Goal: Task Accomplishment & Management: Manage account settings

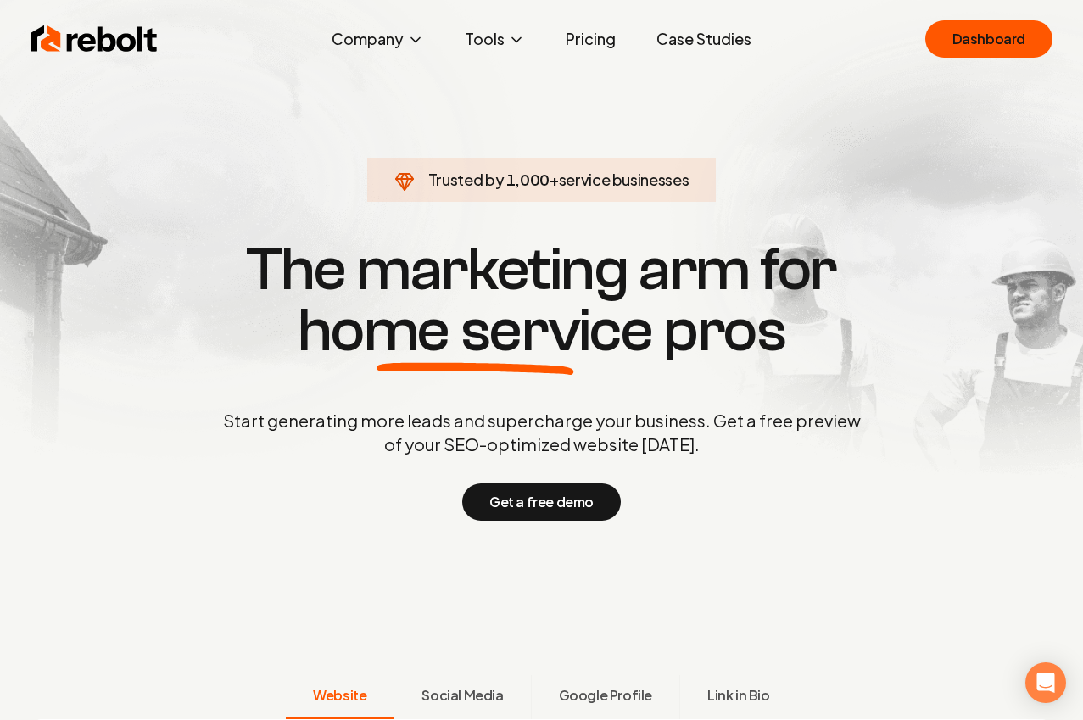
click at [712, 54] on link "Case Studies" at bounding box center [704, 39] width 122 height 34
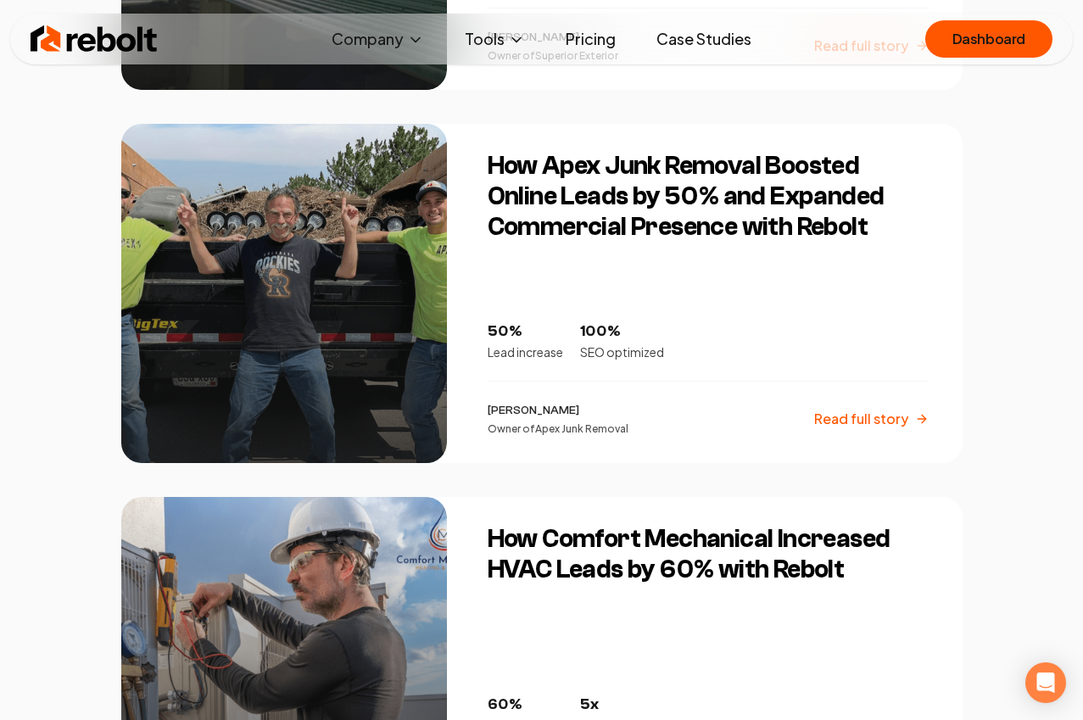
scroll to position [1193, 0]
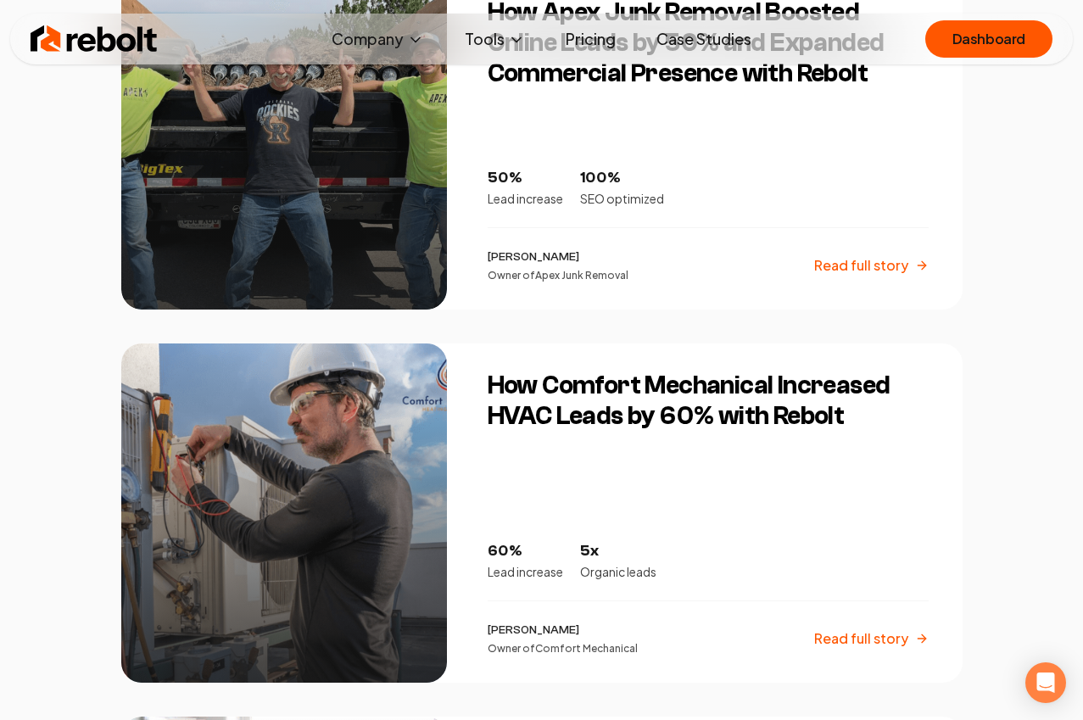
click at [385, 470] on div at bounding box center [284, 512] width 326 height 339
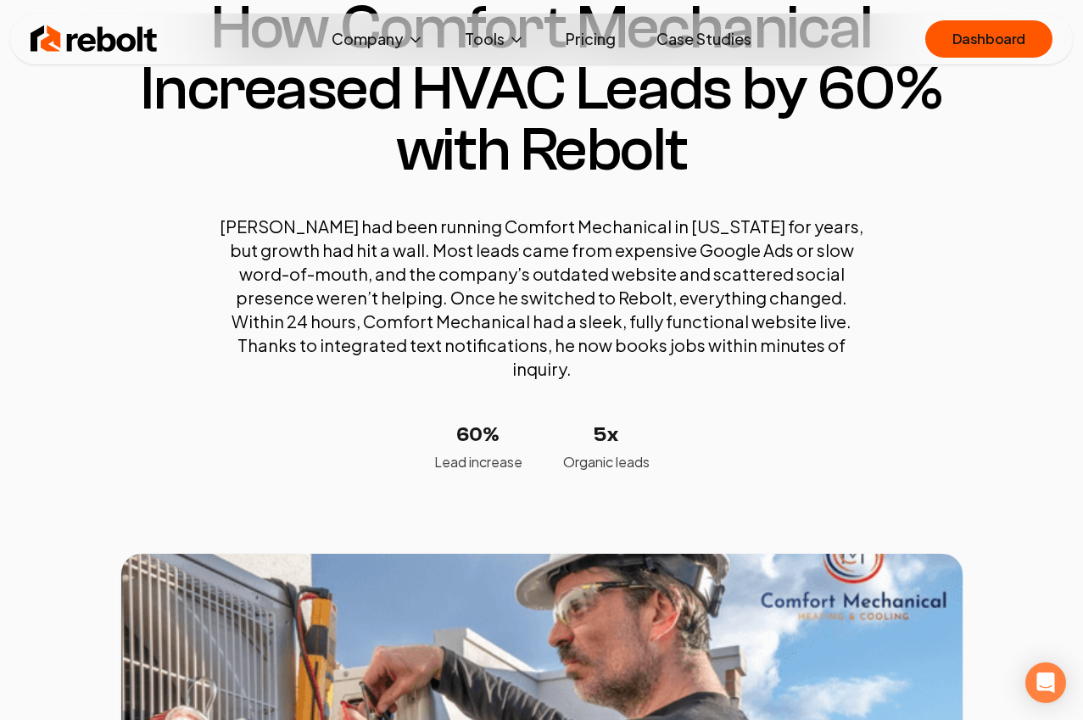
scroll to position [153, 0]
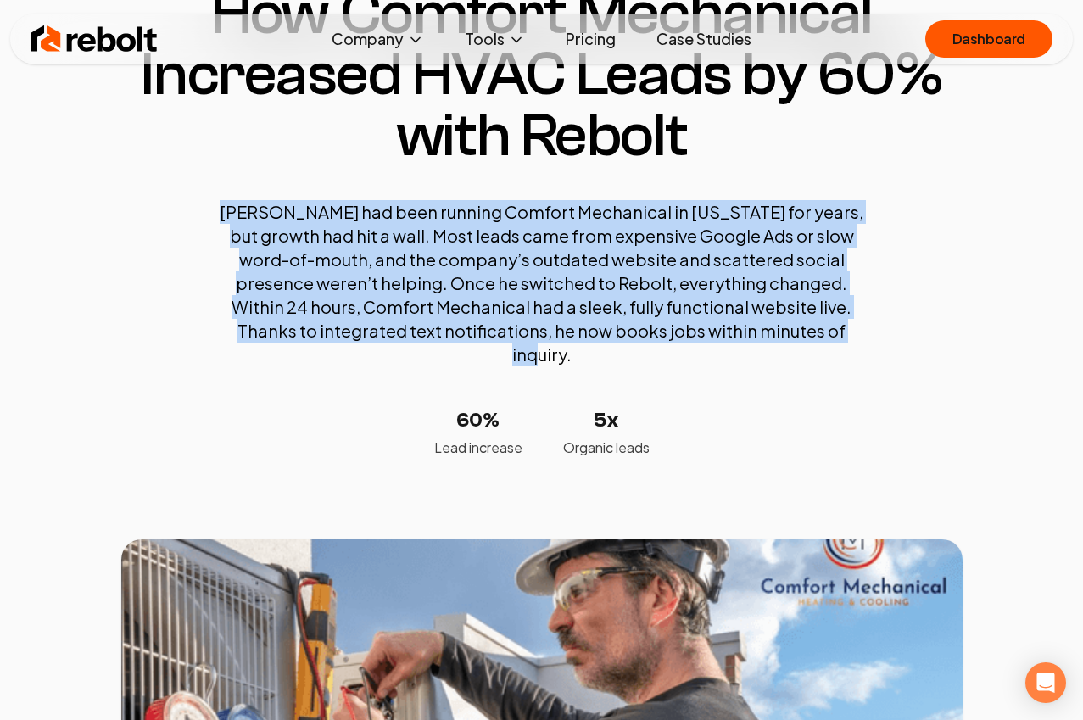
drag, startPoint x: 243, startPoint y: 208, endPoint x: 844, endPoint y: 382, distance: 625.1
click at [843, 384] on div "Adam had been running Comfort Mechanical in North Carolina for years, but growt…" at bounding box center [542, 329] width 644 height 258
click at [844, 381] on div "Adam had been running Comfort Mechanical in North Carolina for years, but growt…" at bounding box center [542, 329] width 644 height 258
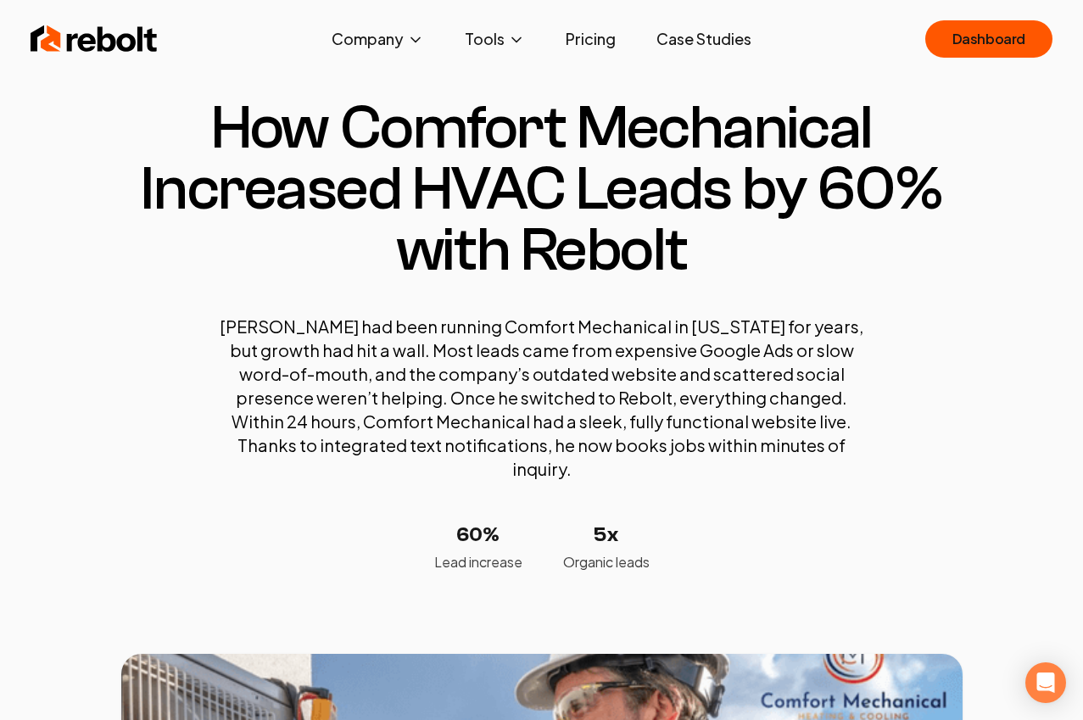
scroll to position [0, 0]
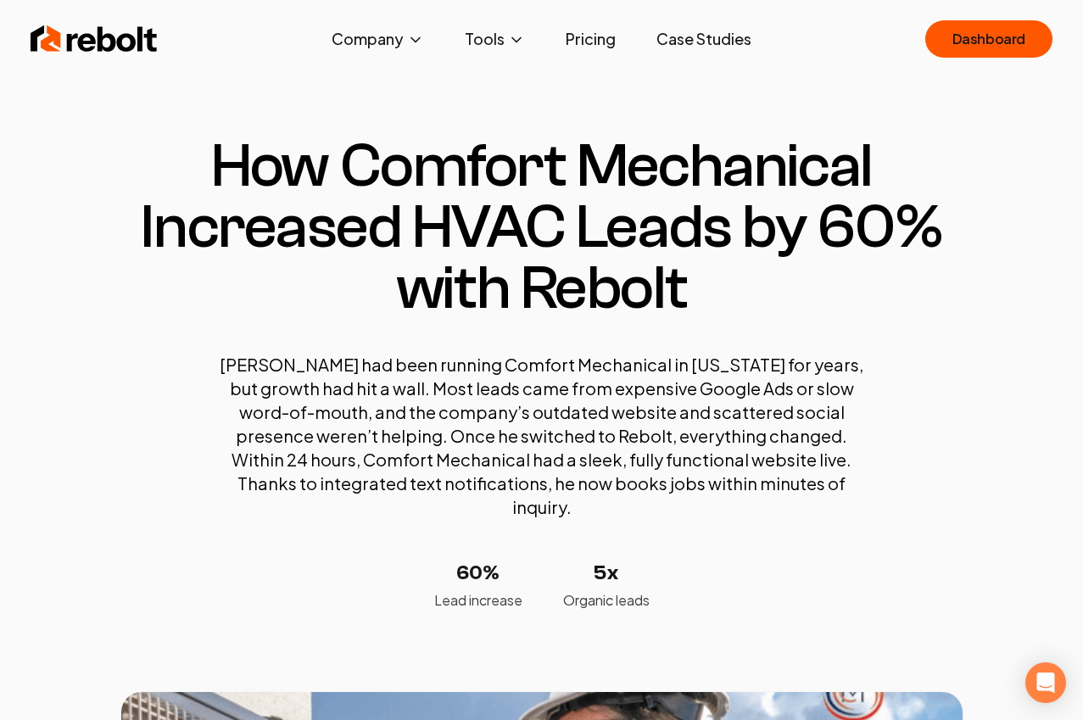
click at [76, 36] on img at bounding box center [94, 39] width 127 height 34
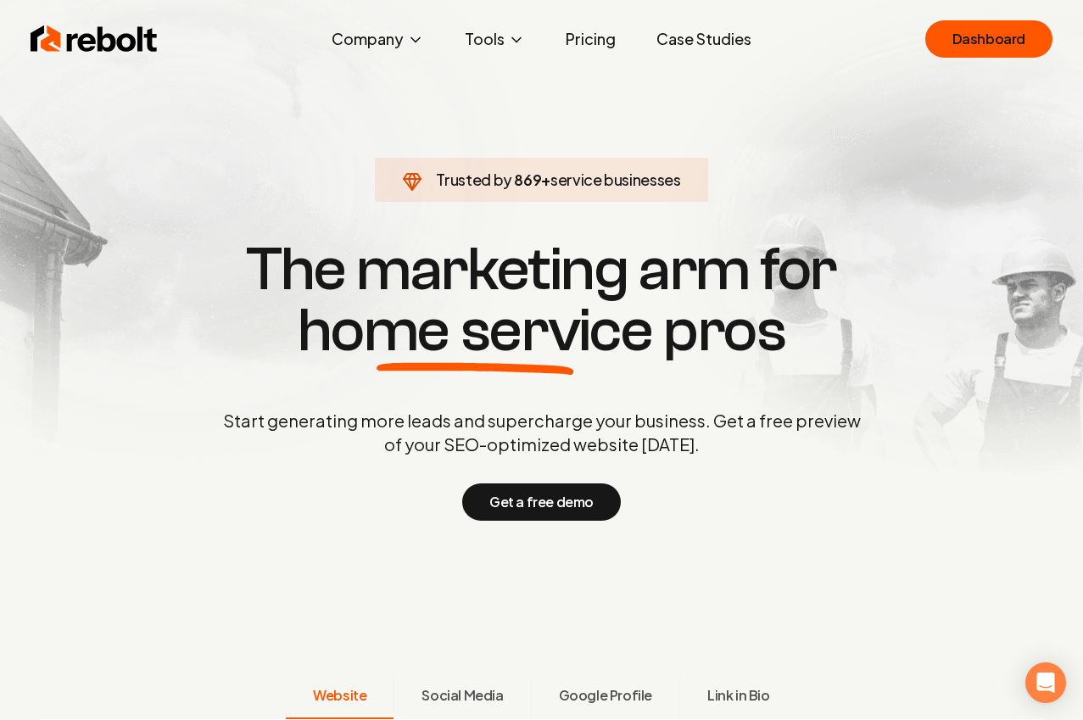
click at [688, 46] on link "Case Studies" at bounding box center [704, 39] width 122 height 34
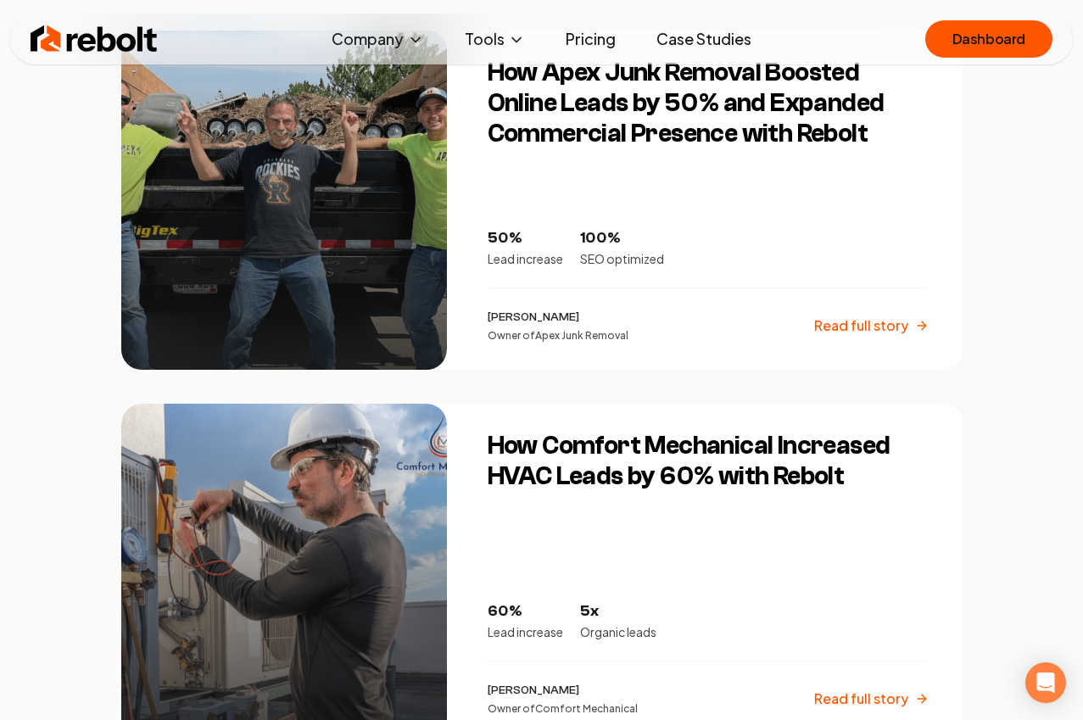
scroll to position [1025, 0]
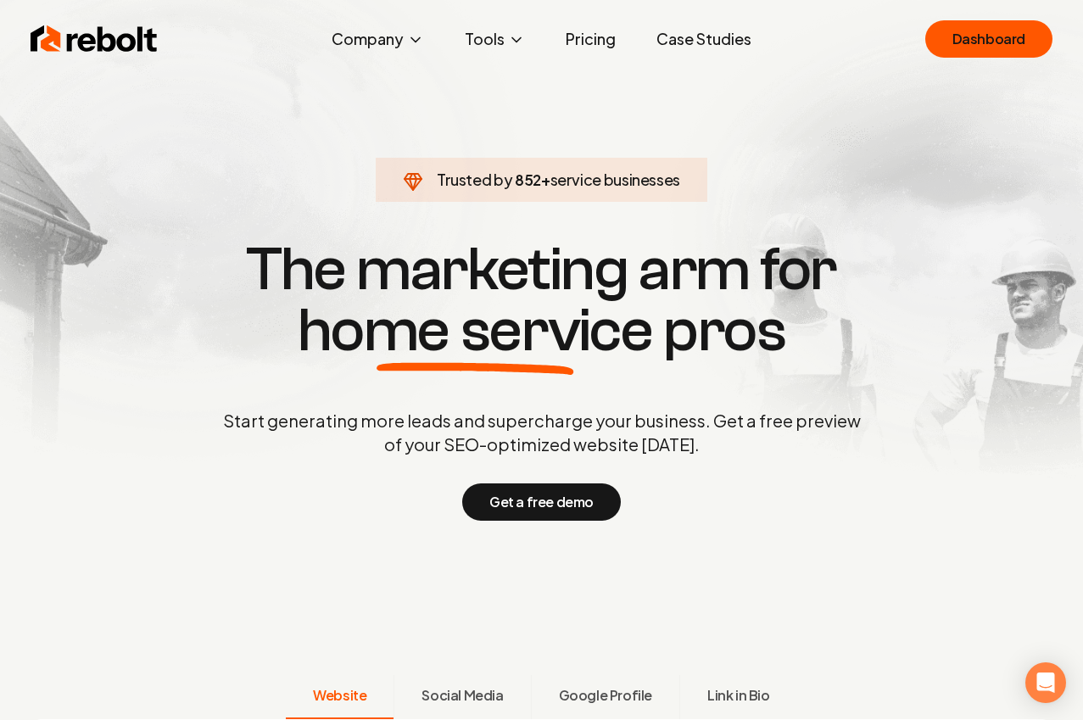
click at [595, 37] on link "Pricing" at bounding box center [590, 39] width 77 height 34
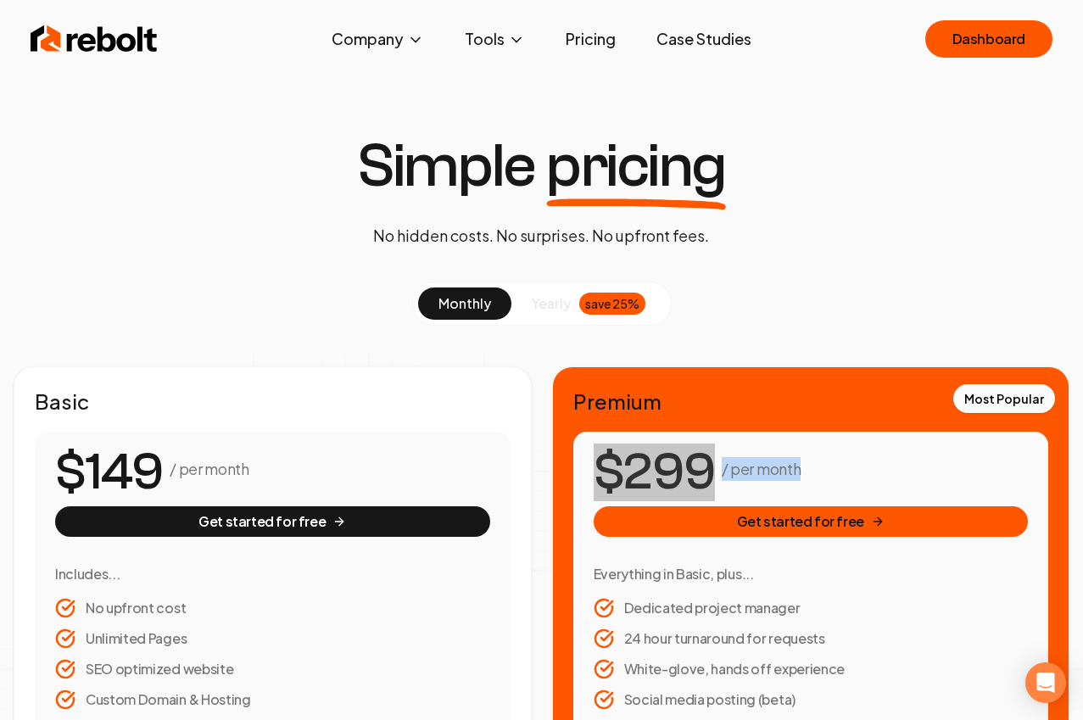
drag, startPoint x: 808, startPoint y: 463, endPoint x: 542, endPoint y: 466, distance: 266.2
click at [763, 462] on p "/ per month" at bounding box center [760, 469] width 79 height 24
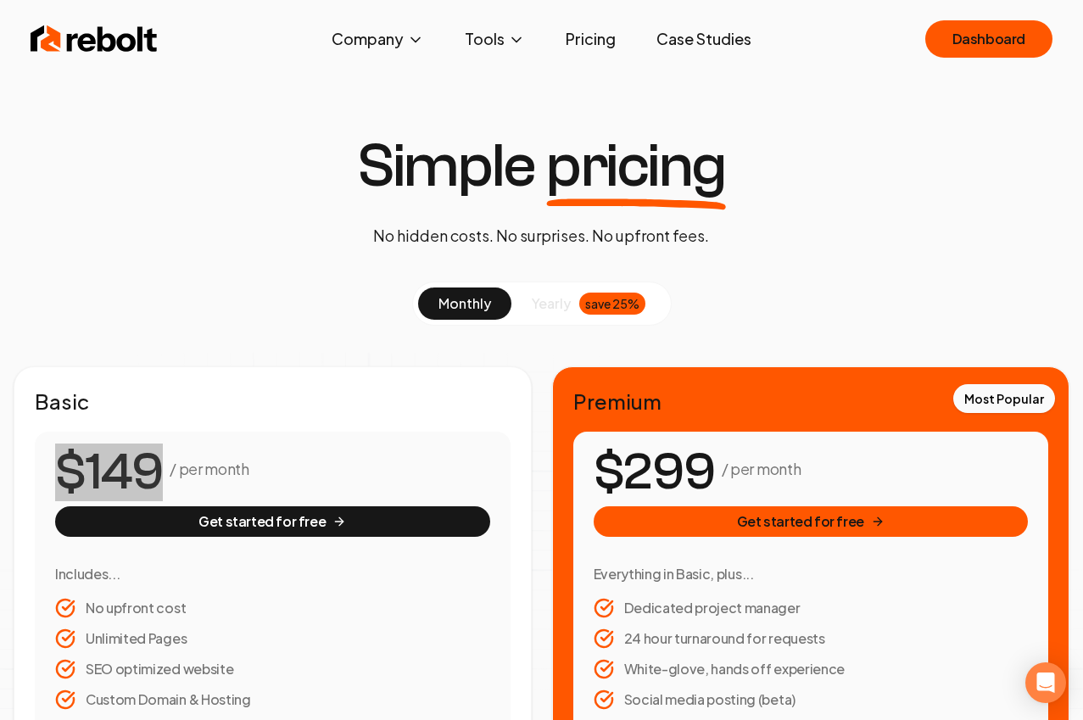
drag, startPoint x: 304, startPoint y: 455, endPoint x: 8, endPoint y: 464, distance: 296.8
click at [905, 407] on h2 "Premium" at bounding box center [811, 400] width 476 height 27
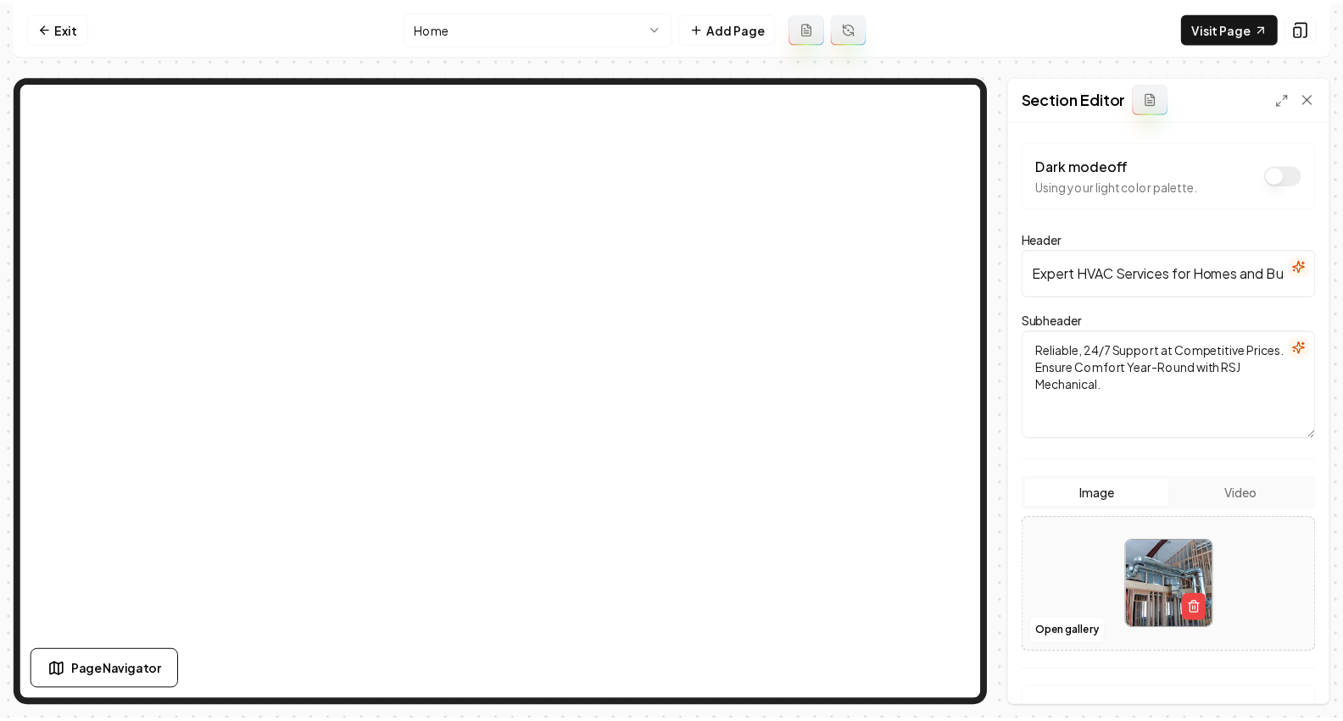
scroll to position [149, 0]
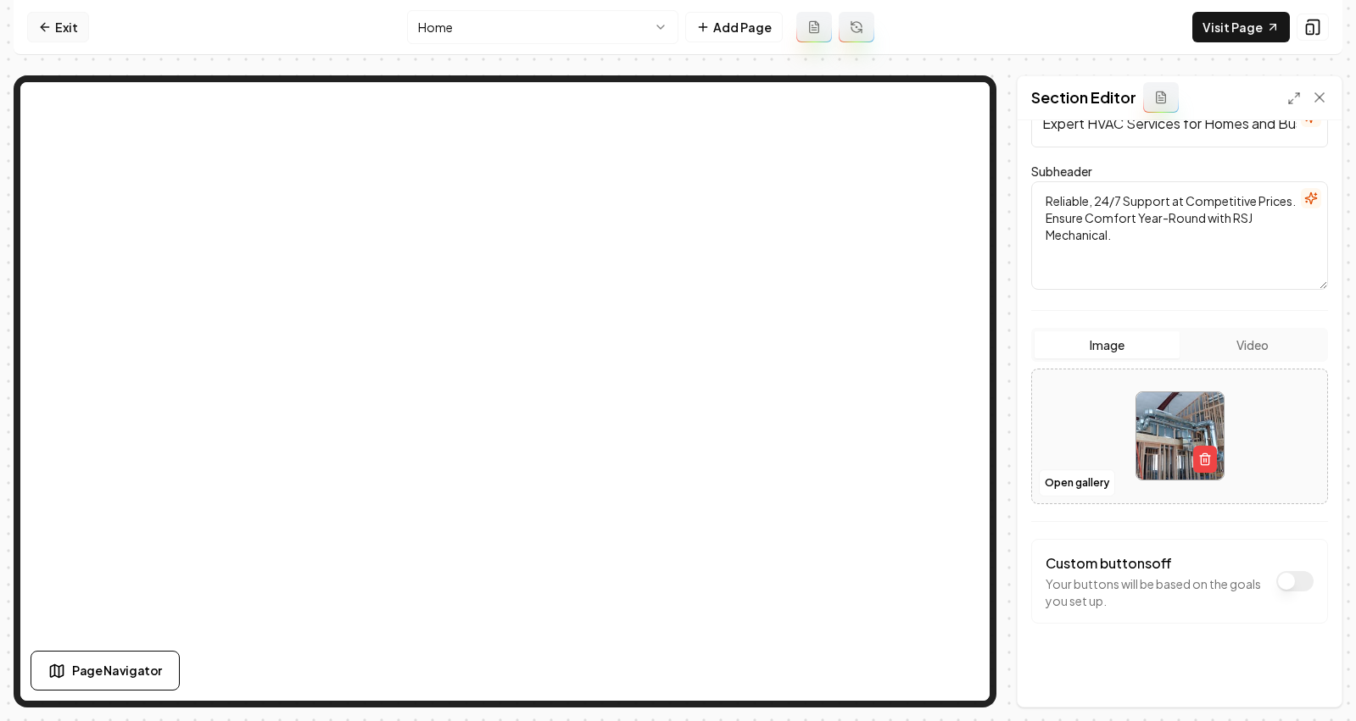
click at [65, 26] on link "Exit" at bounding box center [58, 27] width 62 height 31
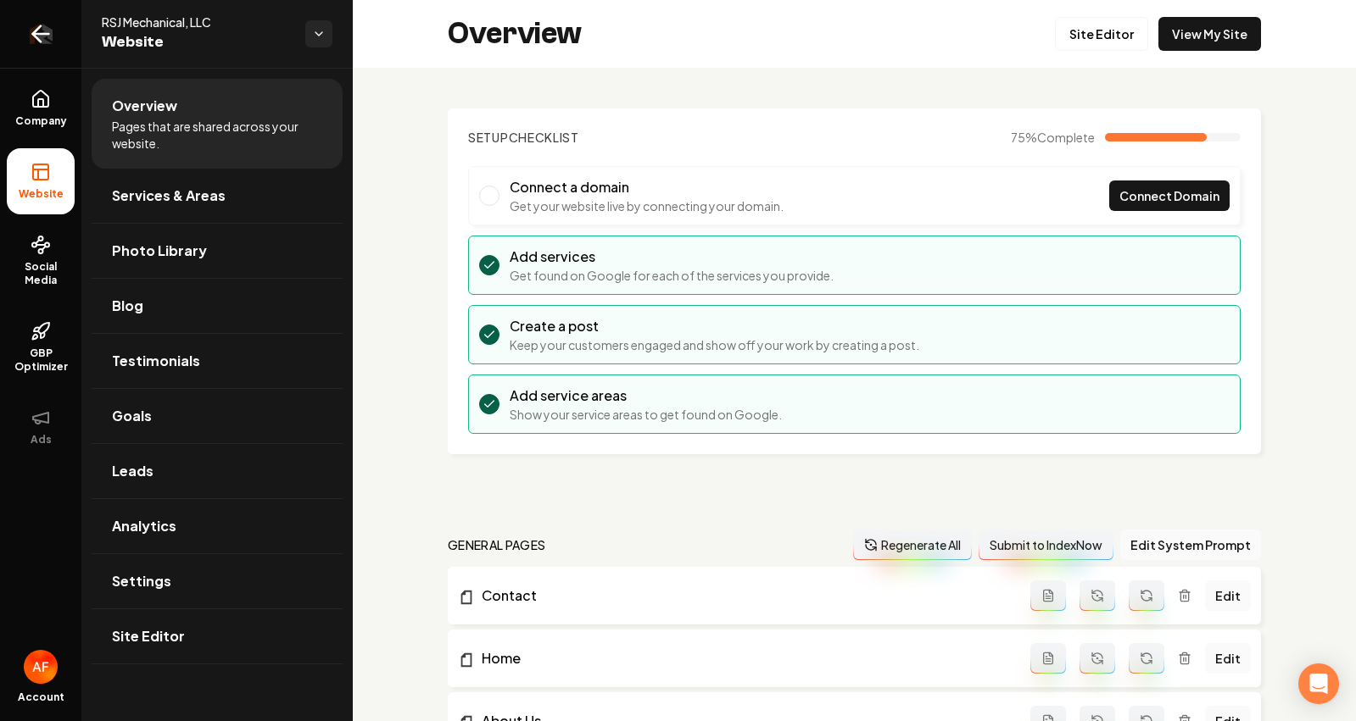
click at [25, 30] on link "Return to dashboard" at bounding box center [40, 34] width 81 height 68
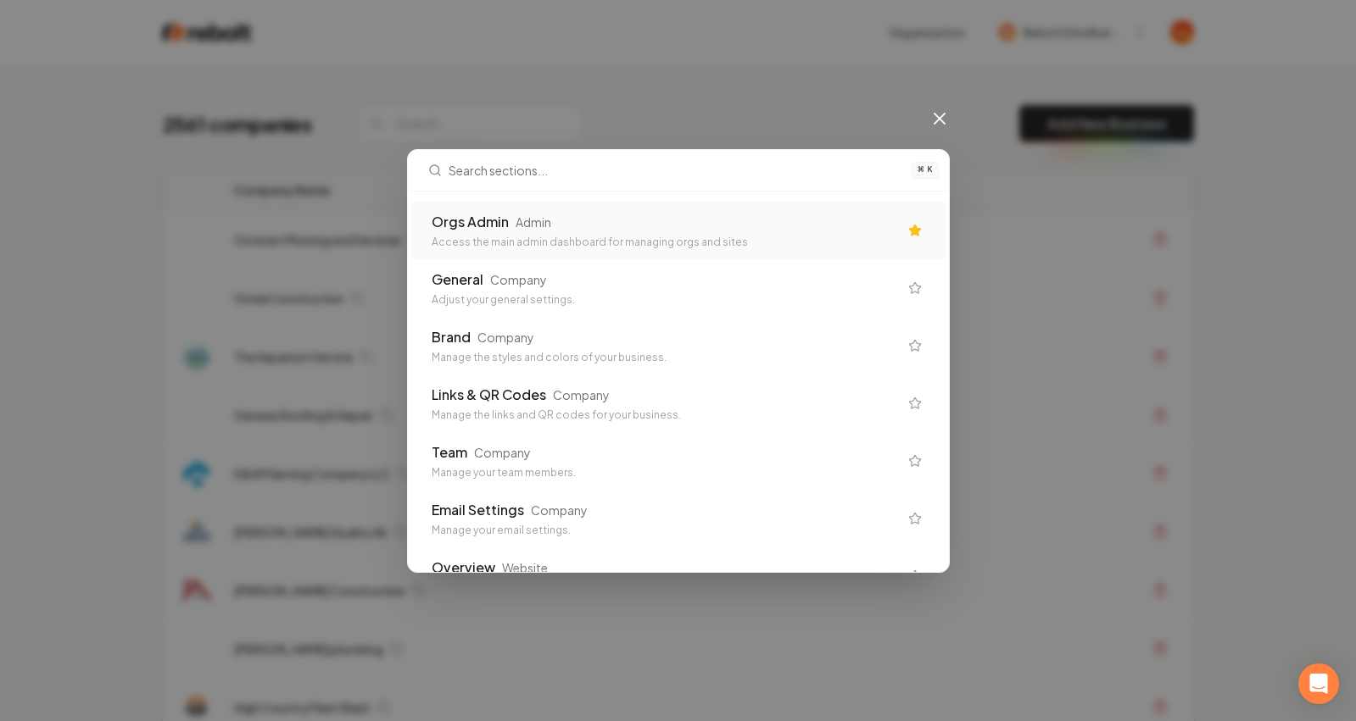
click at [586, 242] on div "Access the main admin dashboard for managing orgs and sites" at bounding box center [665, 243] width 466 height 14
click at [573, 234] on div "Outwest Mowing and Services" at bounding box center [578, 239] width 688 height 17
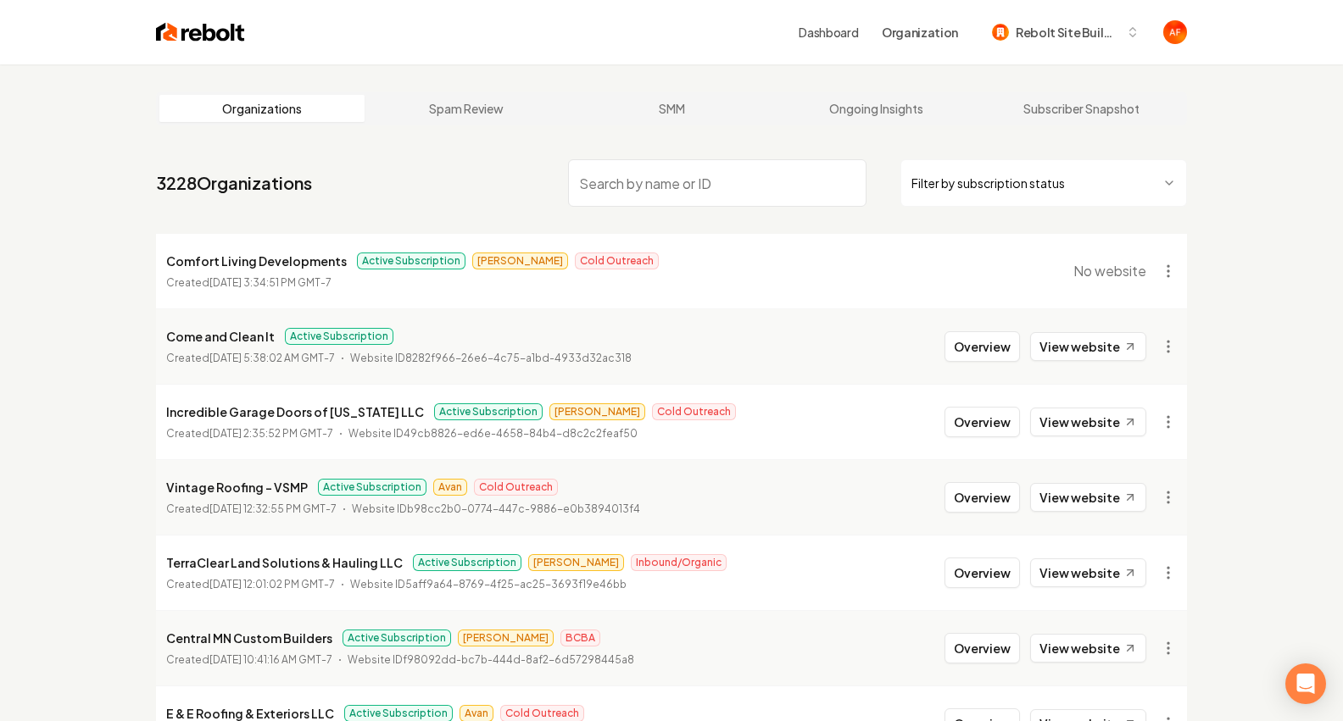
click at [1167, 275] on html "Dashboard Organization Rebolt Site Builder Organizations Spam Review SMM Ongoin…" at bounding box center [671, 360] width 1343 height 721
click at [1174, 265] on html "Dashboard Organization Rebolt Site Builder Organizations Spam Review SMM Ongoin…" at bounding box center [671, 360] width 1343 height 721
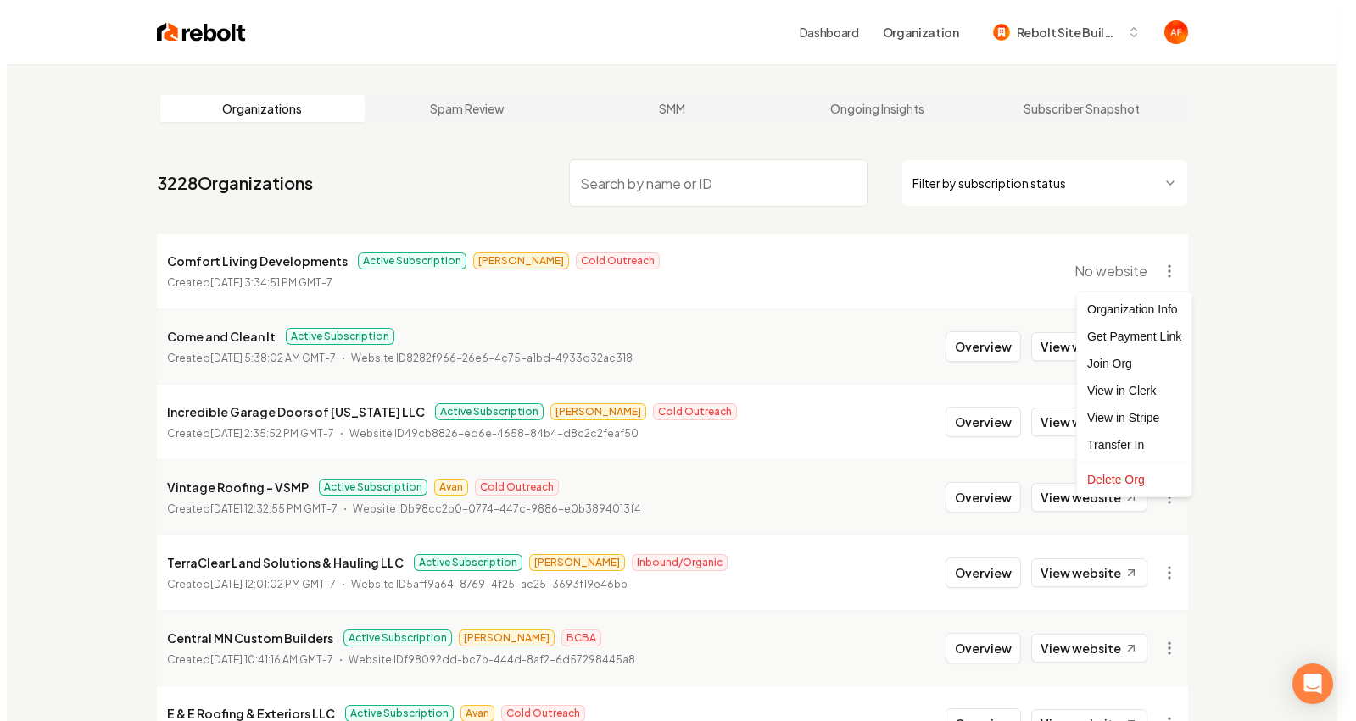
scroll to position [337, 0]
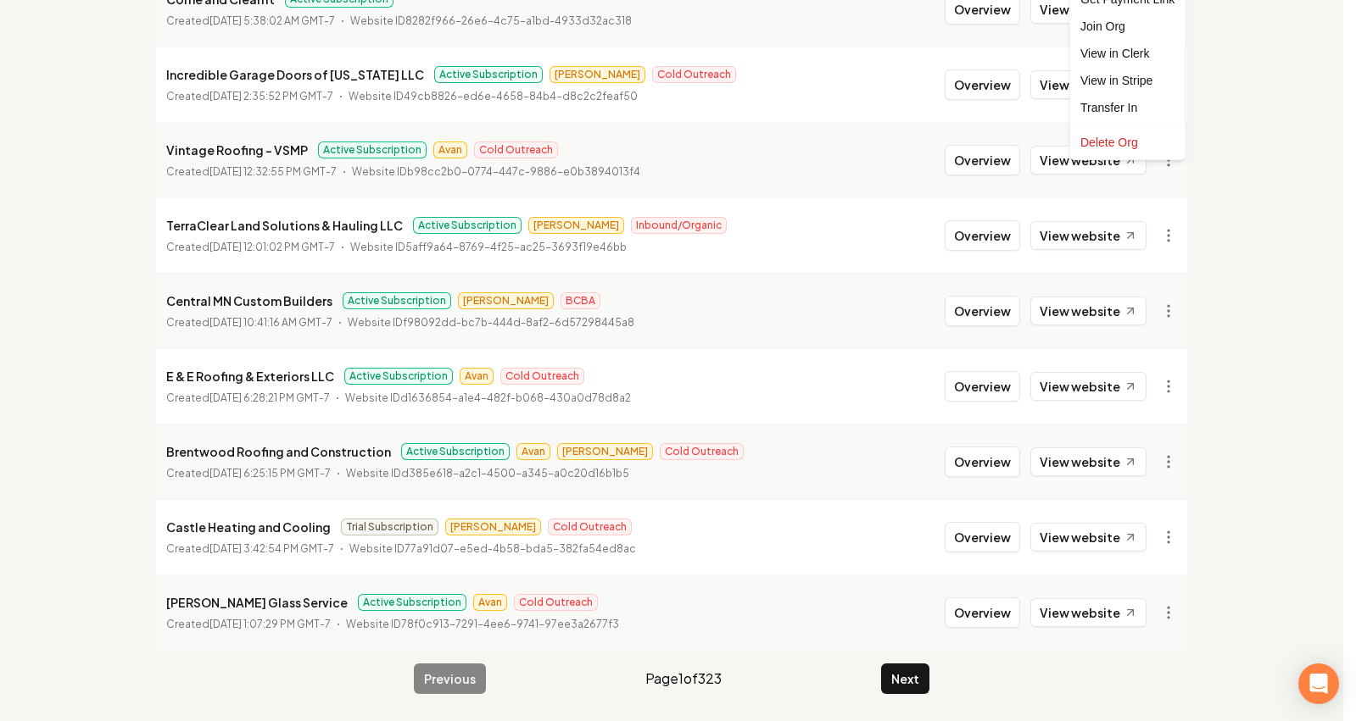
click at [1214, 253] on html "Dashboard Organization Rebolt Site Builder Organizations Spam Review SMM Ongoin…" at bounding box center [678, 23] width 1356 height 721
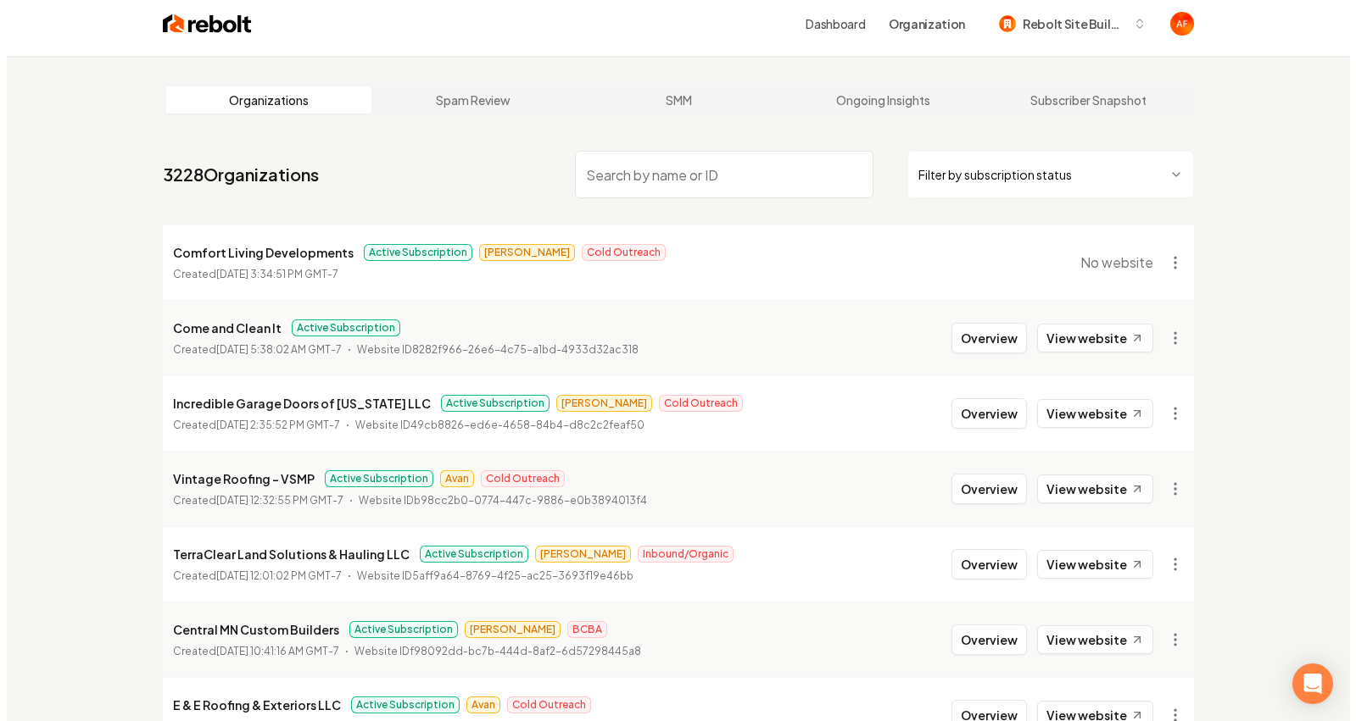
scroll to position [0, 0]
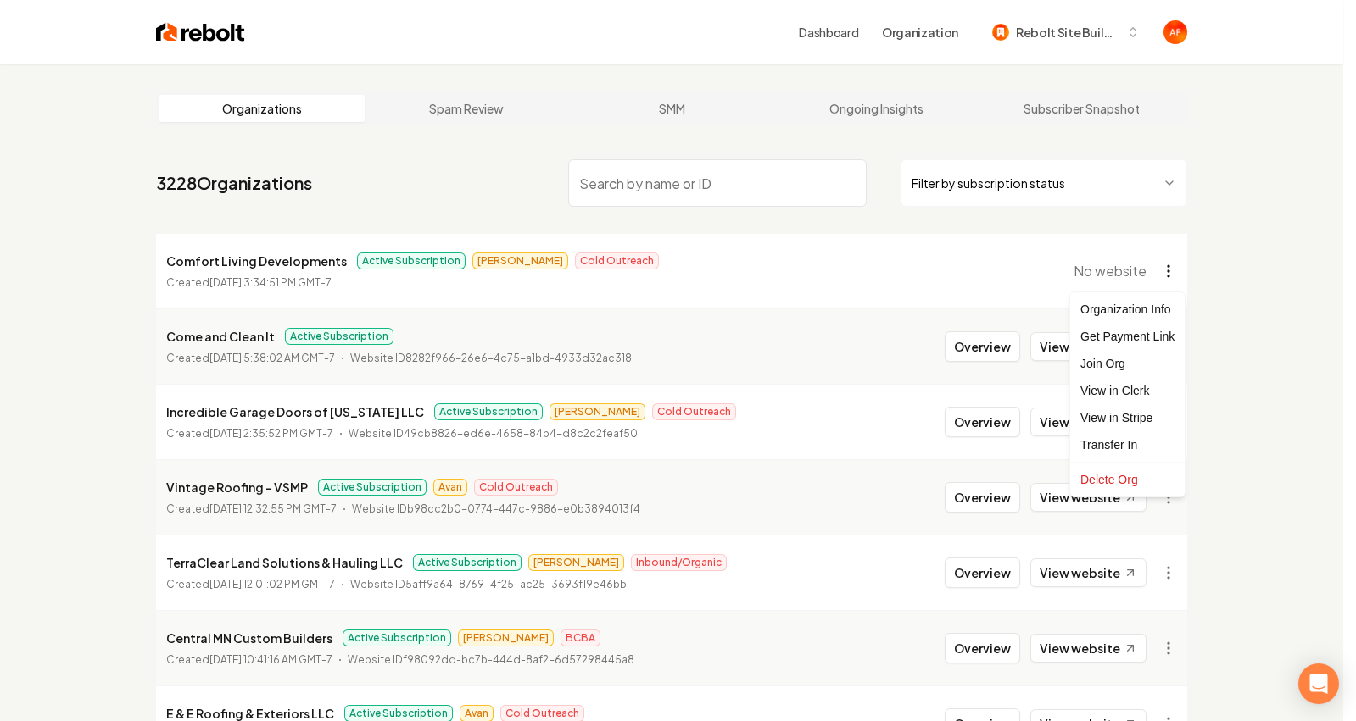
click at [1167, 276] on html "Dashboard Organization Rebolt Site Builder Organizations Spam Review SMM Ongoin…" at bounding box center [678, 360] width 1356 height 721
click at [1118, 332] on div "Get Payment Link" at bounding box center [1127, 336] width 108 height 27
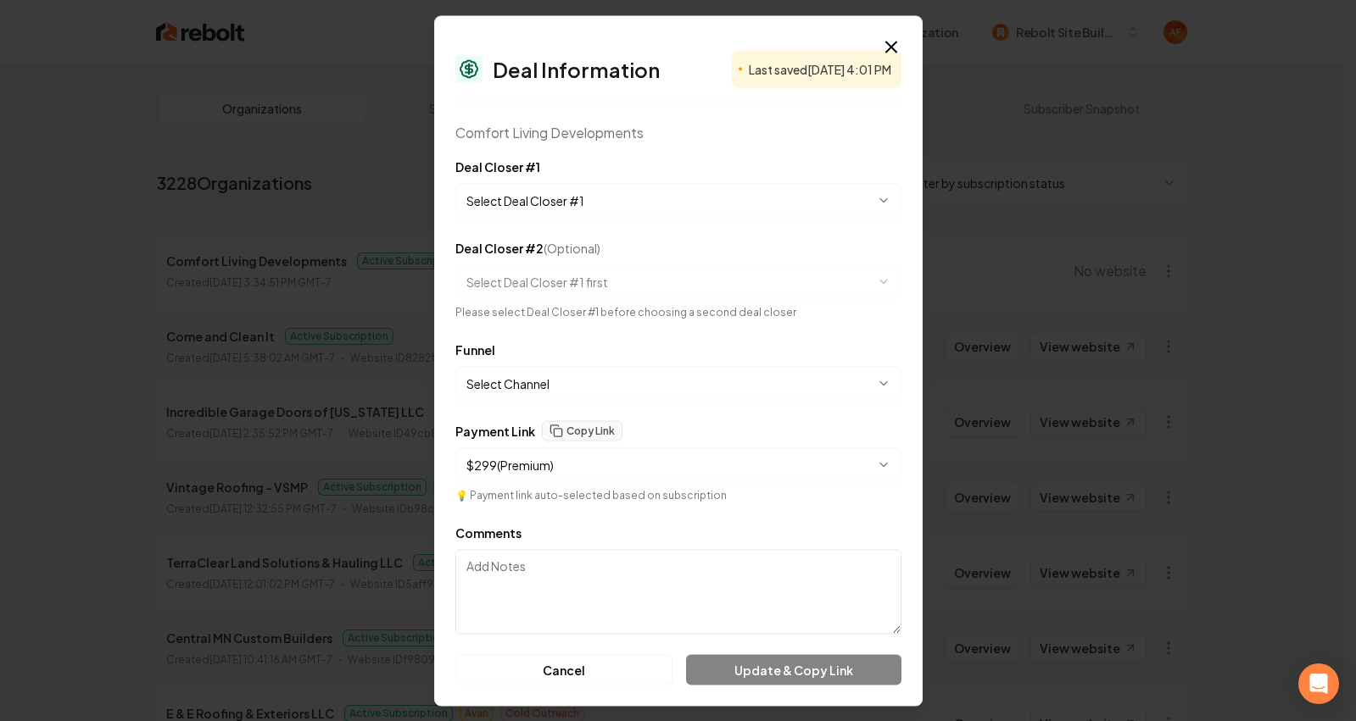
select select "**********"
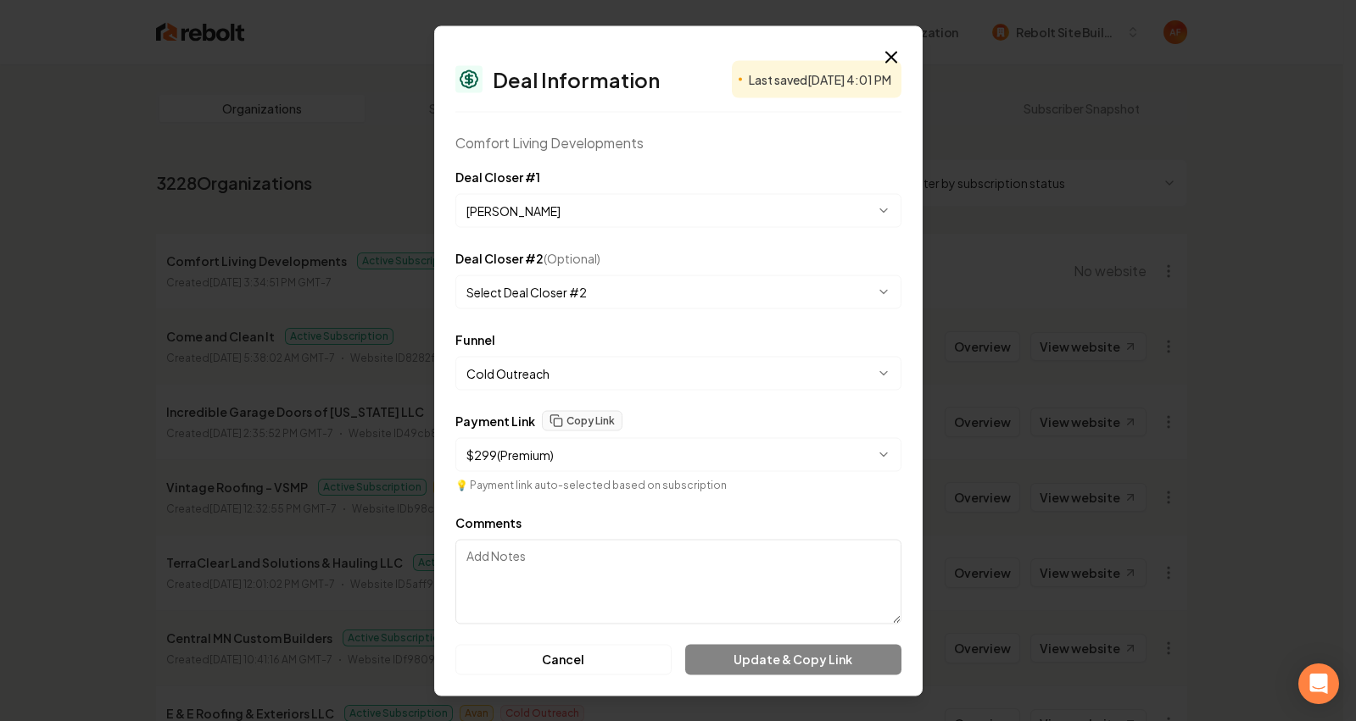
click at [560, 214] on body "Dashboard Organization Rebolt Site Builder Organizations Spam Review SMM Ongoin…" at bounding box center [671, 360] width 1343 height 721
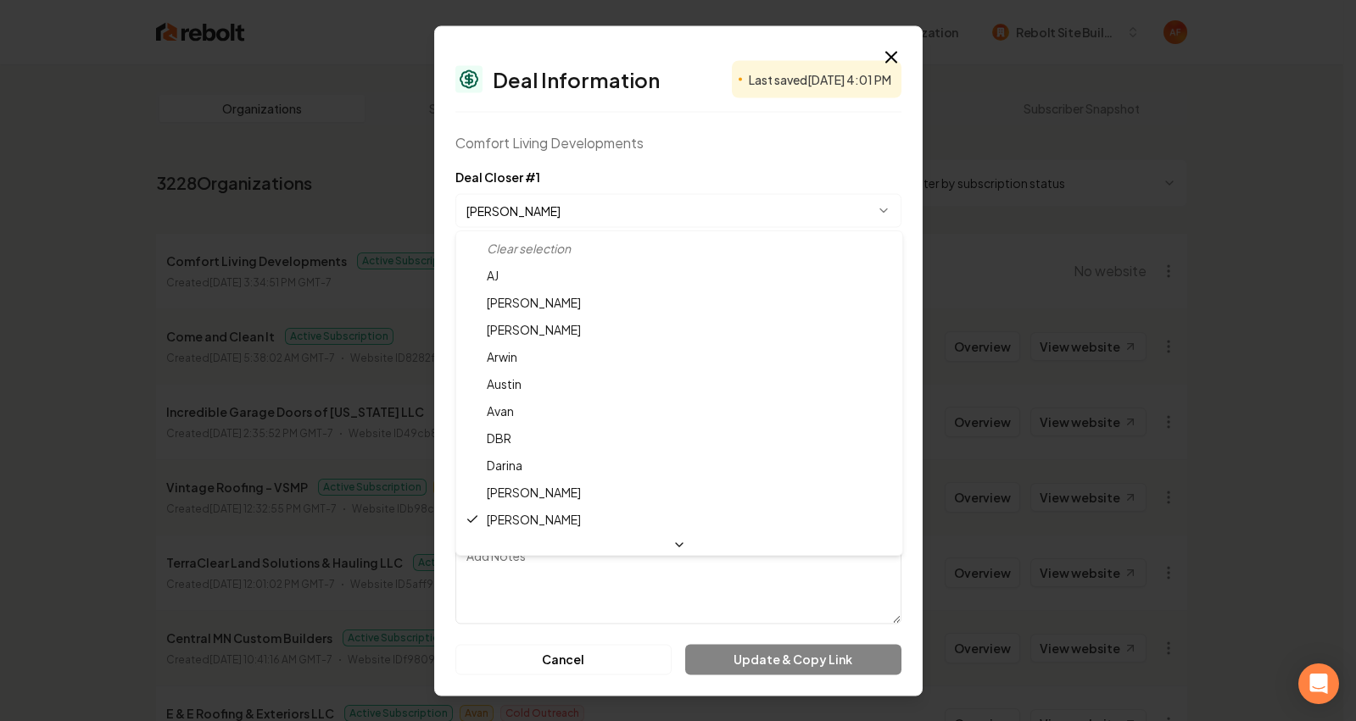
select select "**********"
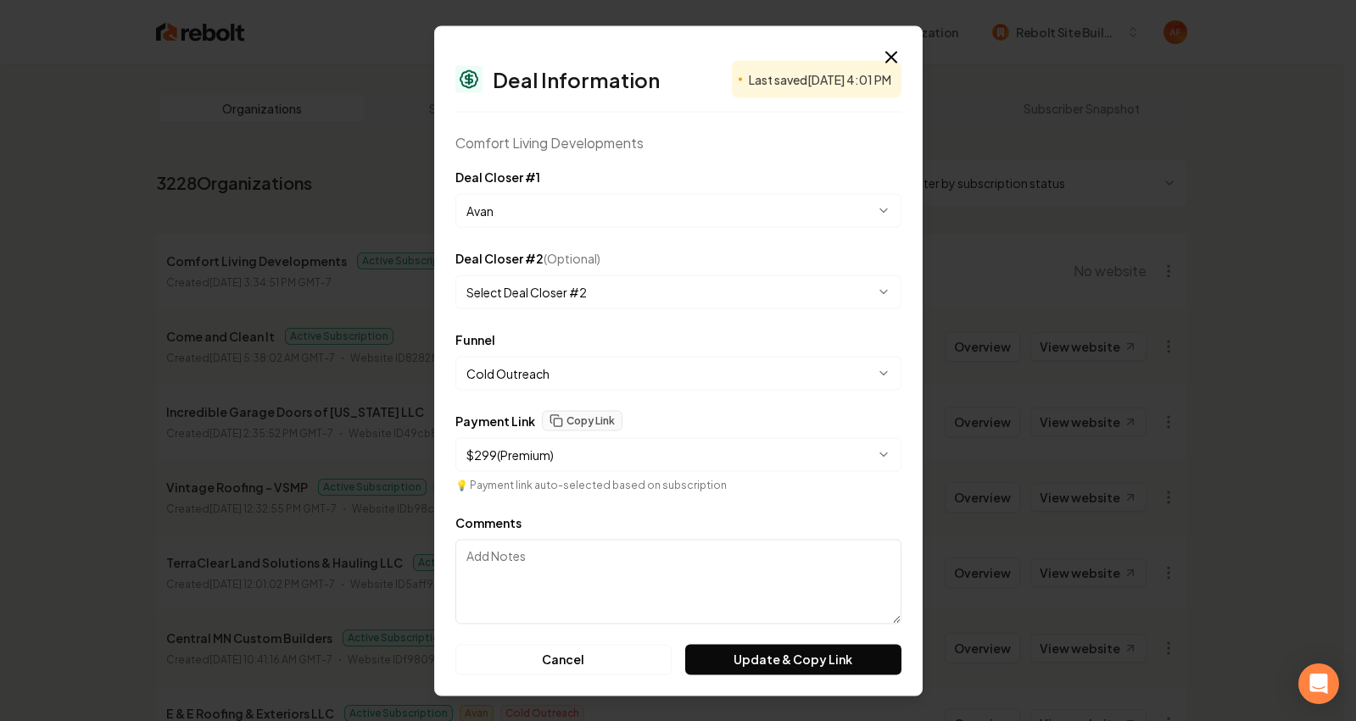
click at [516, 295] on body "Dashboard Organization Rebolt Site Builder Organizations Spam Review SMM Ongoin…" at bounding box center [671, 360] width 1343 height 721
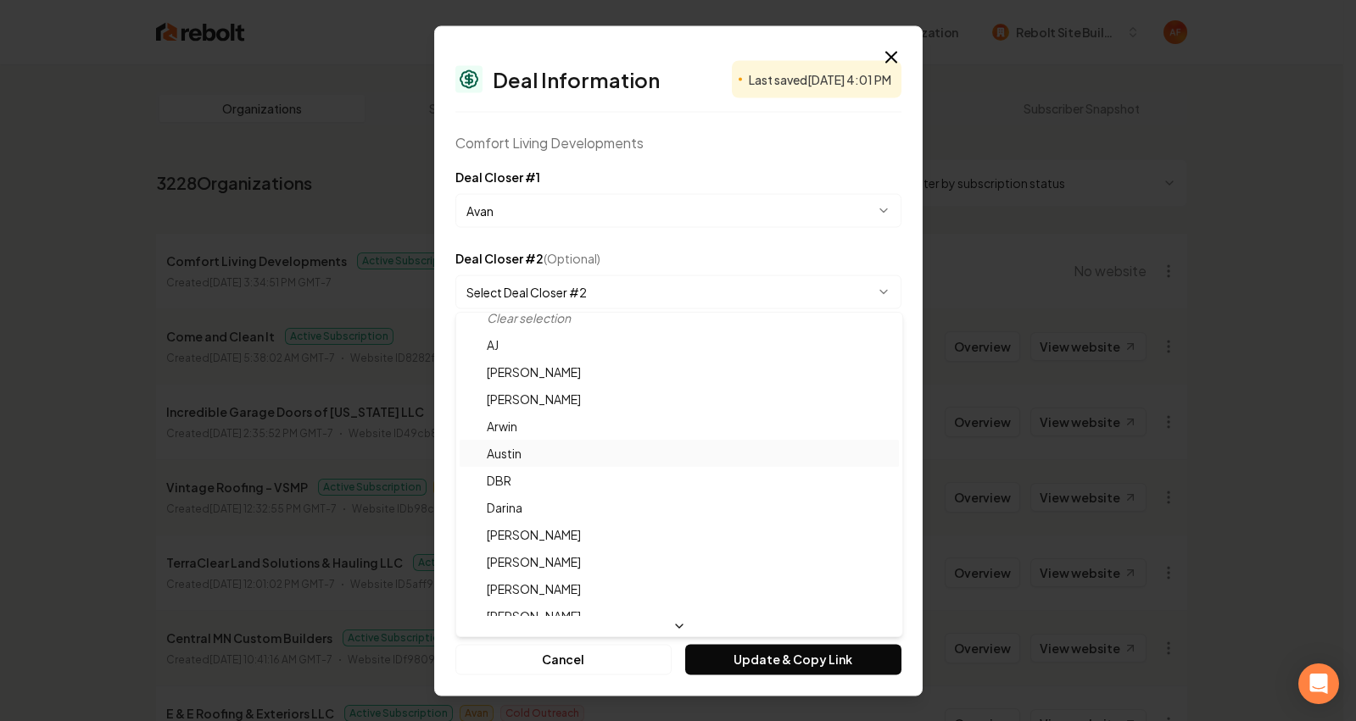
scroll to position [29, 0]
select select "**********"
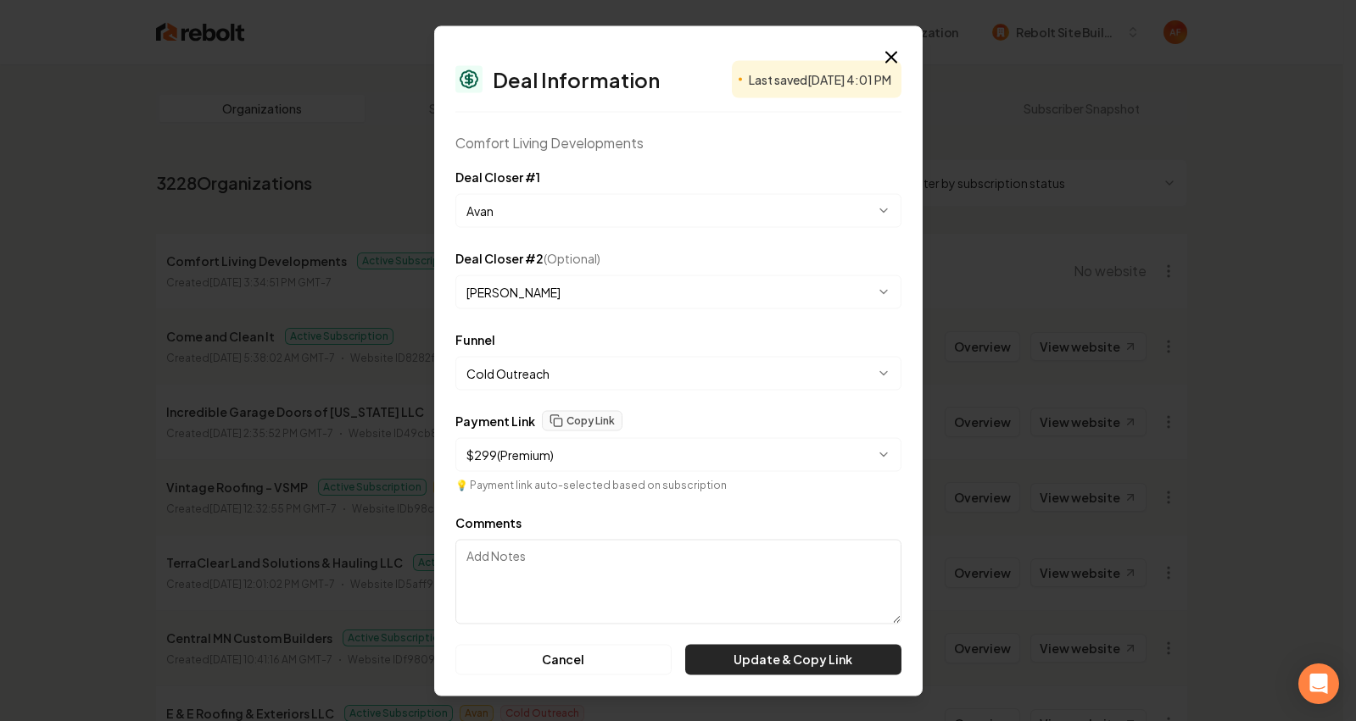
click at [764, 670] on button "Update & Copy Link" at bounding box center [792, 659] width 215 height 31
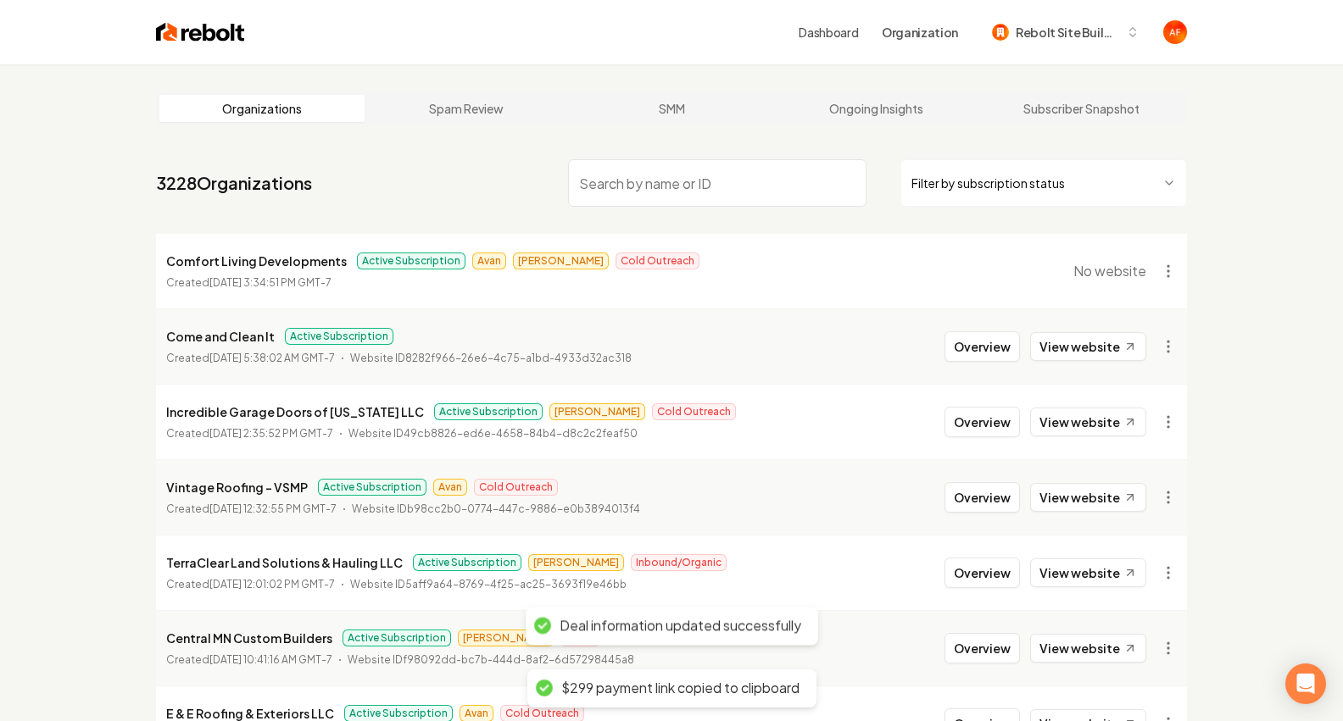
click at [1000, 234] on li "Comfort Living Developments Active Subscription Avan James Cold Outreach Create…" at bounding box center [671, 271] width 1031 height 75
click at [216, 257] on p "Comfort Living Developments" at bounding box center [256, 261] width 181 height 20
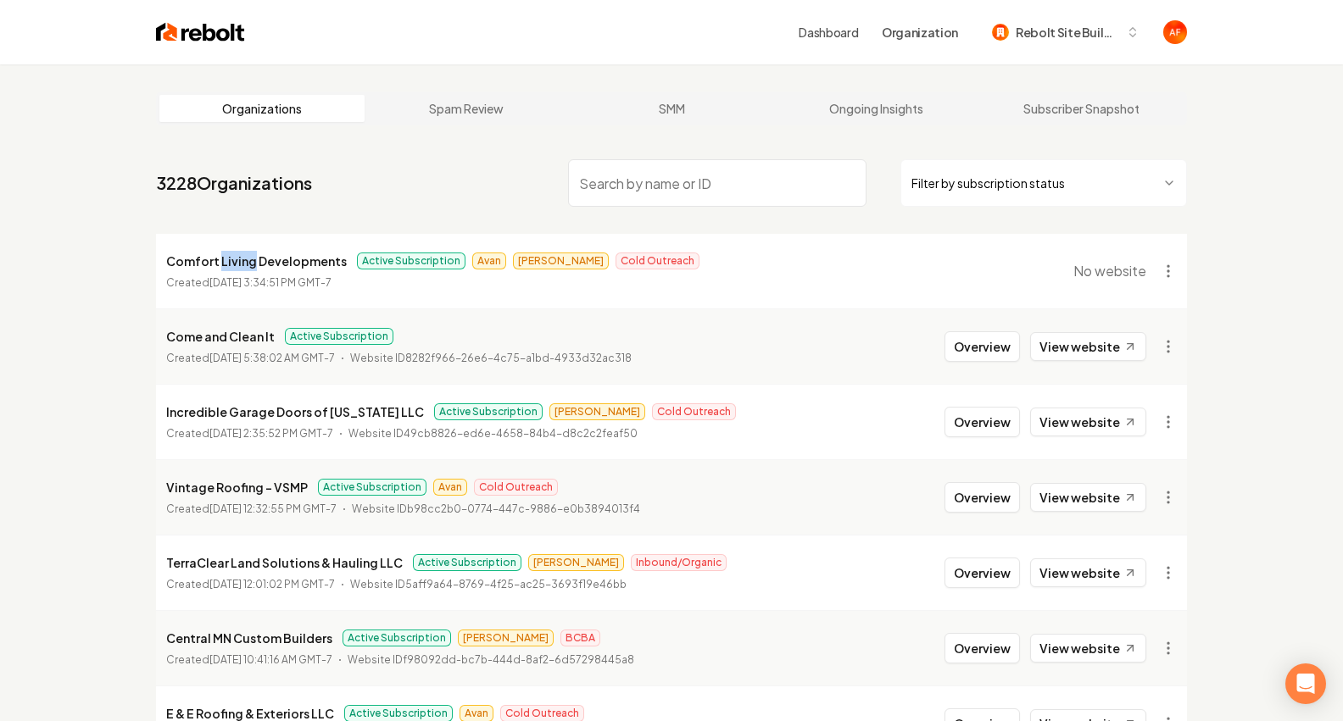
click at [216, 257] on p "Comfort Living Developments" at bounding box center [256, 261] width 181 height 20
copy p "Comfort Living Developments"
click at [609, 182] on input "search" at bounding box center [717, 182] width 298 height 47
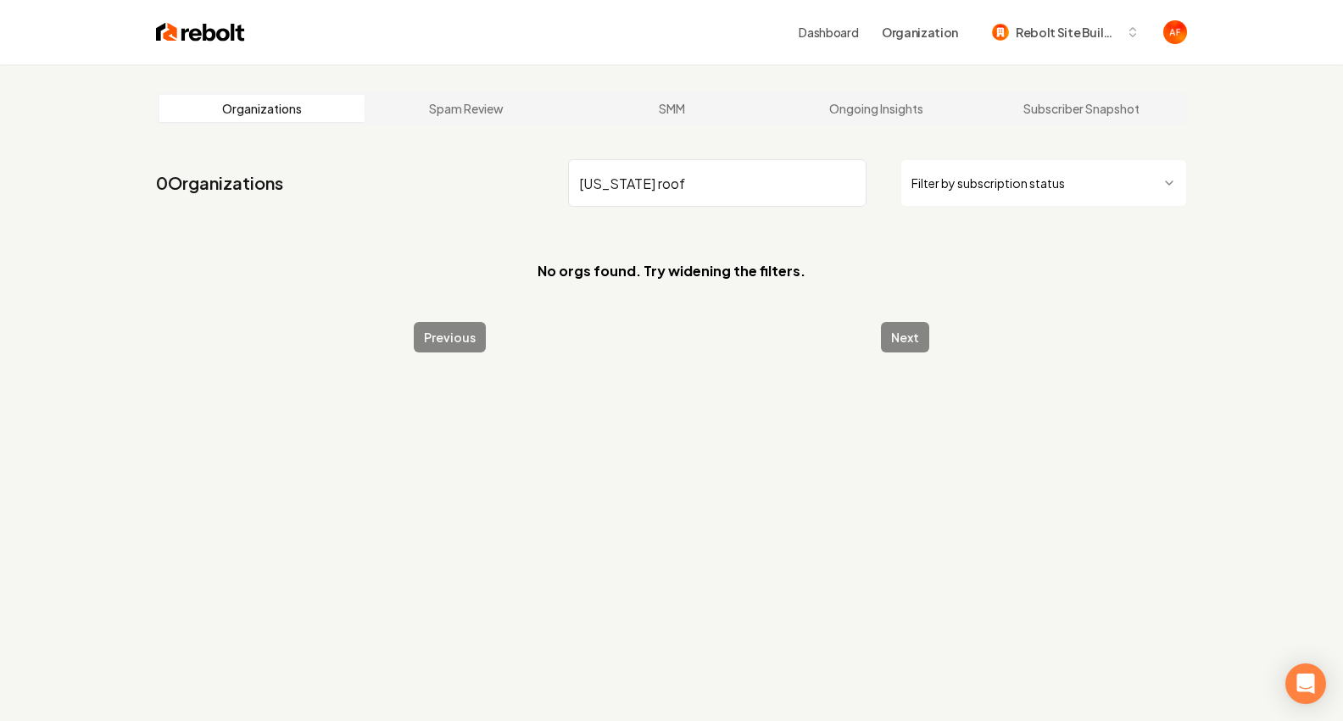
type input "ohio roof"
click at [190, 38] on img at bounding box center [200, 32] width 89 height 24
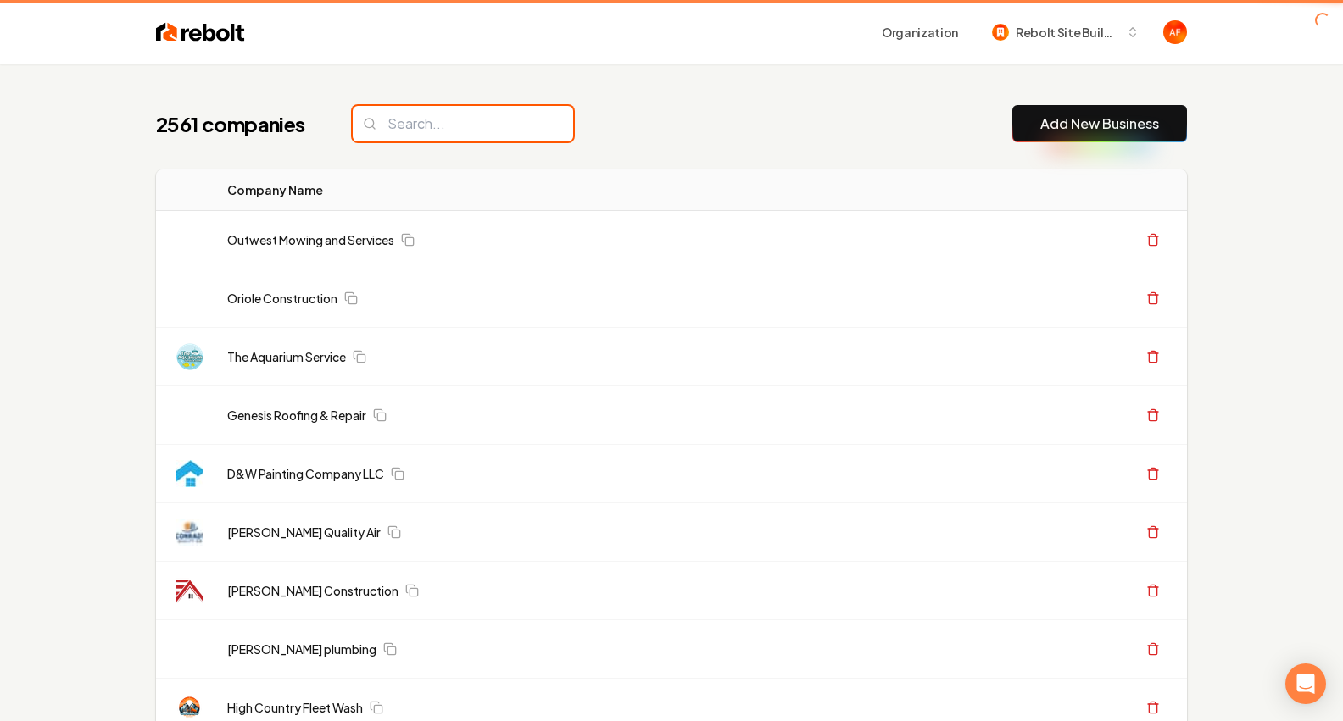
click at [443, 124] on input "search" at bounding box center [463, 124] width 220 height 36
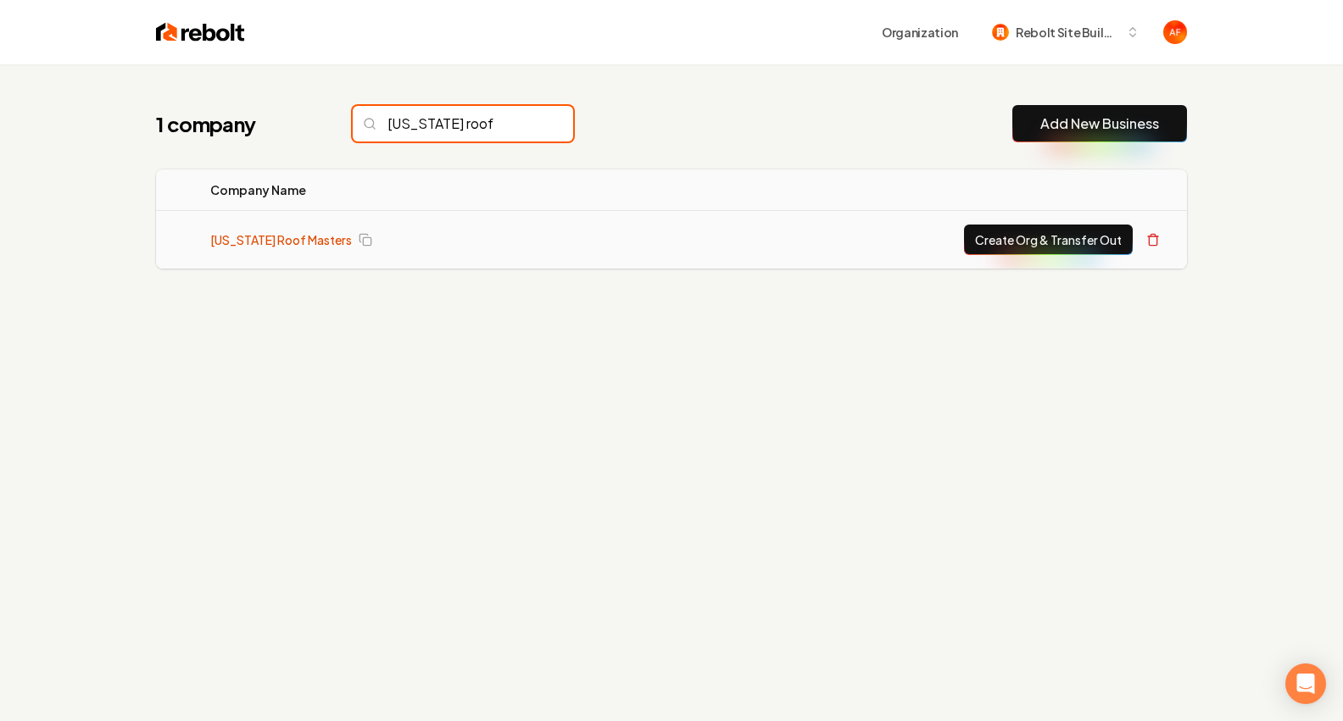
type input "ohio roof"
click at [226, 245] on link "Ohio Roof Masters" at bounding box center [281, 239] width 142 height 17
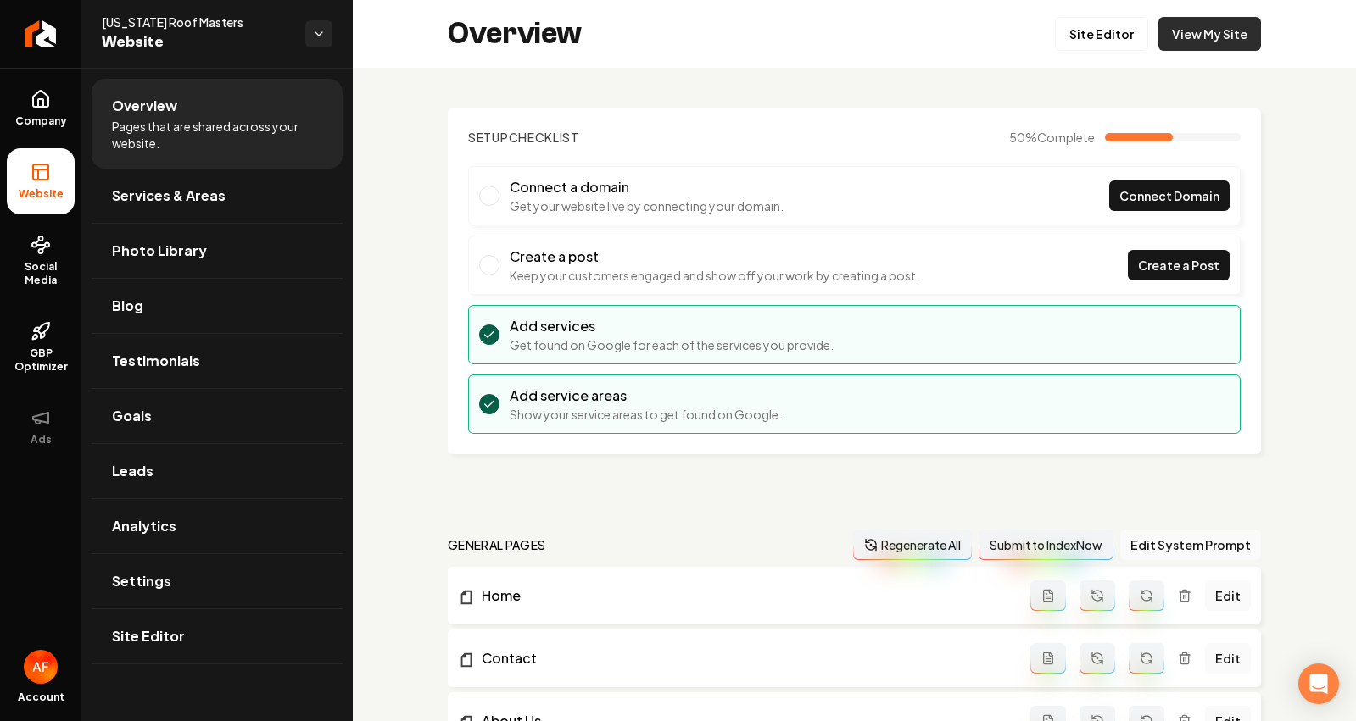
click at [1220, 26] on link "View My Site" at bounding box center [1209, 34] width 103 height 34
click at [30, 25] on icon "Return to dashboard" at bounding box center [40, 33] width 27 height 27
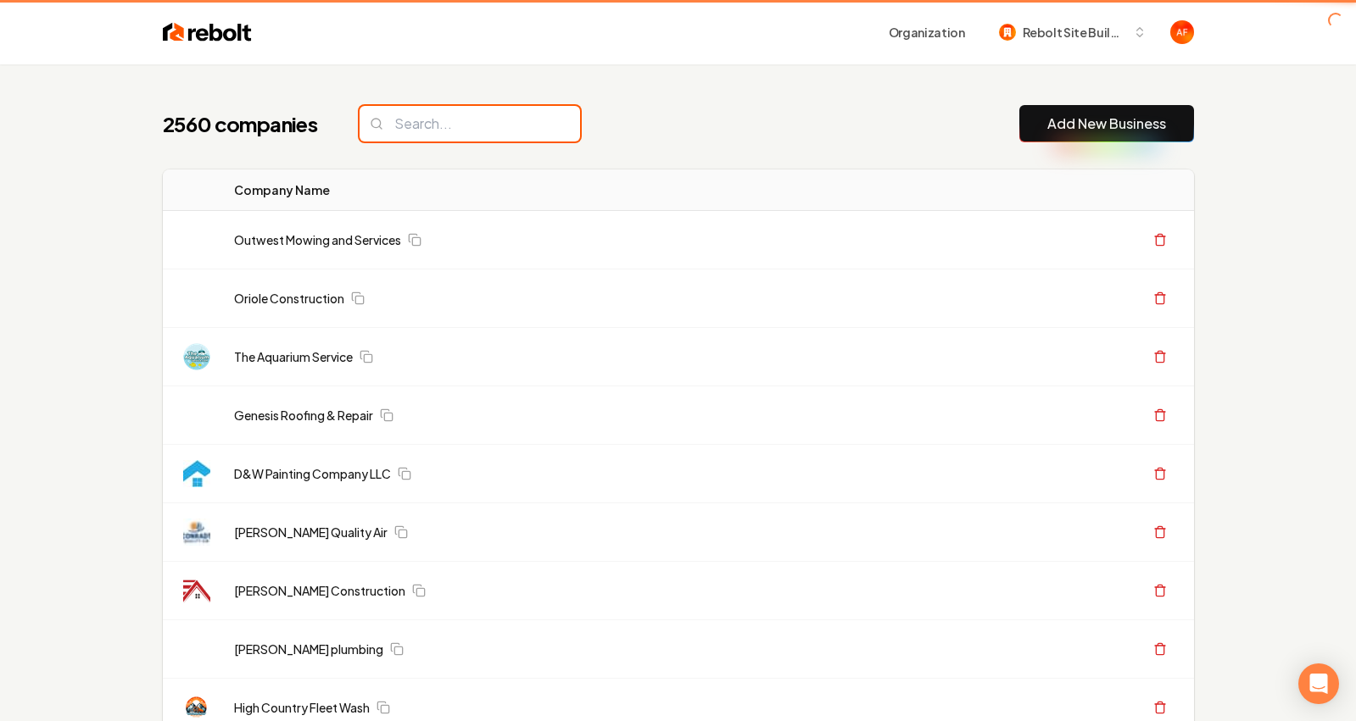
click at [413, 108] on input "search" at bounding box center [469, 124] width 220 height 36
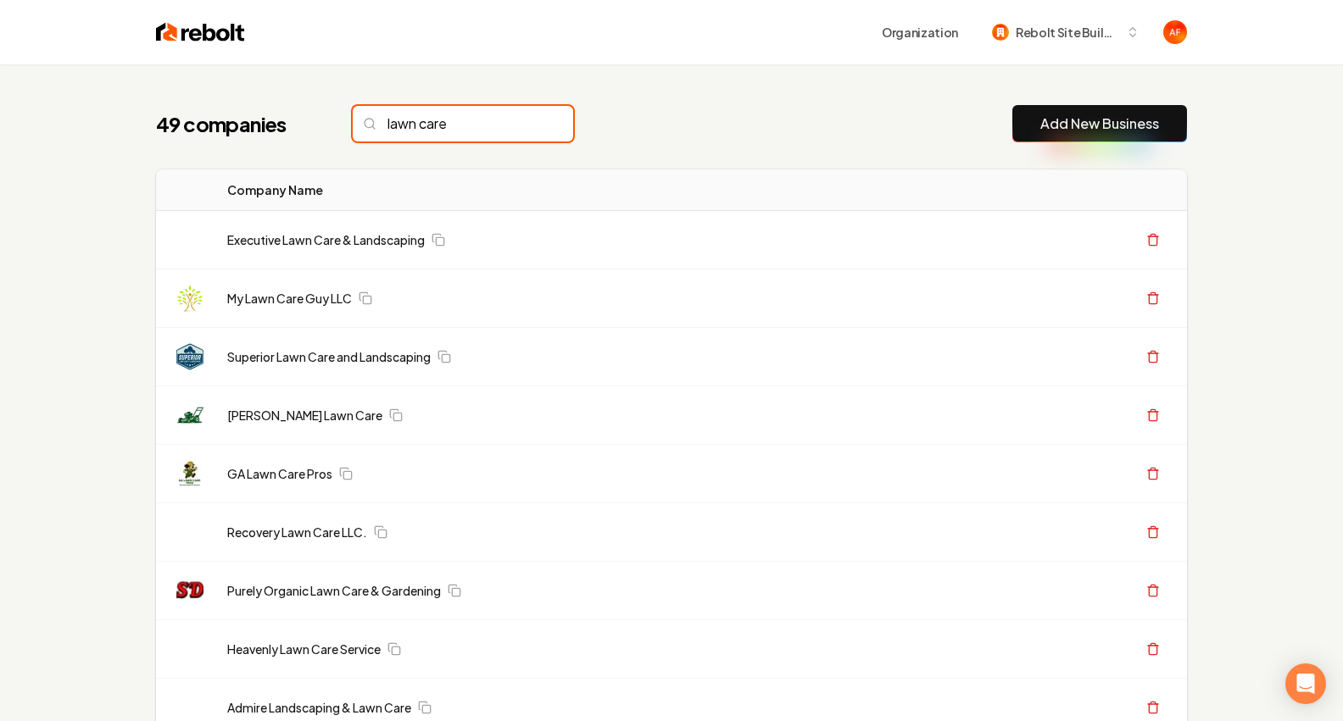
drag, startPoint x: 446, startPoint y: 121, endPoint x: 331, endPoint y: 124, distance: 115.3
click at [334, 125] on div "49 companies lawn care" at bounding box center [364, 124] width 417 height 36
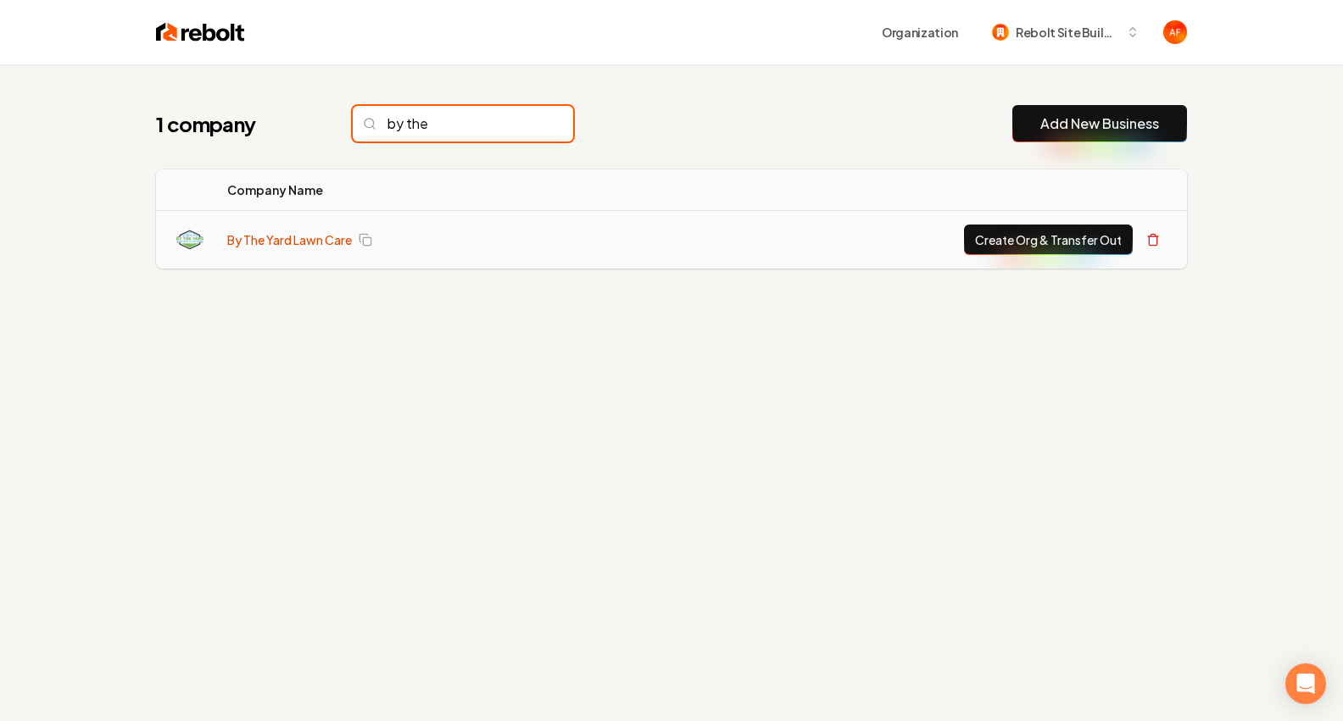
type input "by the"
click at [277, 235] on link "By The Yard Lawn Care" at bounding box center [289, 239] width 125 height 17
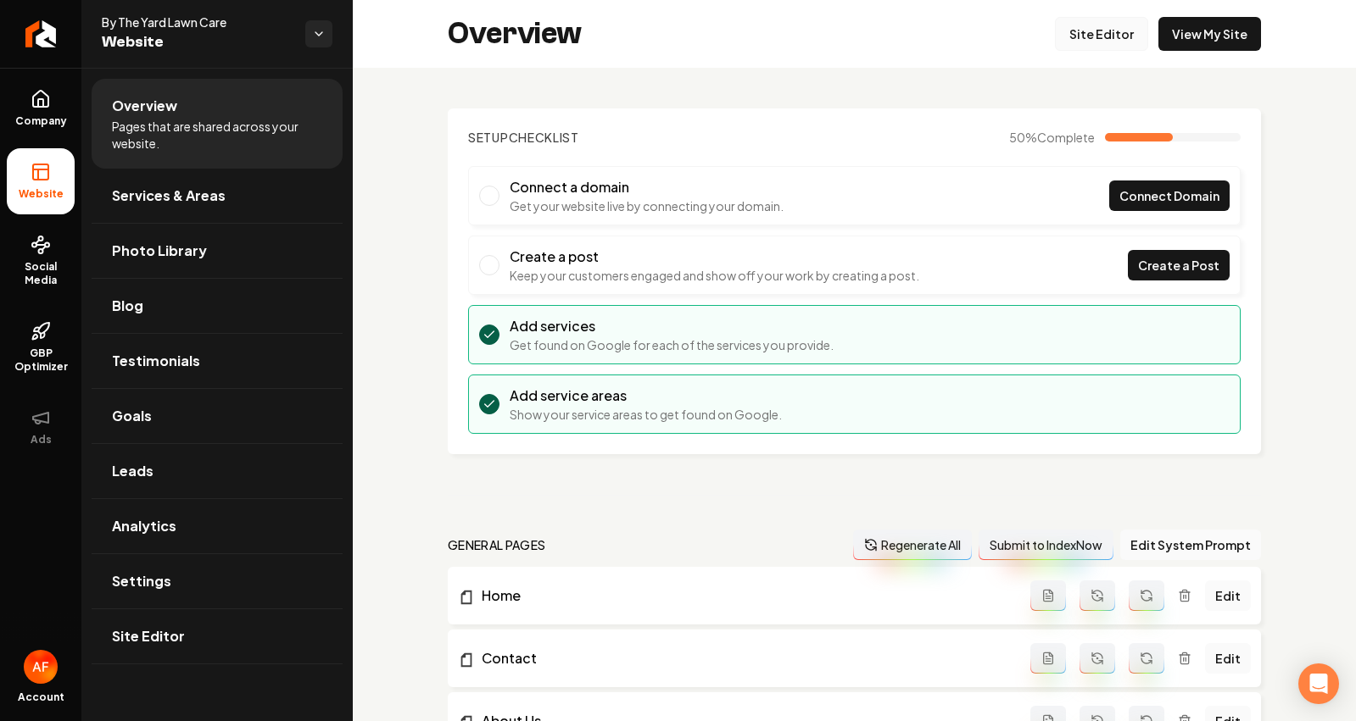
click at [1073, 42] on link "Site Editor" at bounding box center [1101, 34] width 93 height 34
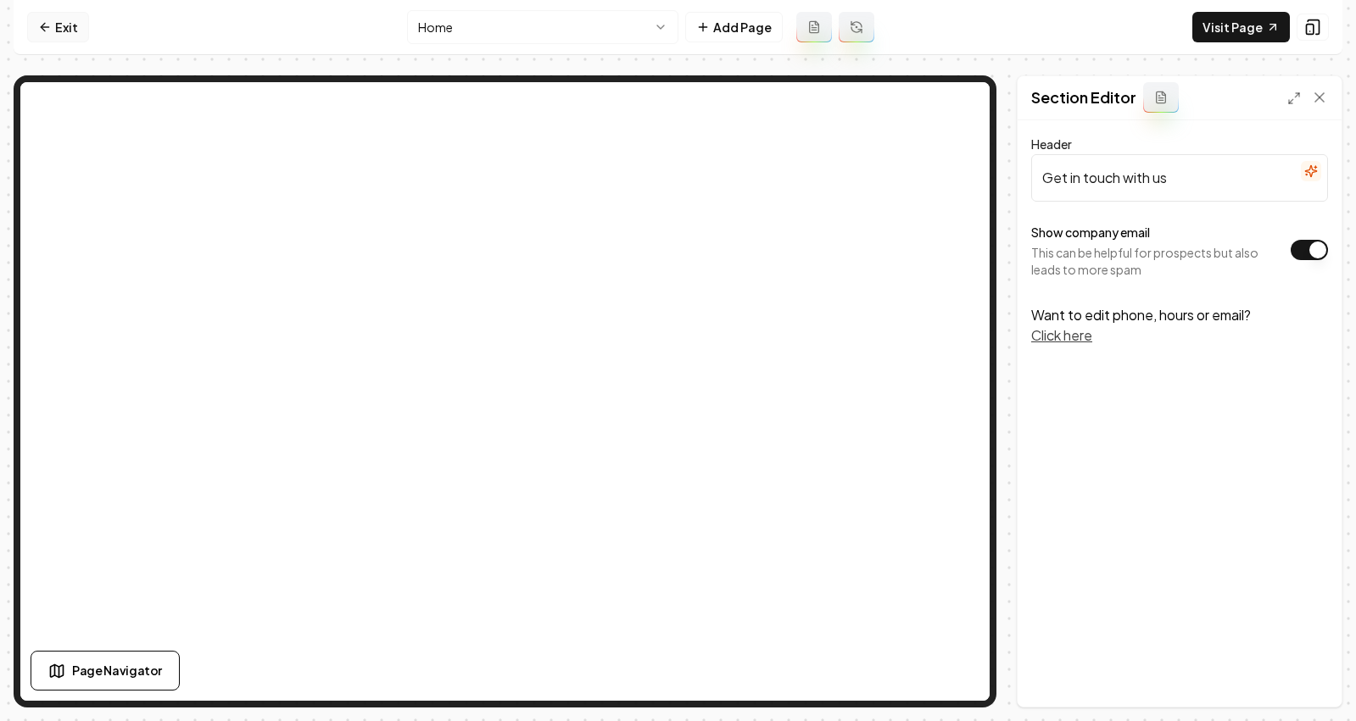
click at [51, 33] on icon at bounding box center [45, 27] width 14 height 14
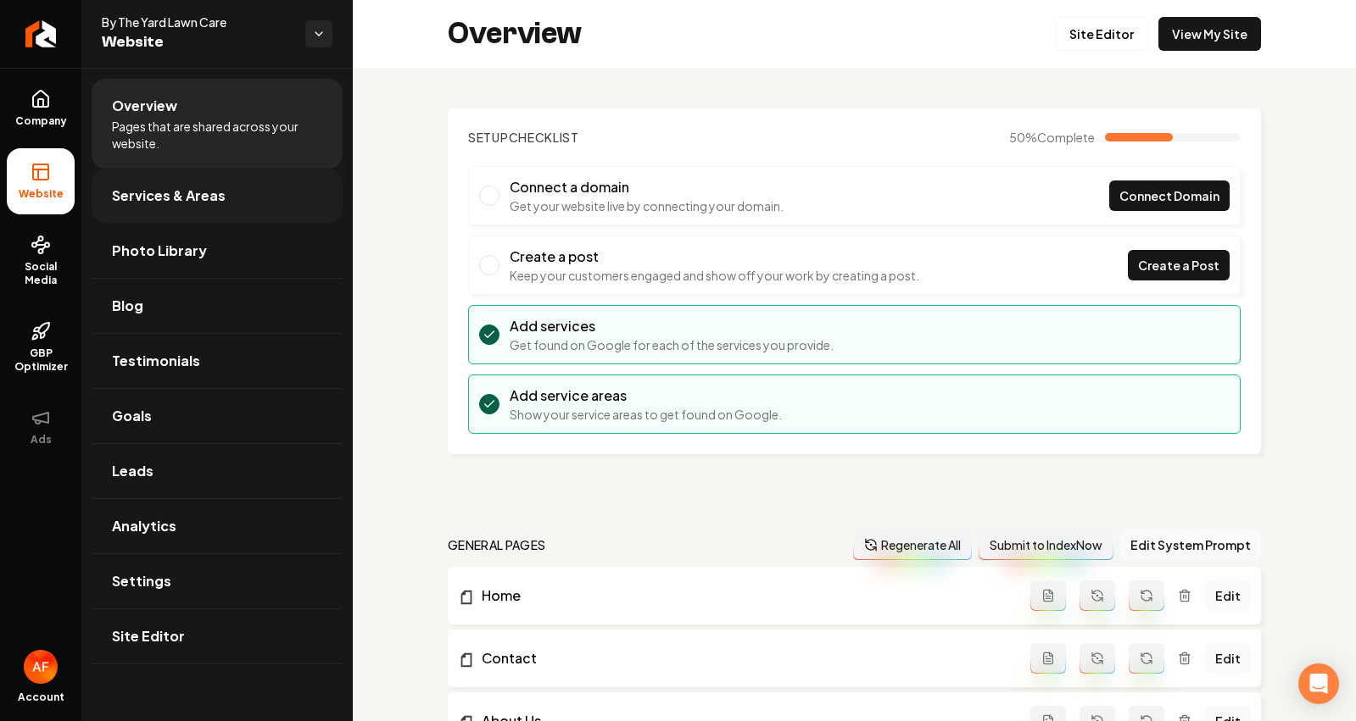
click at [148, 197] on span "Services & Areas" at bounding box center [169, 196] width 114 height 20
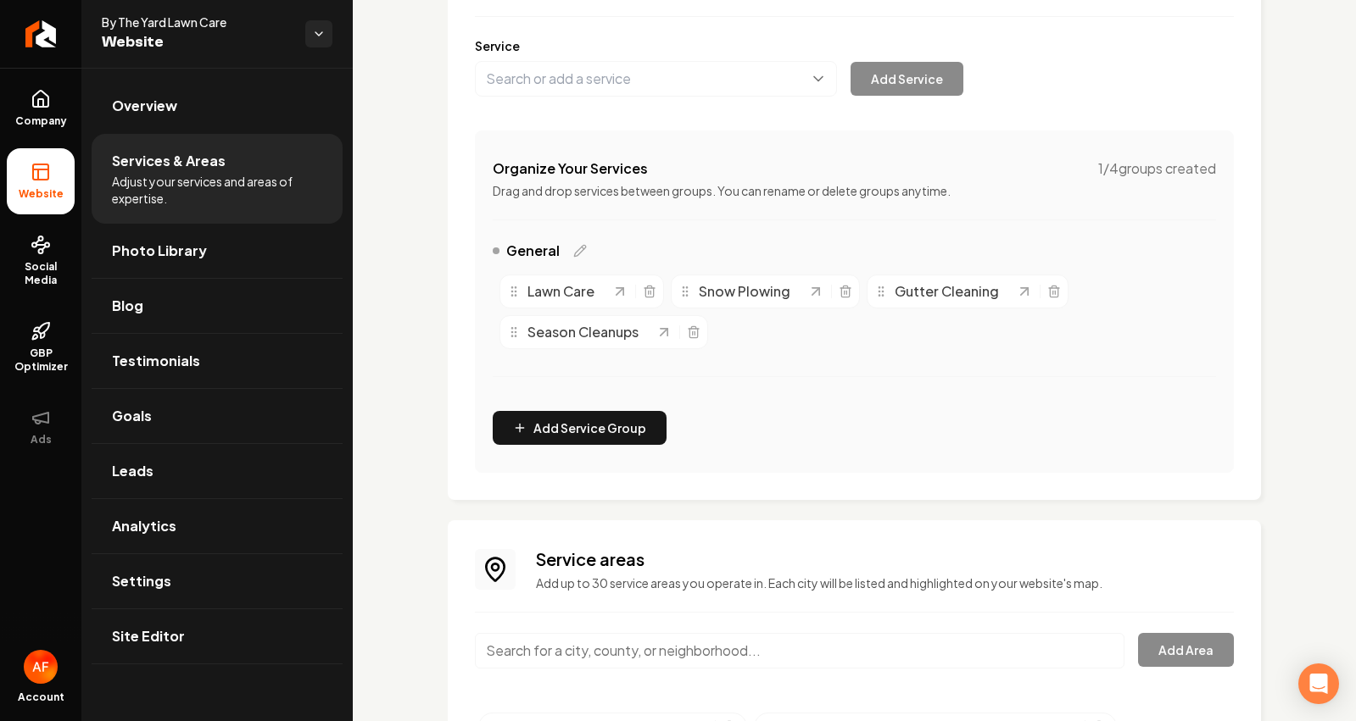
scroll to position [348, 0]
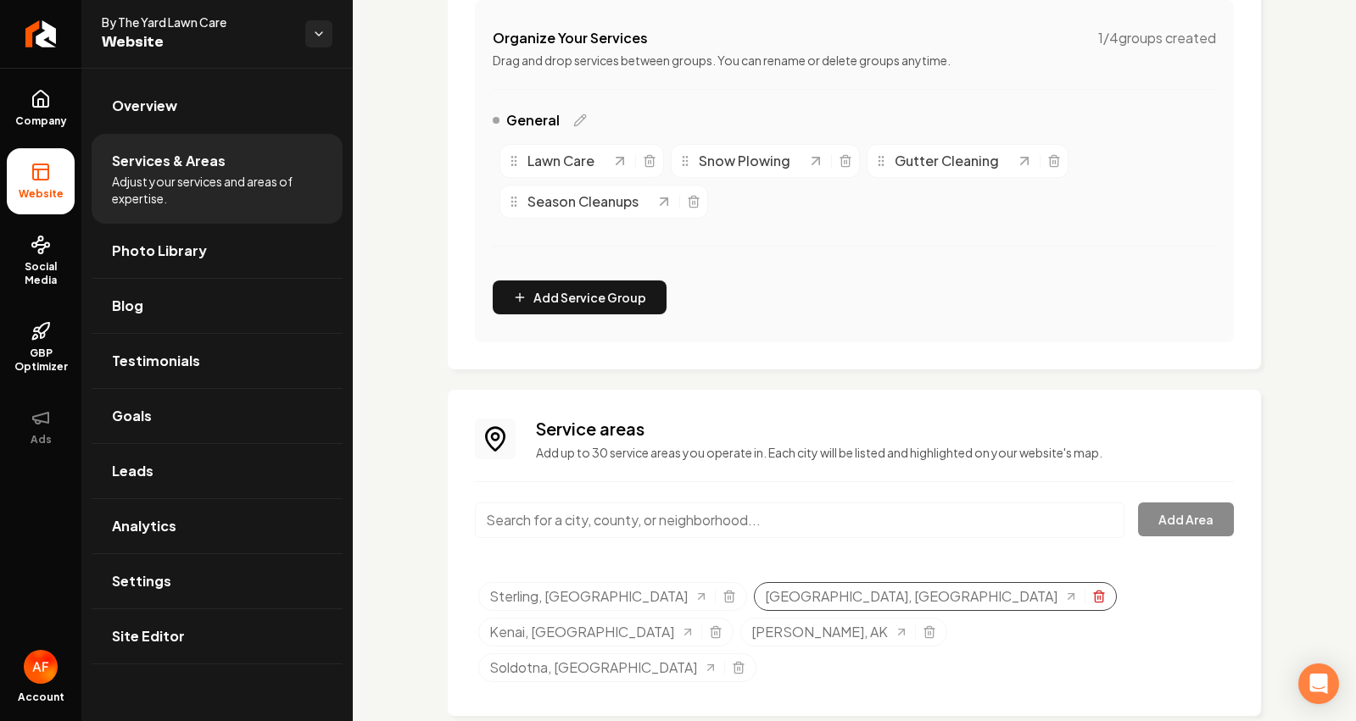
click at [1092, 594] on icon "Selected tags" at bounding box center [1099, 597] width 14 height 14
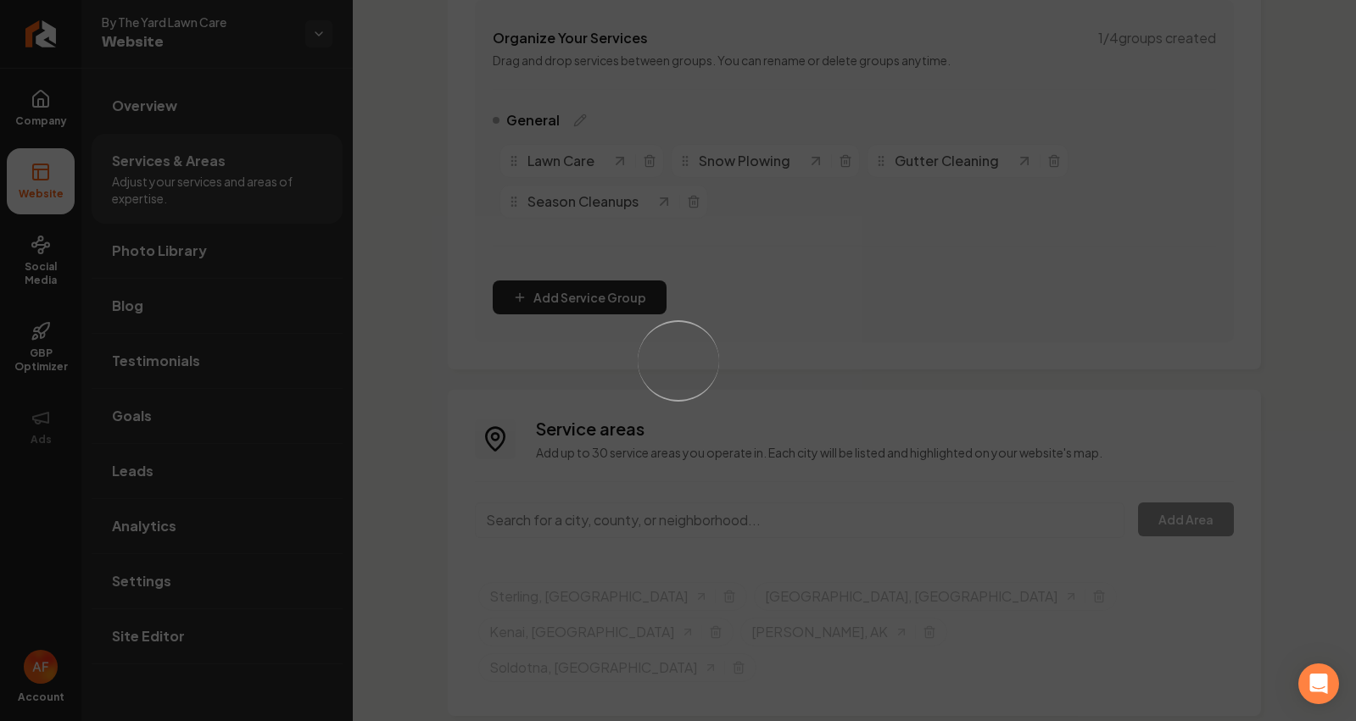
scroll to position [313, 0]
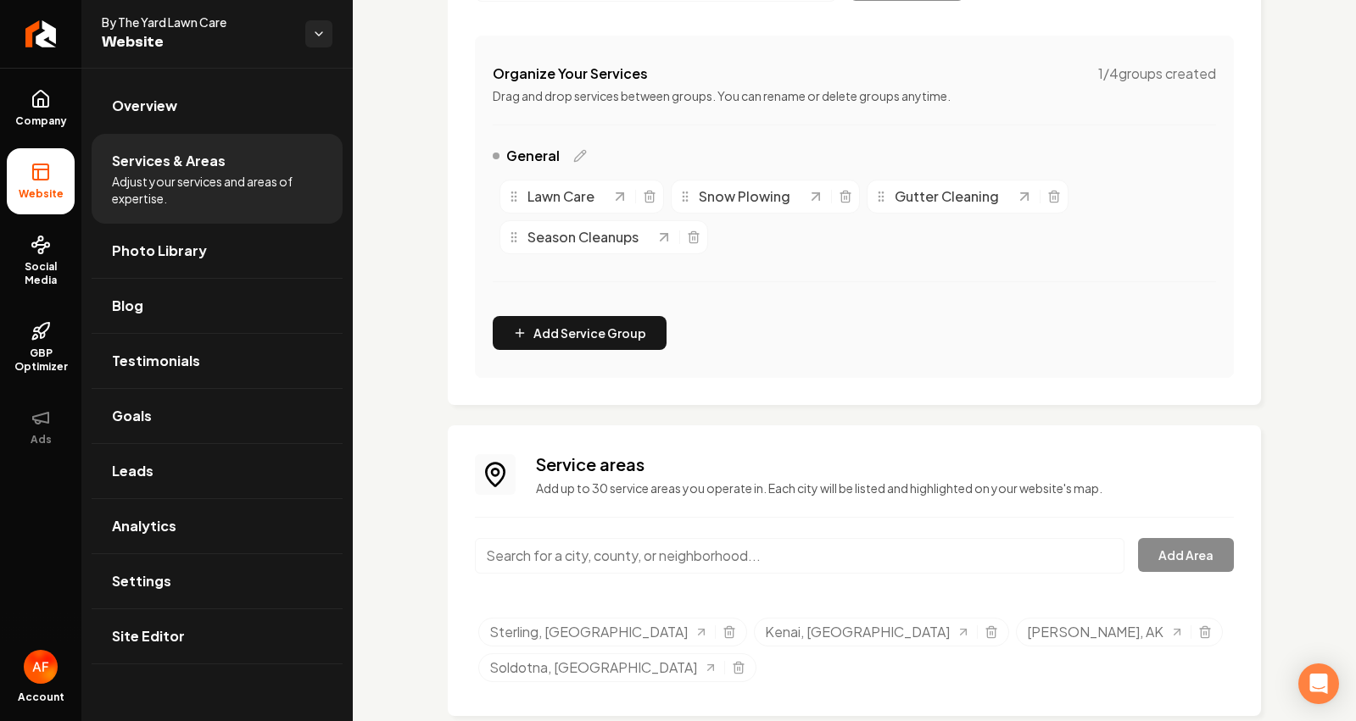
click at [52, 102] on link "Company" at bounding box center [41, 108] width 68 height 66
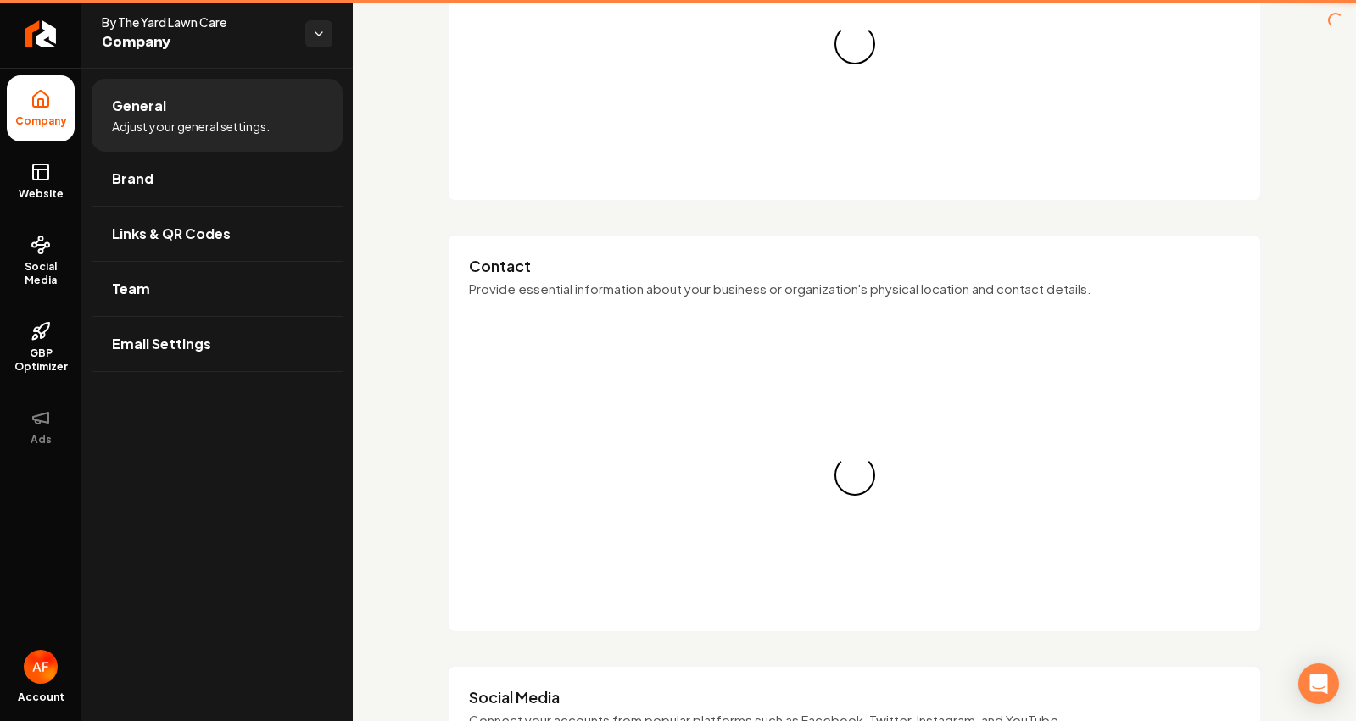
click at [49, 164] on icon at bounding box center [41, 172] width 20 height 20
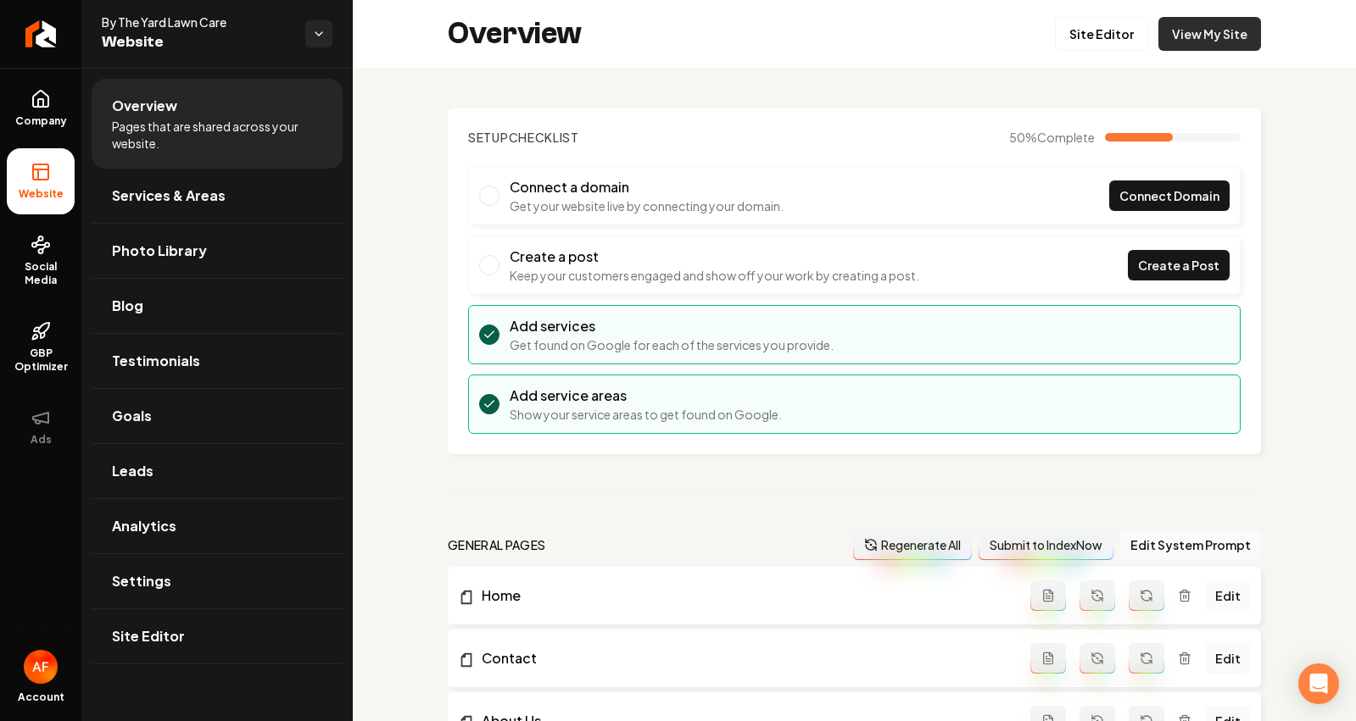
click at [1174, 40] on link "View My Site" at bounding box center [1209, 34] width 103 height 34
click at [126, 216] on link "Services & Areas" at bounding box center [217, 196] width 251 height 54
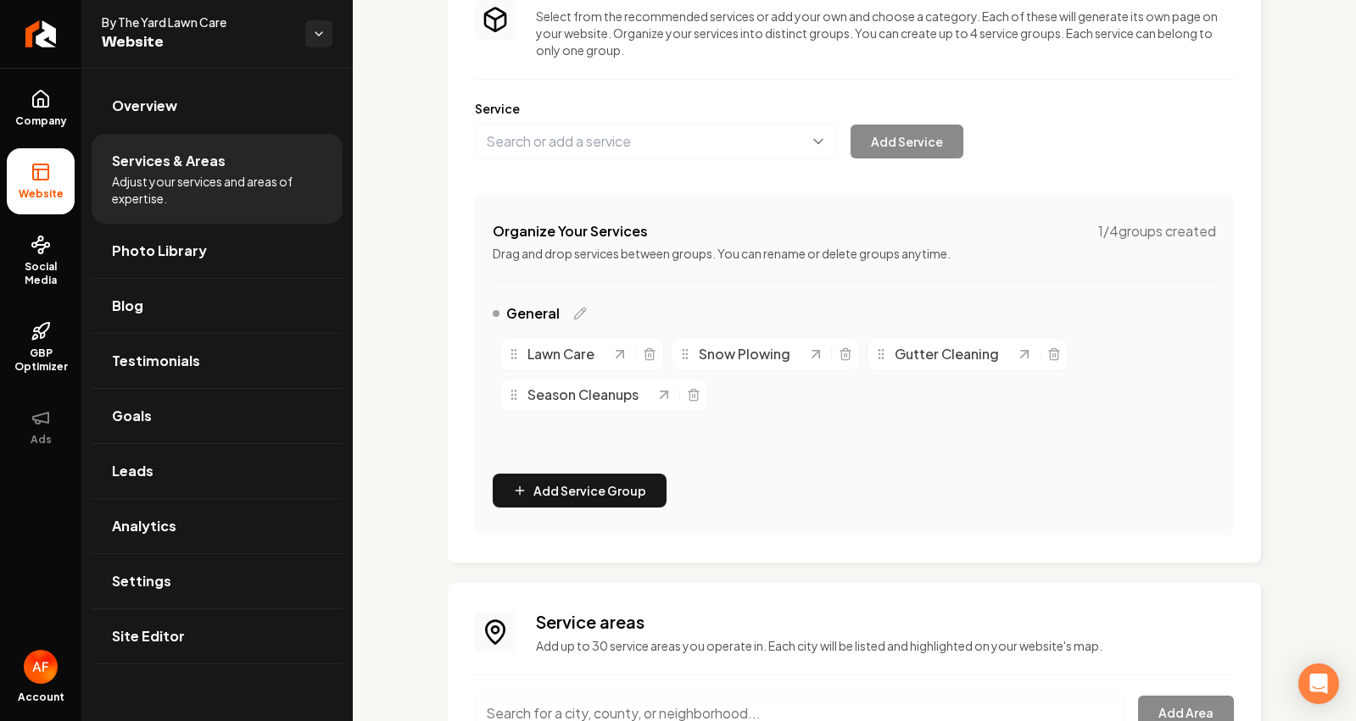
scroll to position [313, 0]
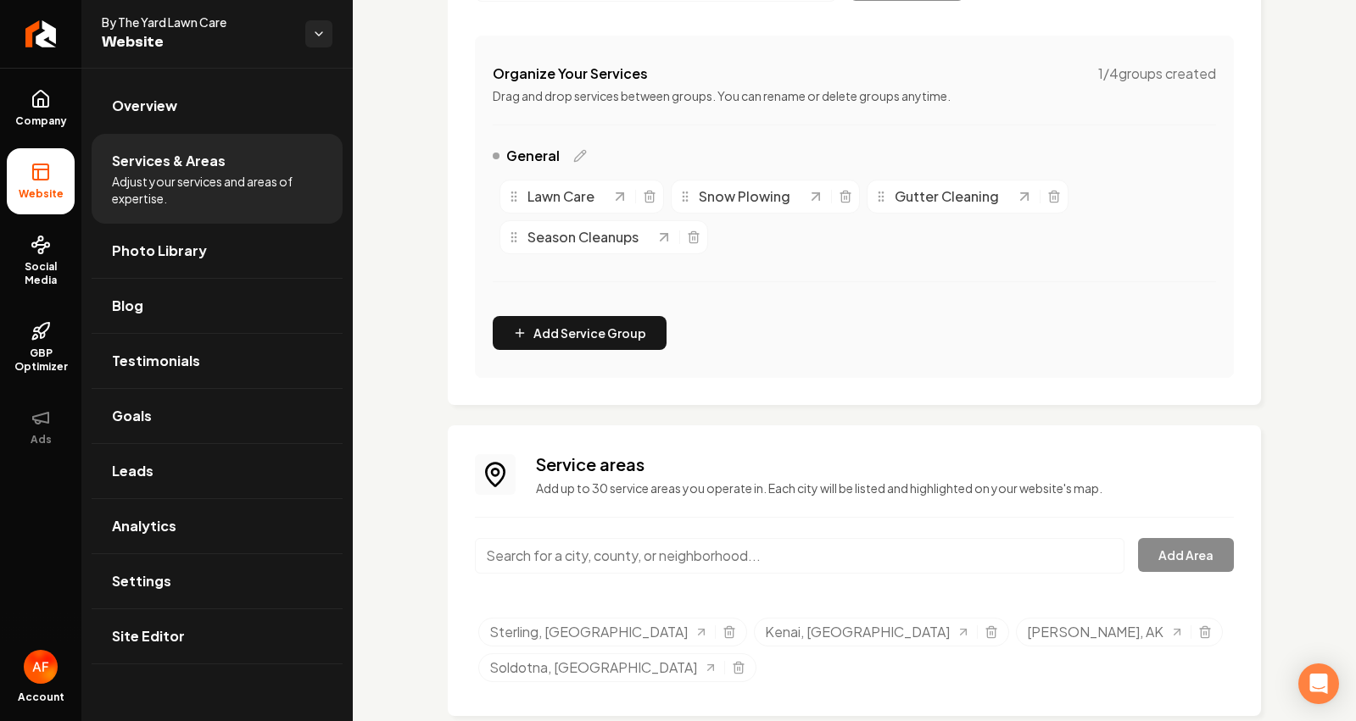
click at [831, 561] on input "Main content area" at bounding box center [799, 556] width 649 height 36
type input "r"
type input "Anchor Point, AK"
click at [1155, 560] on button "Add Area" at bounding box center [1186, 555] width 96 height 34
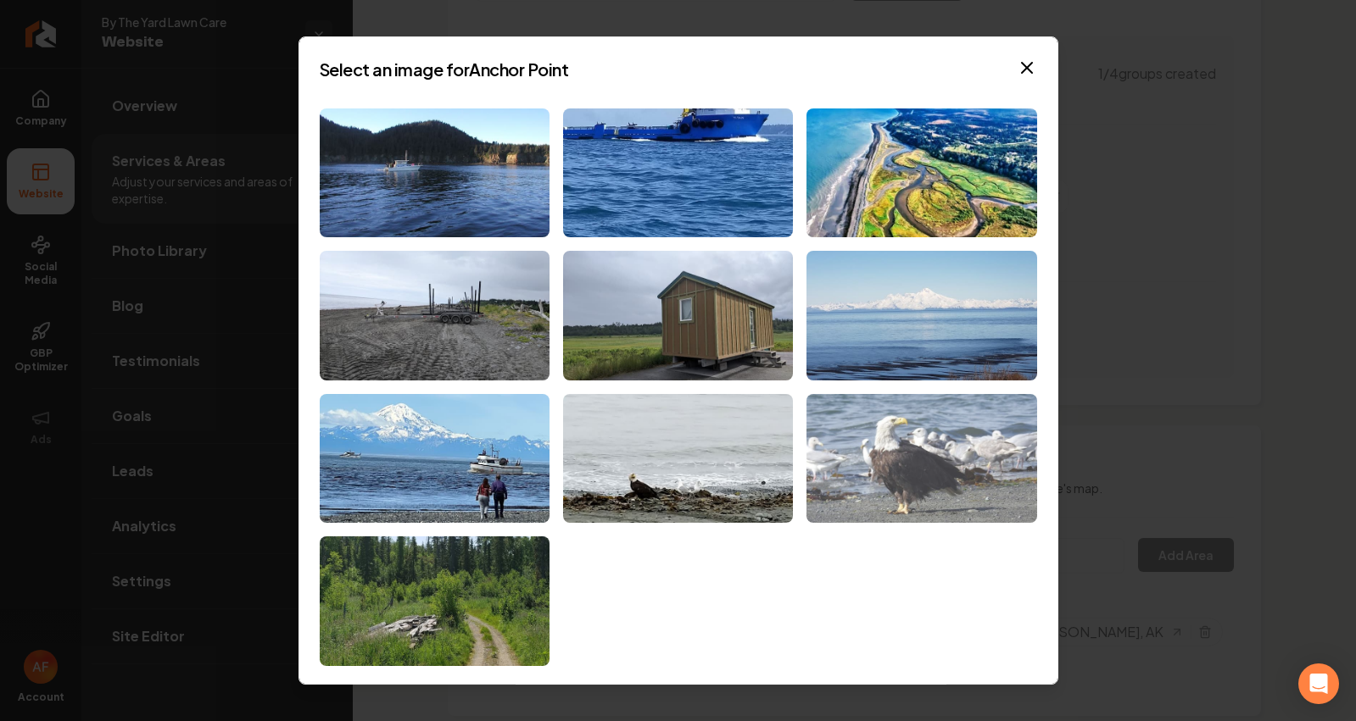
click at [895, 439] on img at bounding box center [921, 459] width 230 height 130
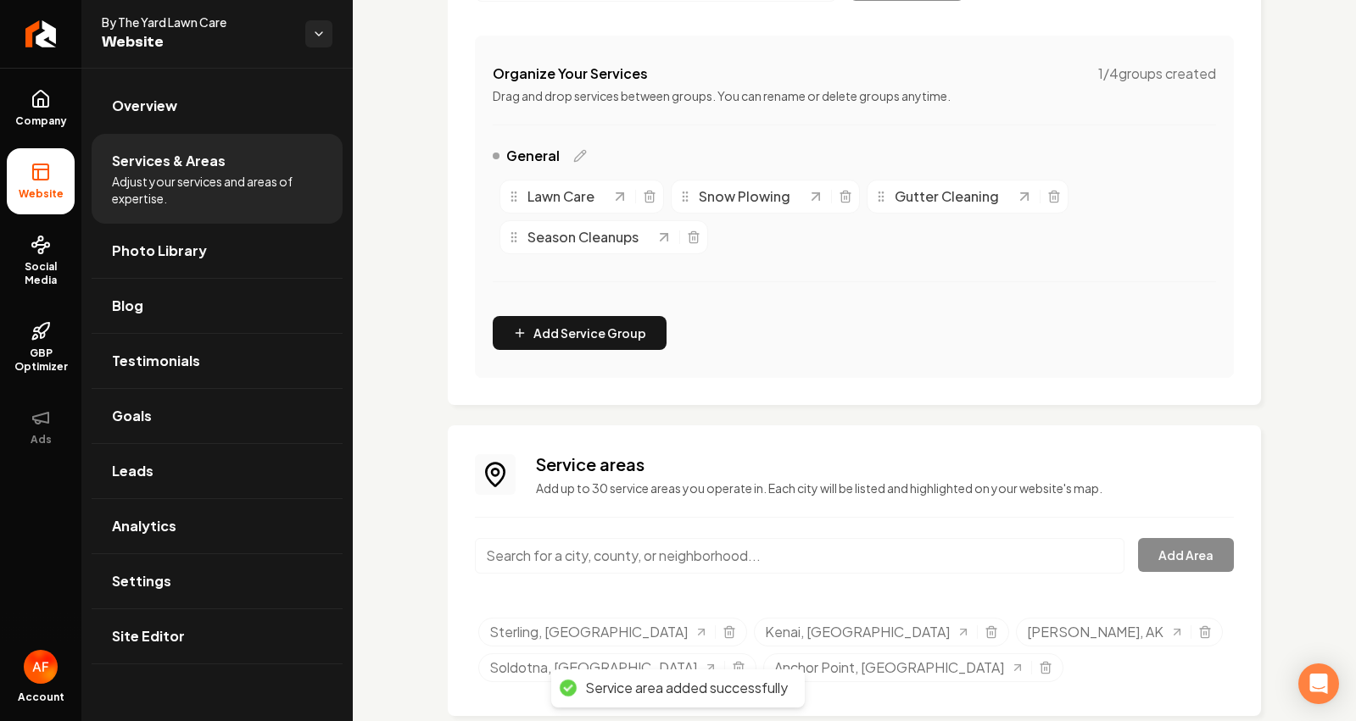
click at [715, 558] on input "Main content area" at bounding box center [799, 556] width 649 height 36
click at [719, 549] on input "Main content area" at bounding box center [799, 556] width 649 height 36
click at [721, 556] on input "Main content area" at bounding box center [799, 556] width 649 height 36
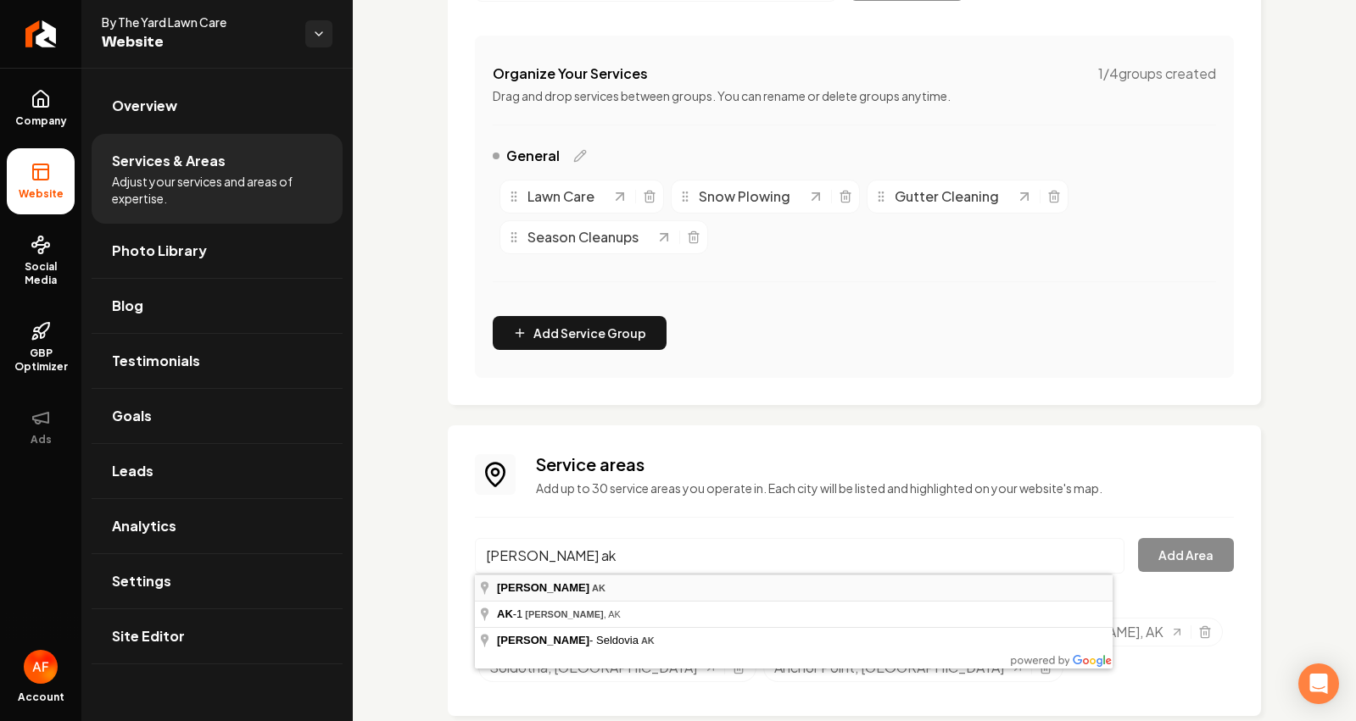
type input "Homer, AK"
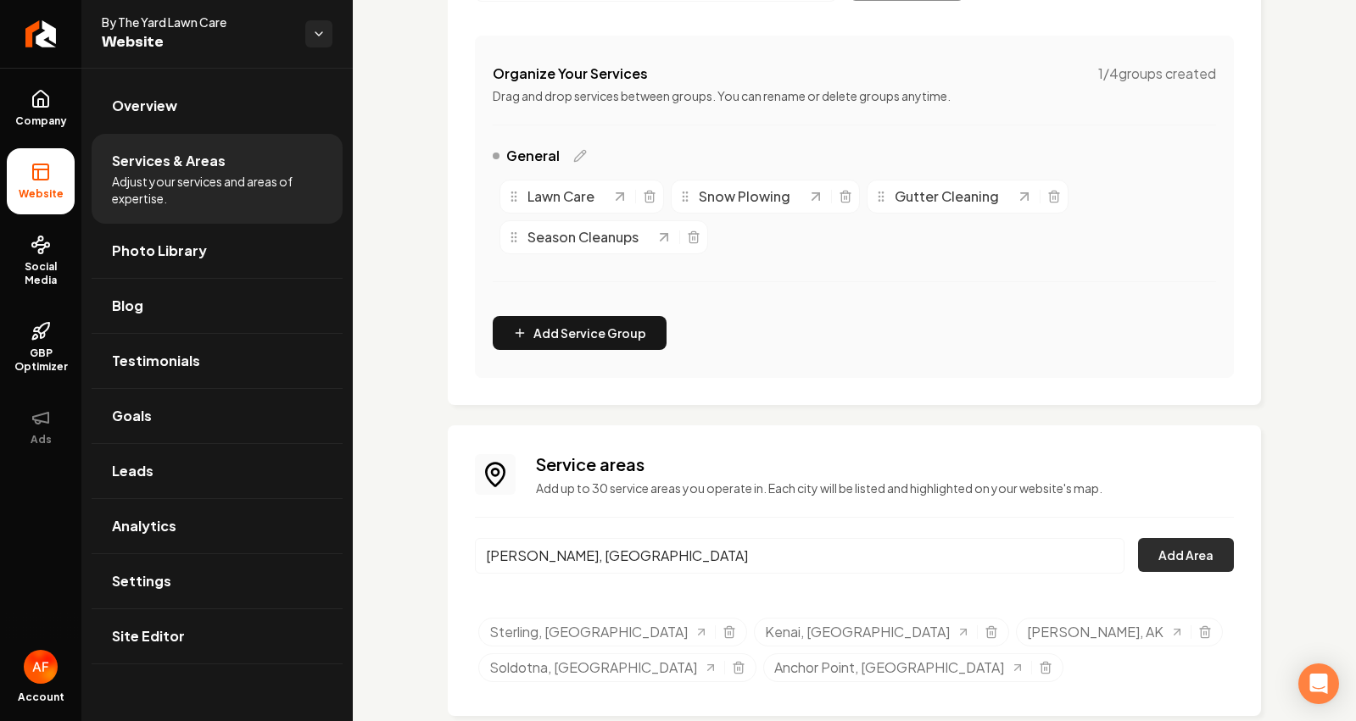
click at [1174, 543] on button "Add Area" at bounding box center [1186, 555] width 96 height 34
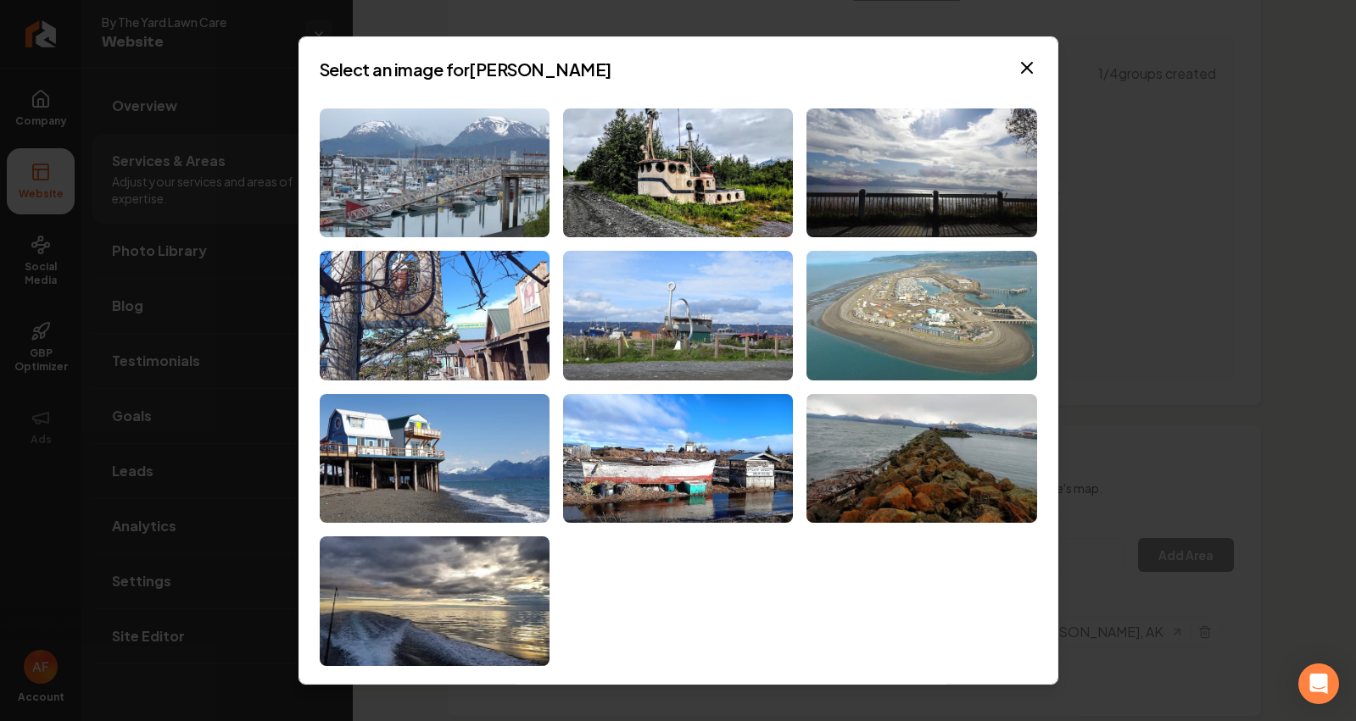
click at [877, 310] on img at bounding box center [921, 316] width 230 height 130
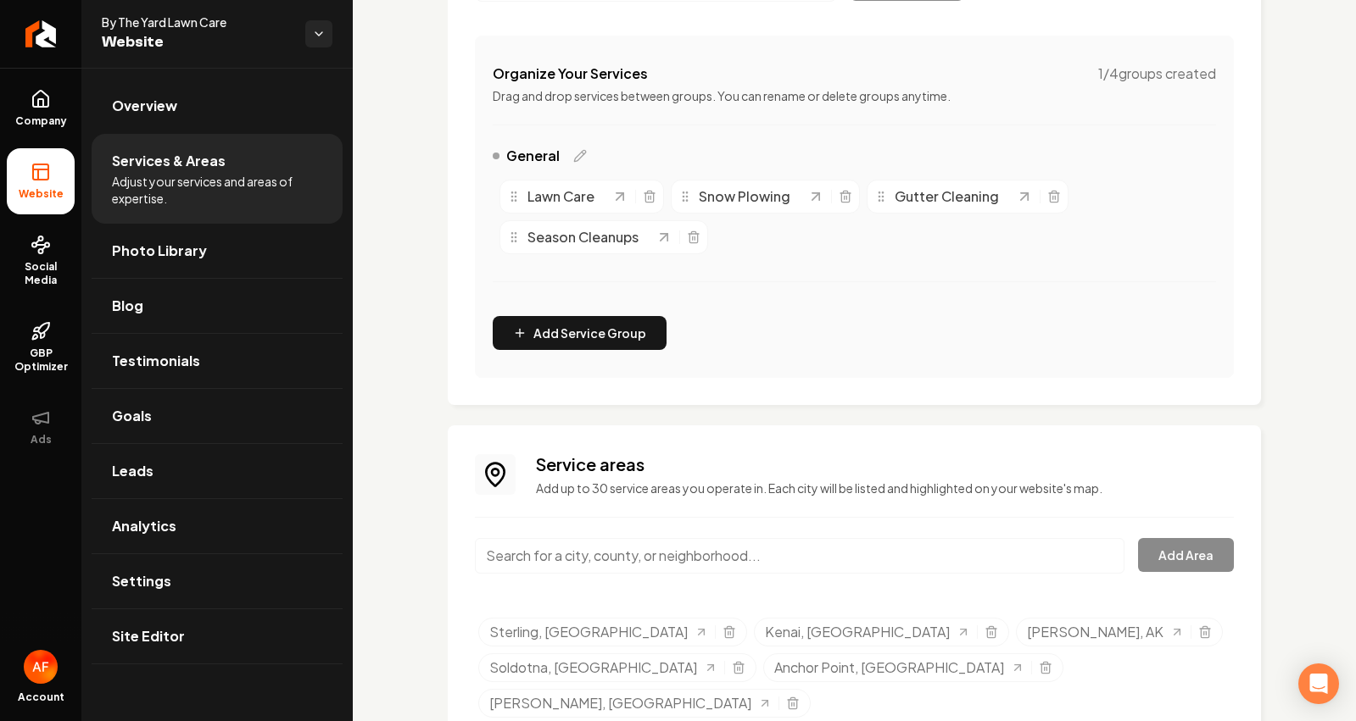
click at [749, 569] on input "Main content area" at bounding box center [799, 556] width 649 height 36
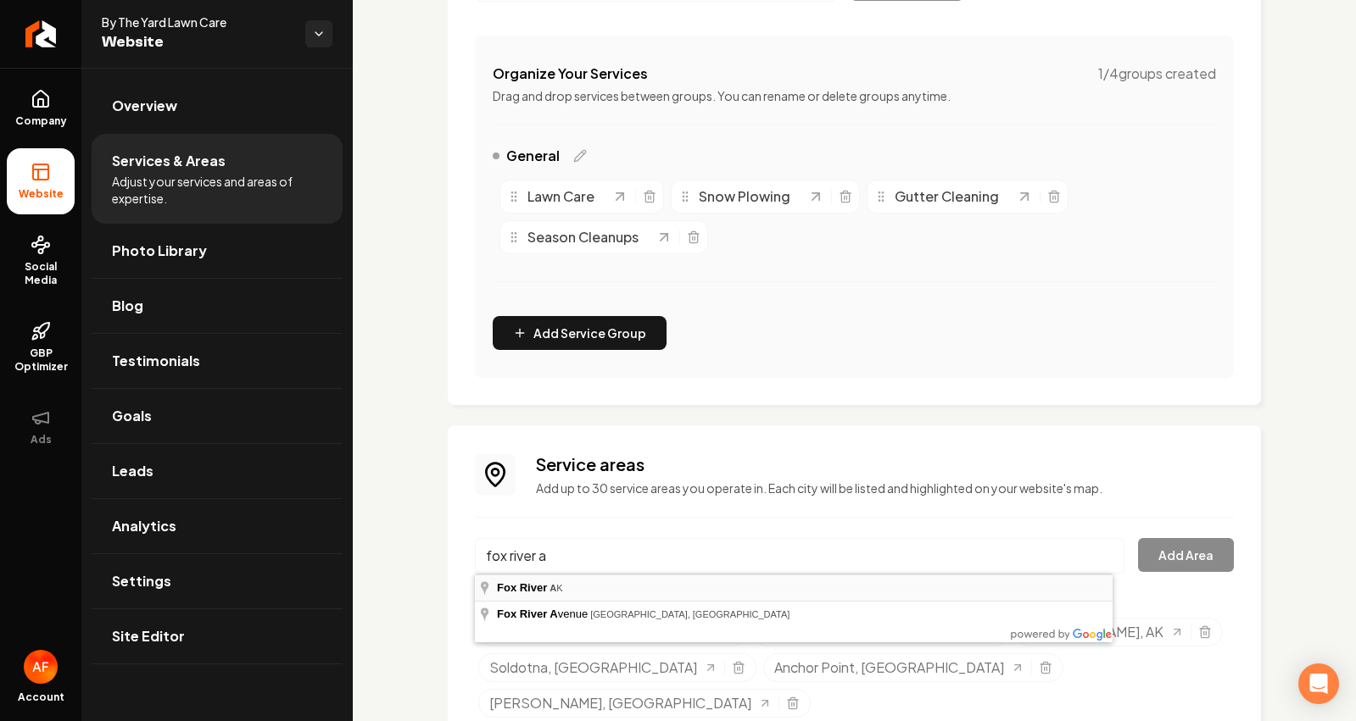
type input "Fox River, AK"
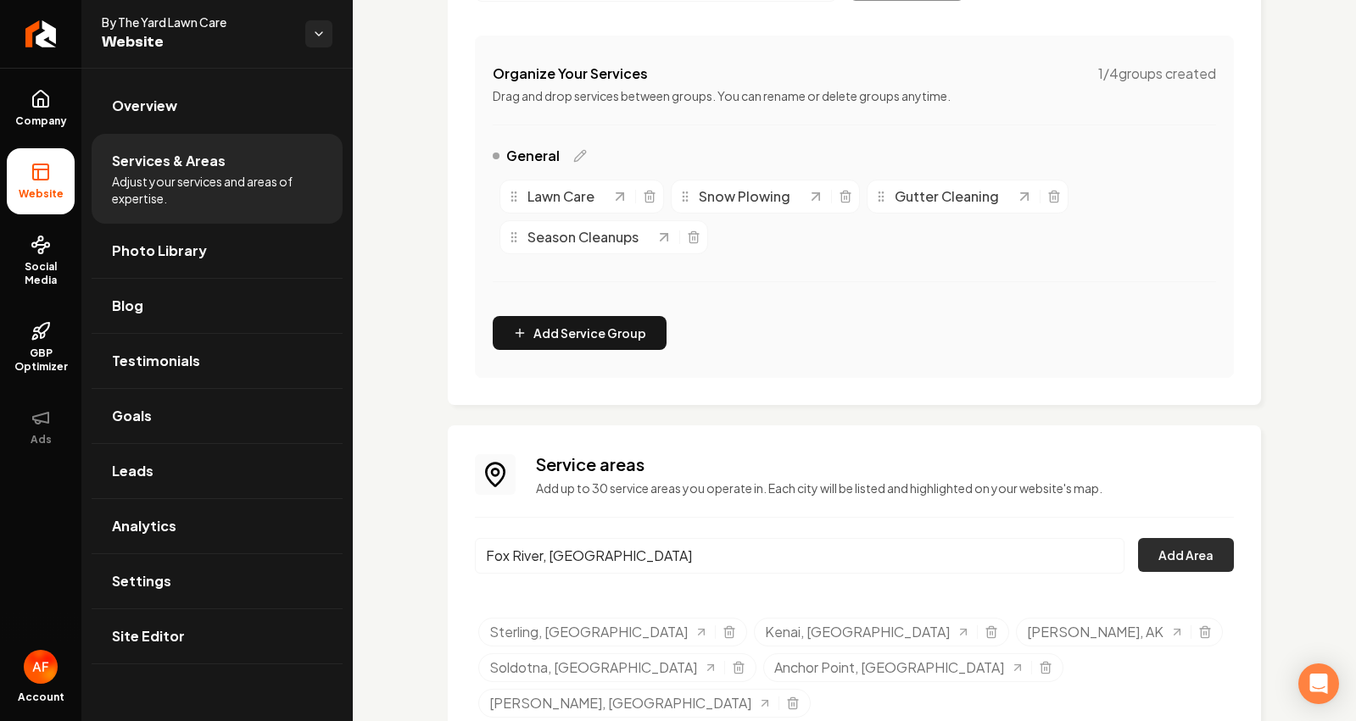
click at [1185, 553] on button "Add Area" at bounding box center [1186, 555] width 96 height 34
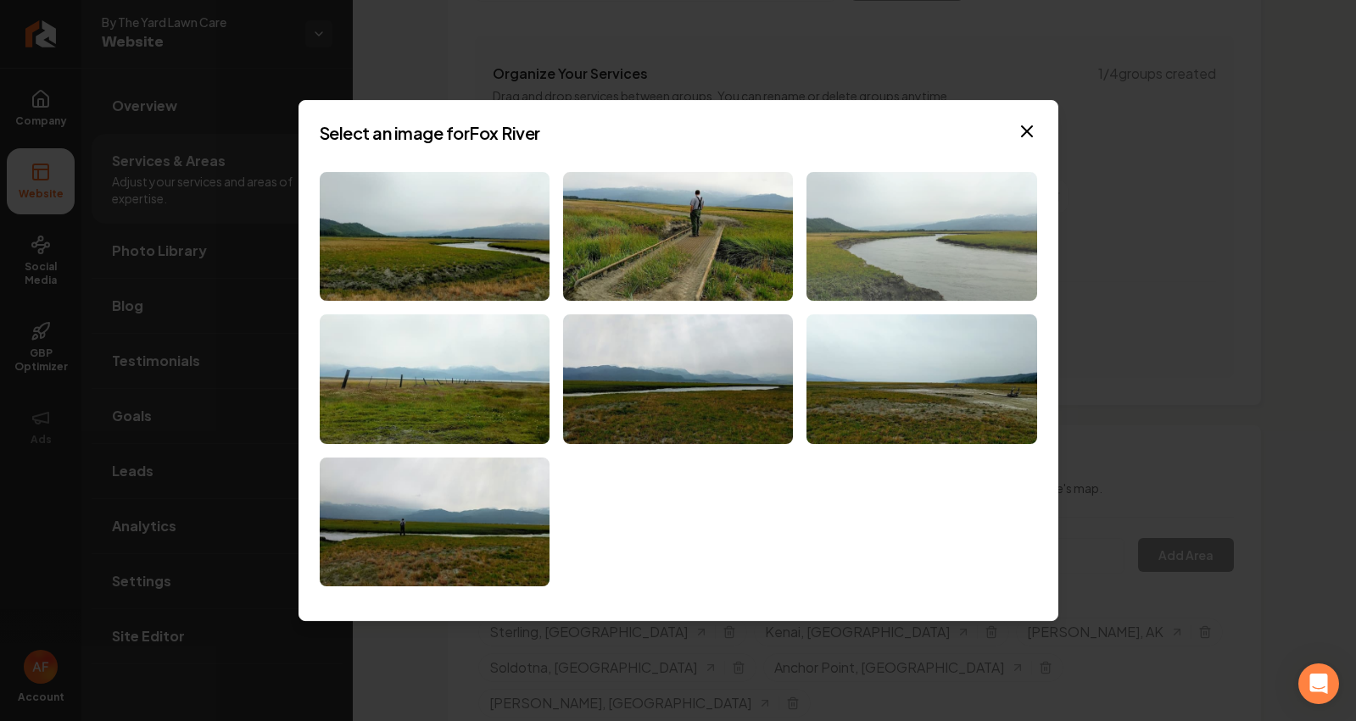
click at [977, 211] on img at bounding box center [921, 237] width 230 height 130
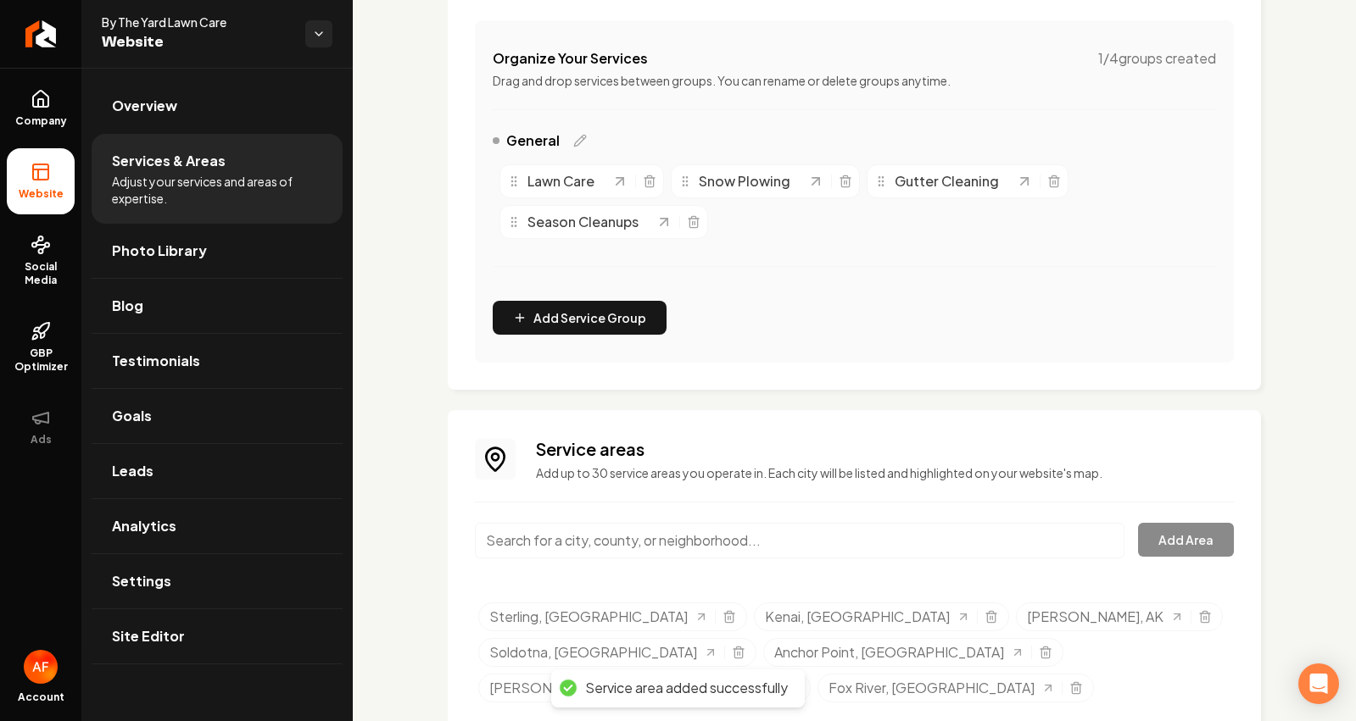
scroll to position [348, 0]
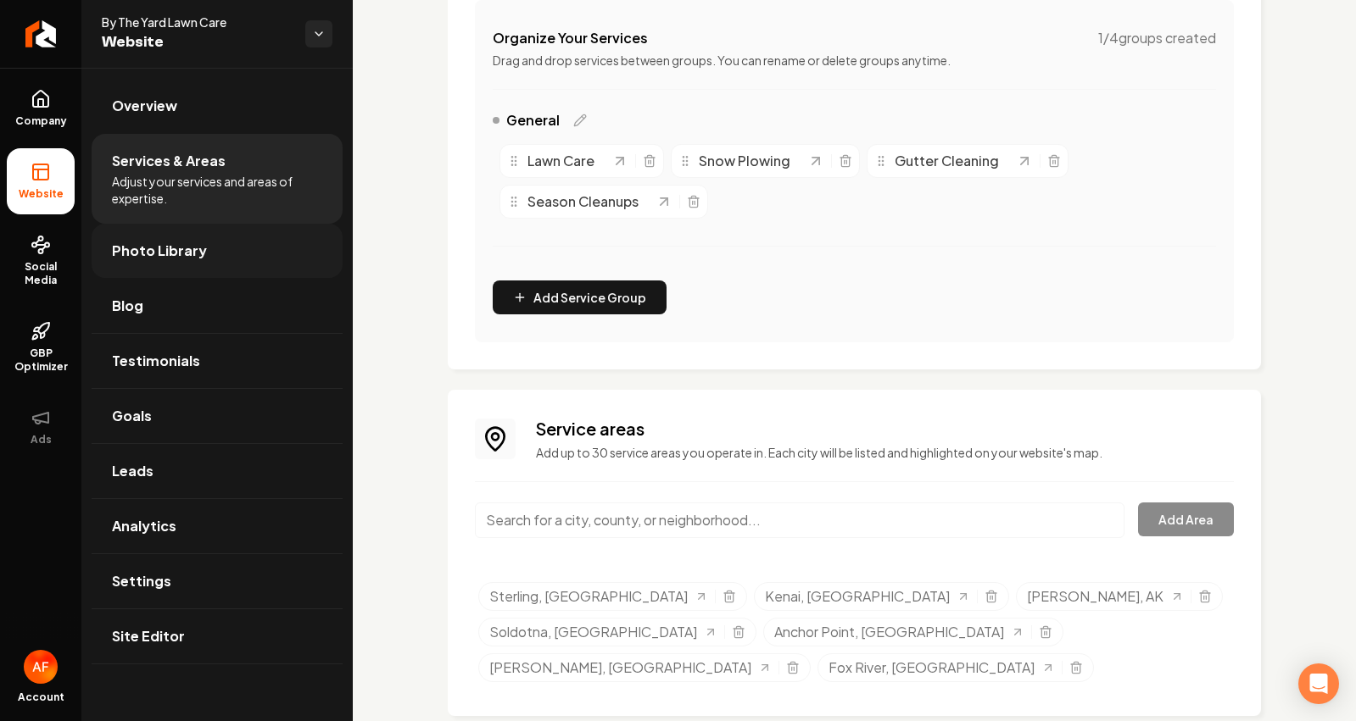
click at [144, 263] on link "Photo Library" at bounding box center [217, 251] width 251 height 54
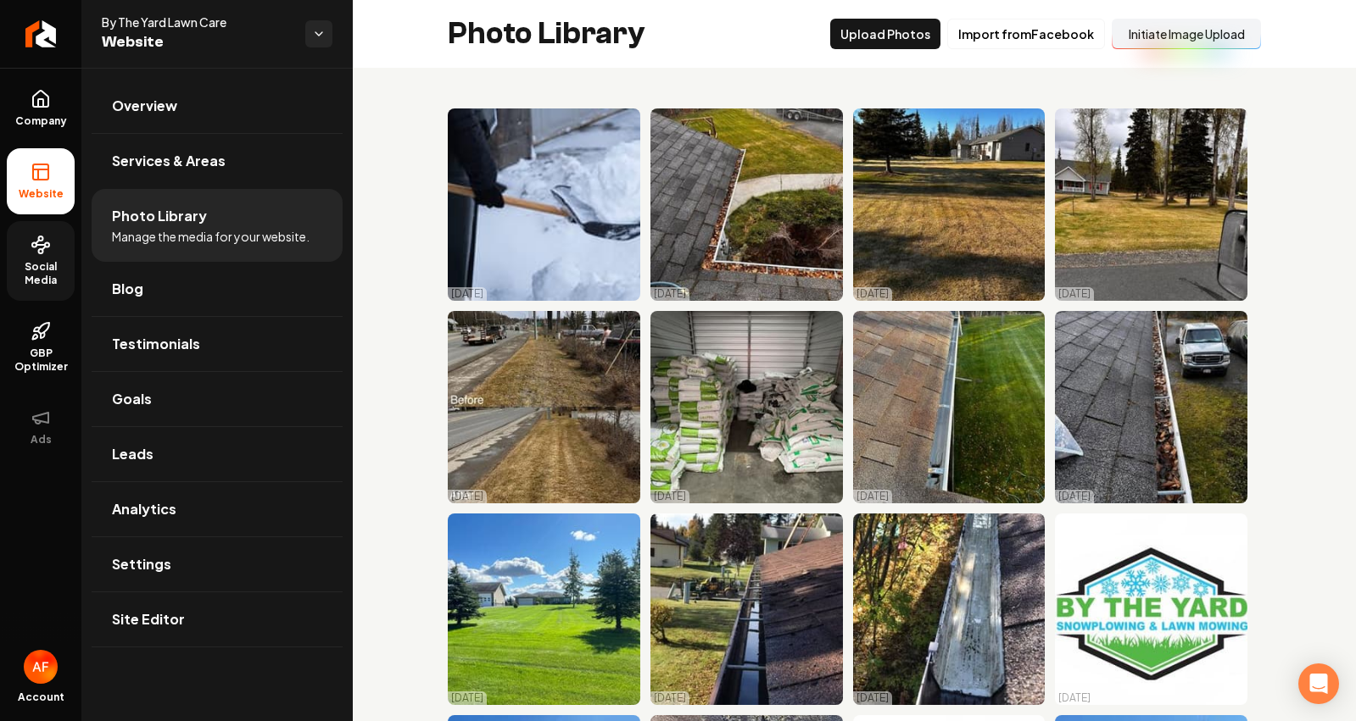
click at [42, 245] on icon at bounding box center [40, 245] width 8 height 0
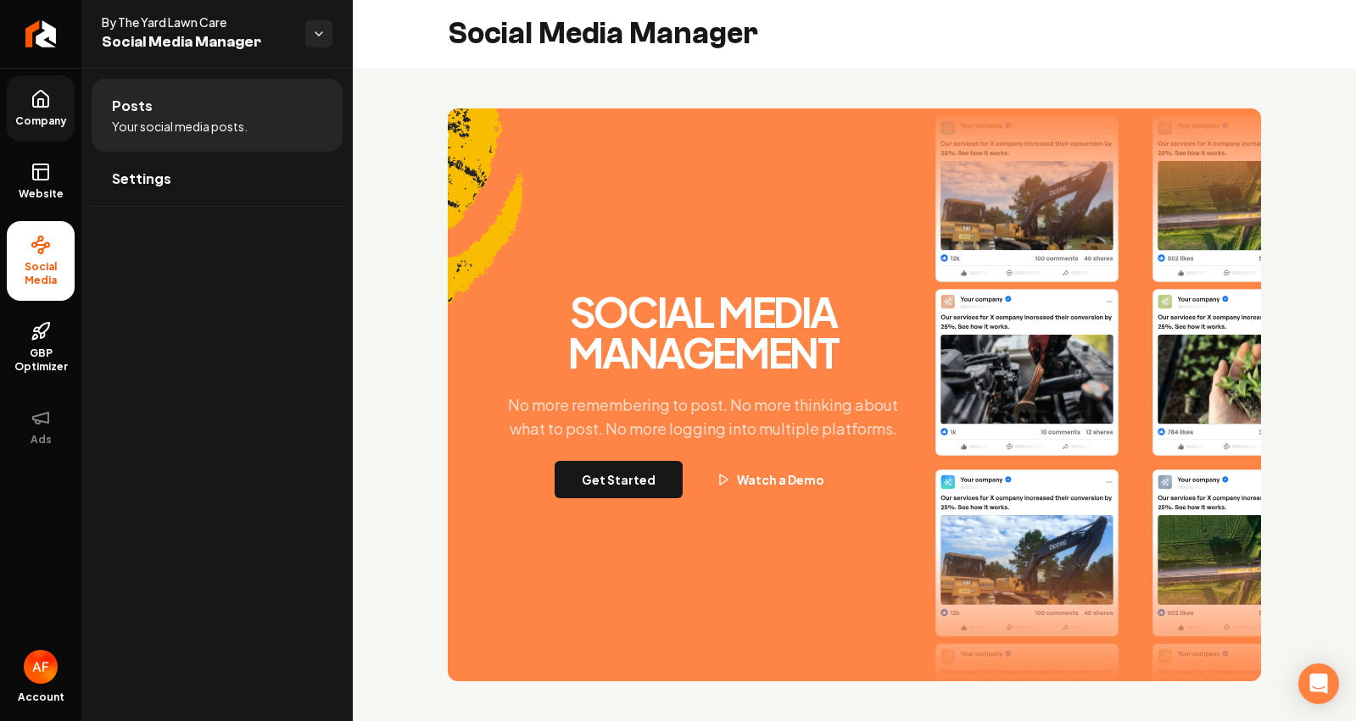
click at [42, 109] on link "Company" at bounding box center [41, 108] width 68 height 66
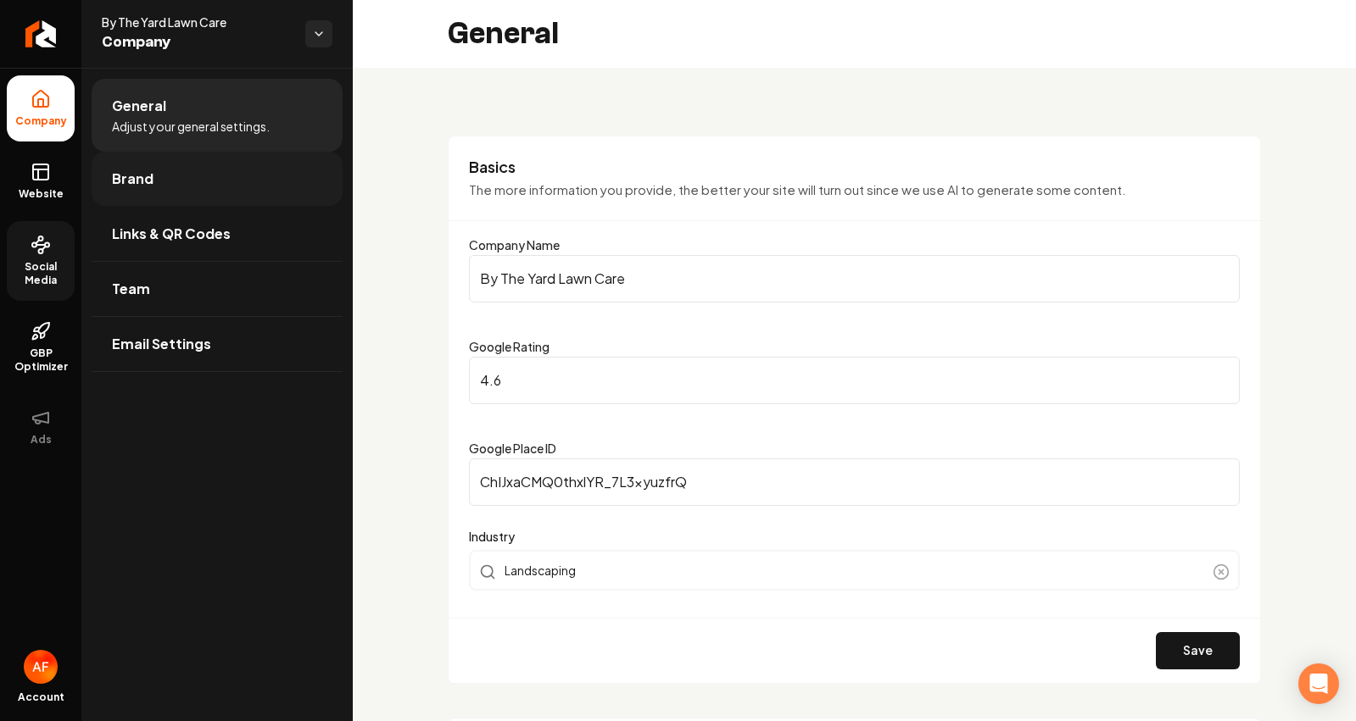
click at [192, 192] on link "Brand" at bounding box center [217, 179] width 251 height 54
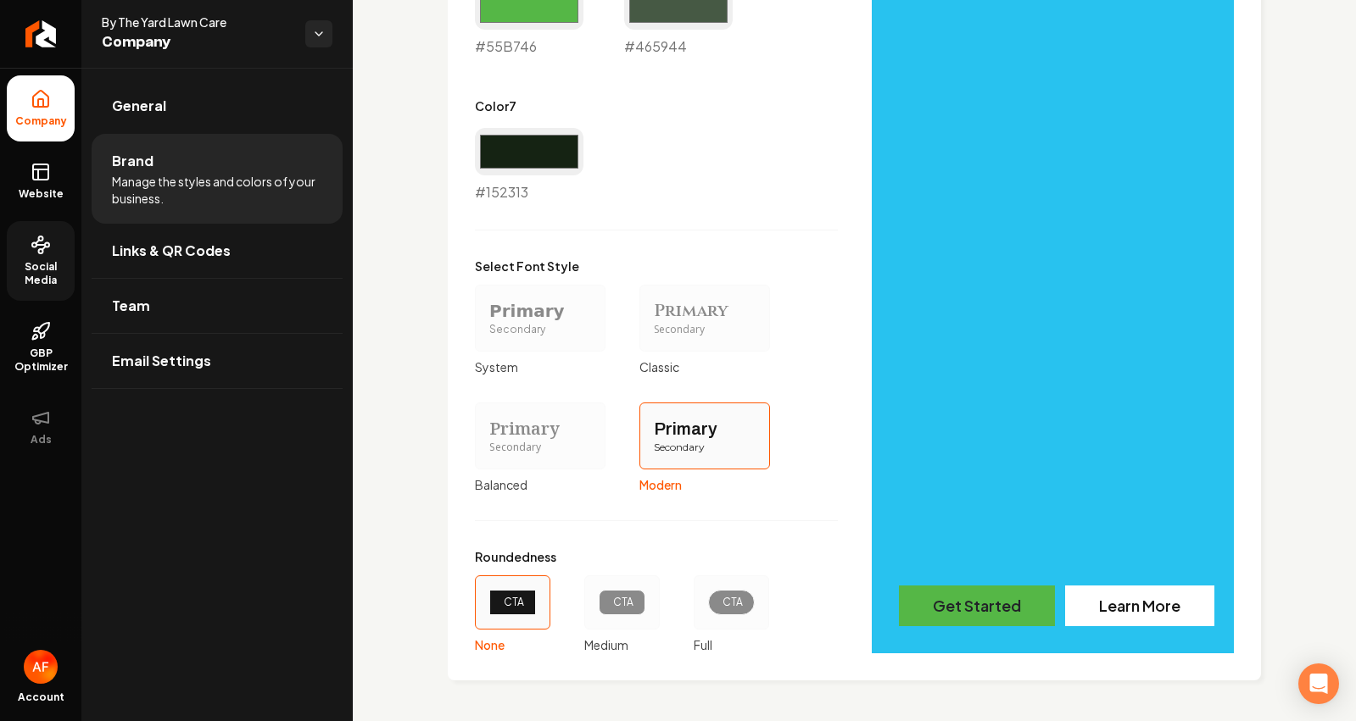
click at [718, 582] on div "CTA" at bounding box center [730, 603] width 75 height 54
click at [706, 596] on button "CTA Full" at bounding box center [700, 603] width 14 height 14
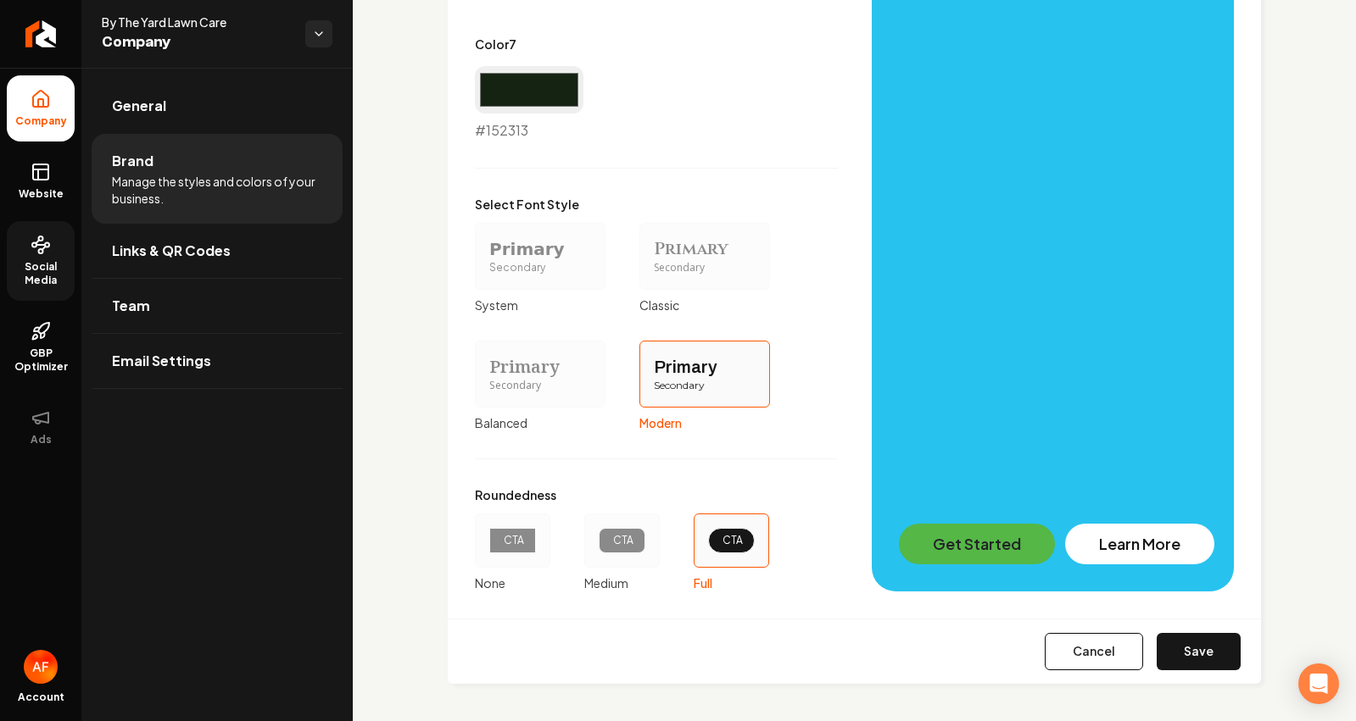
scroll to position [1450, 0]
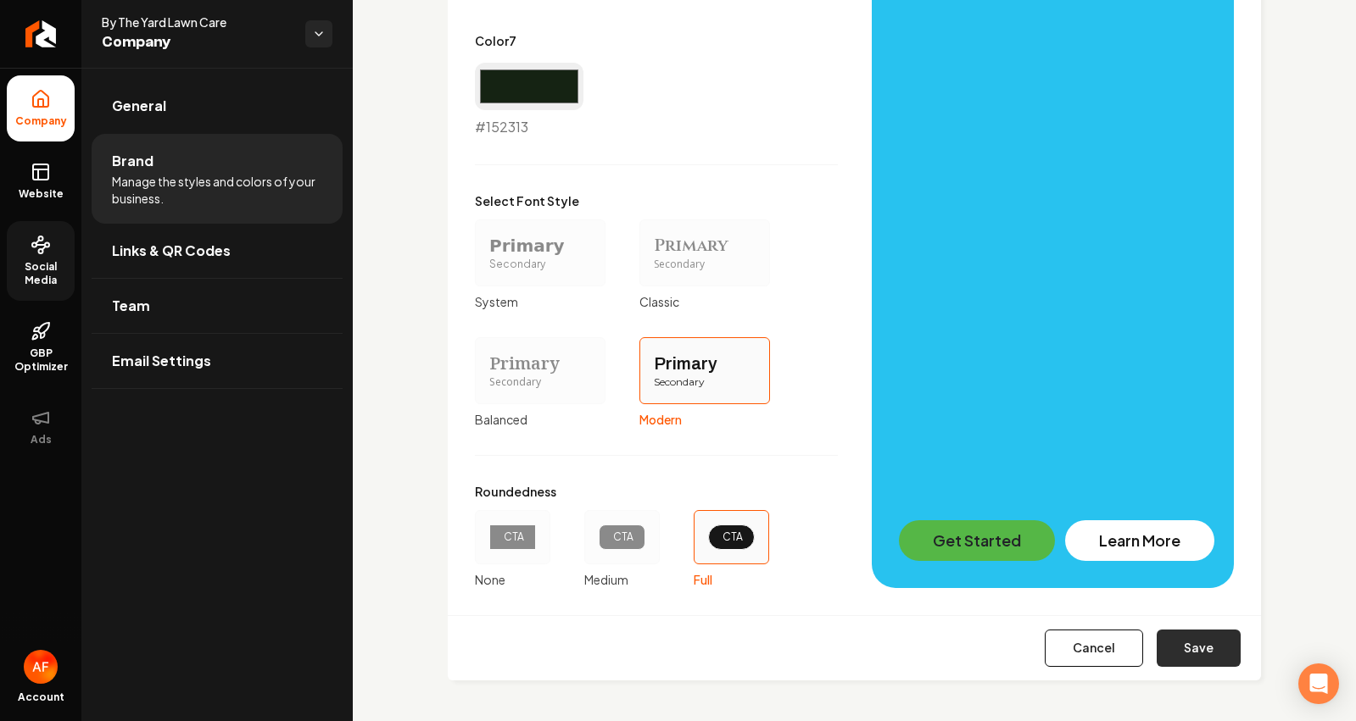
click at [1167, 640] on button "Save" at bounding box center [1198, 648] width 84 height 37
type input "#f7f9f7"
type input "#e9efe9"
type input "#d1dcd0"
type input "#91ab8e"
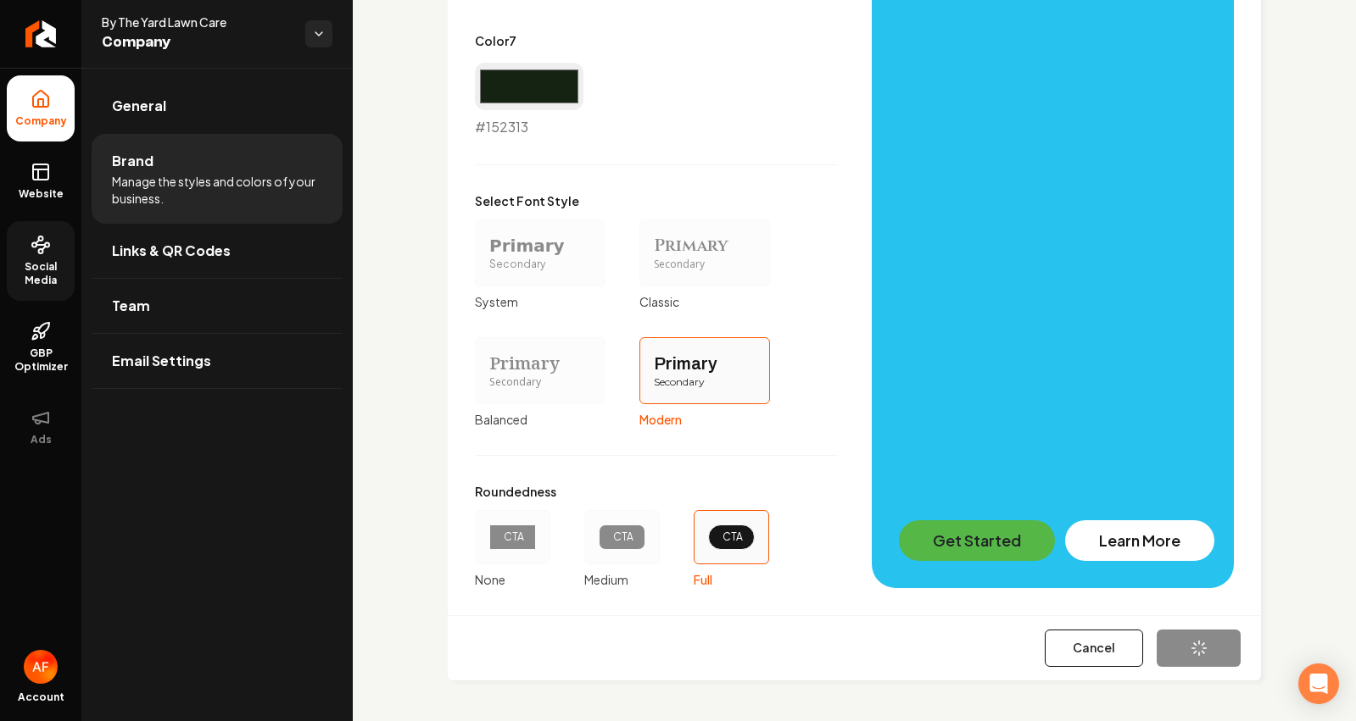
type input "#55b746"
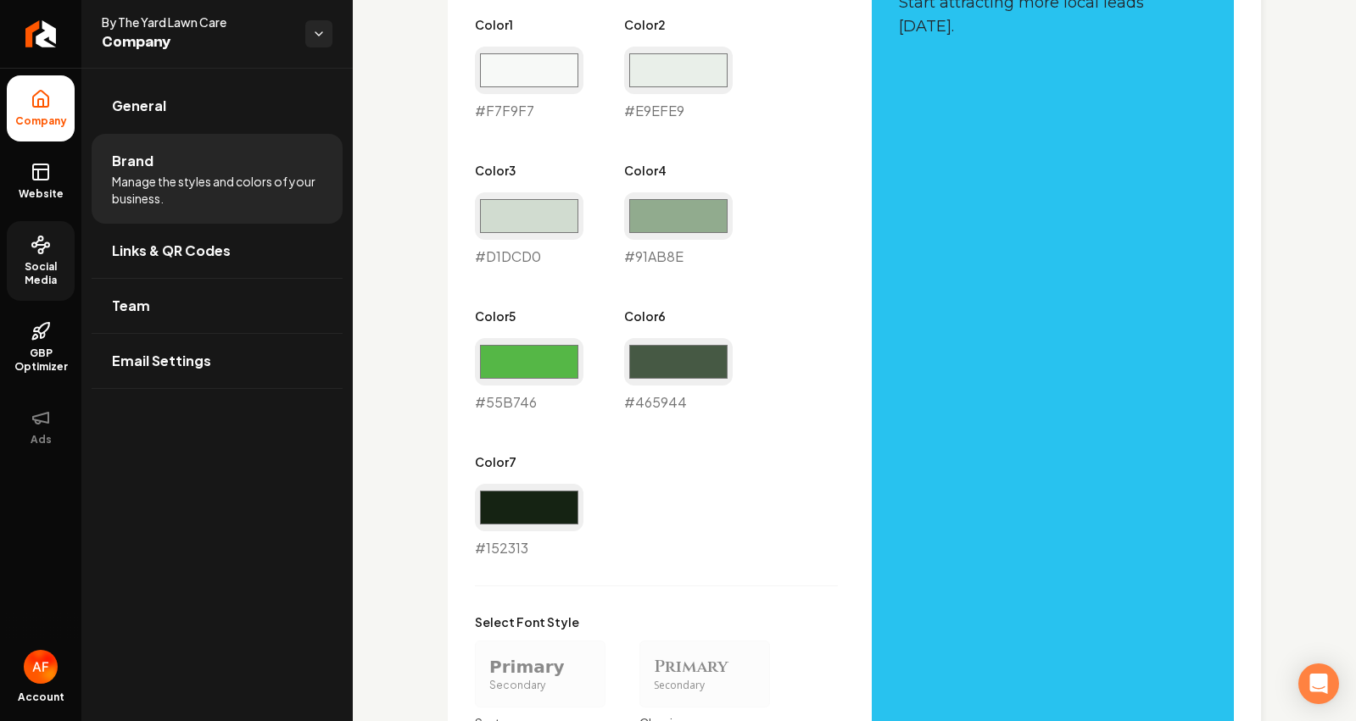
scroll to position [827, 0]
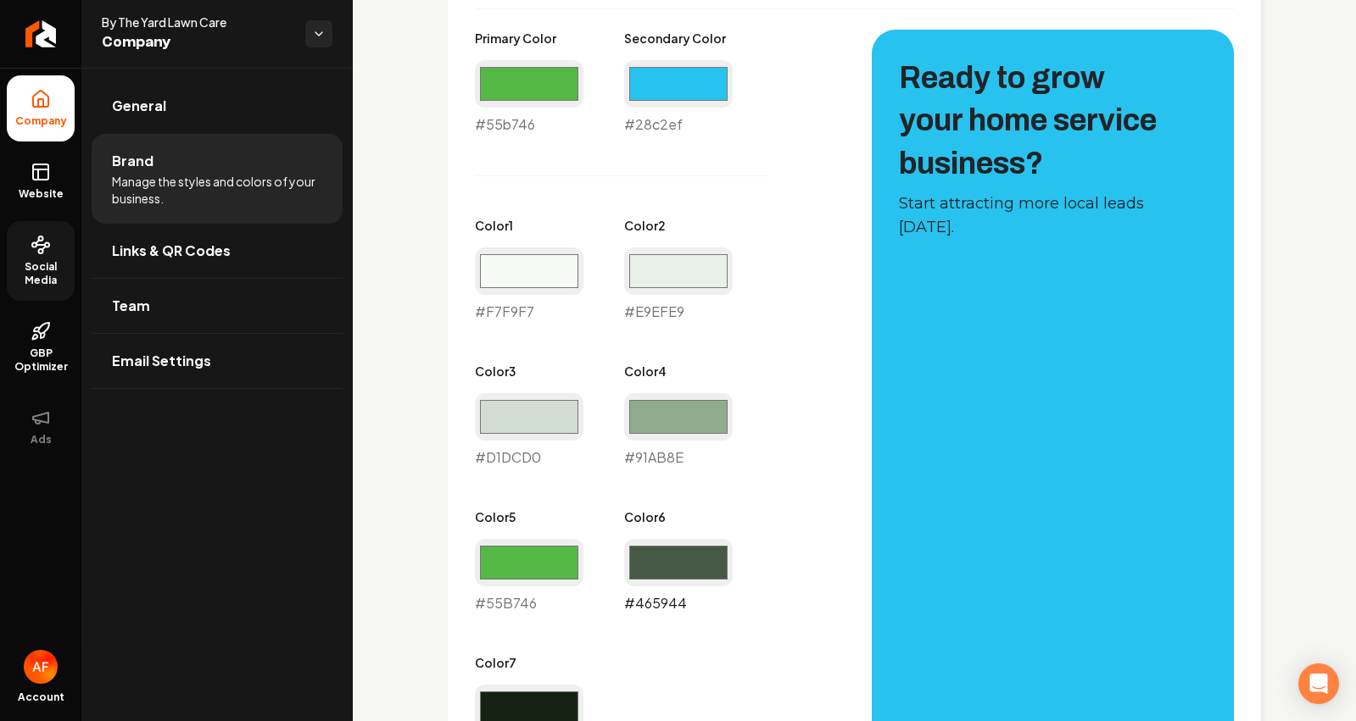
click at [679, 562] on input "#465944" at bounding box center [678, 562] width 109 height 47
type input "#55b746"
click at [573, 248] on input "#f7f9f7" at bounding box center [529, 271] width 109 height 47
click at [626, 194] on div "Primary Color #55b746 #55b746 Secondary Color #28c2ef #28c2ef Color 1 #f7f9f7 #…" at bounding box center [656, 395] width 363 height 730
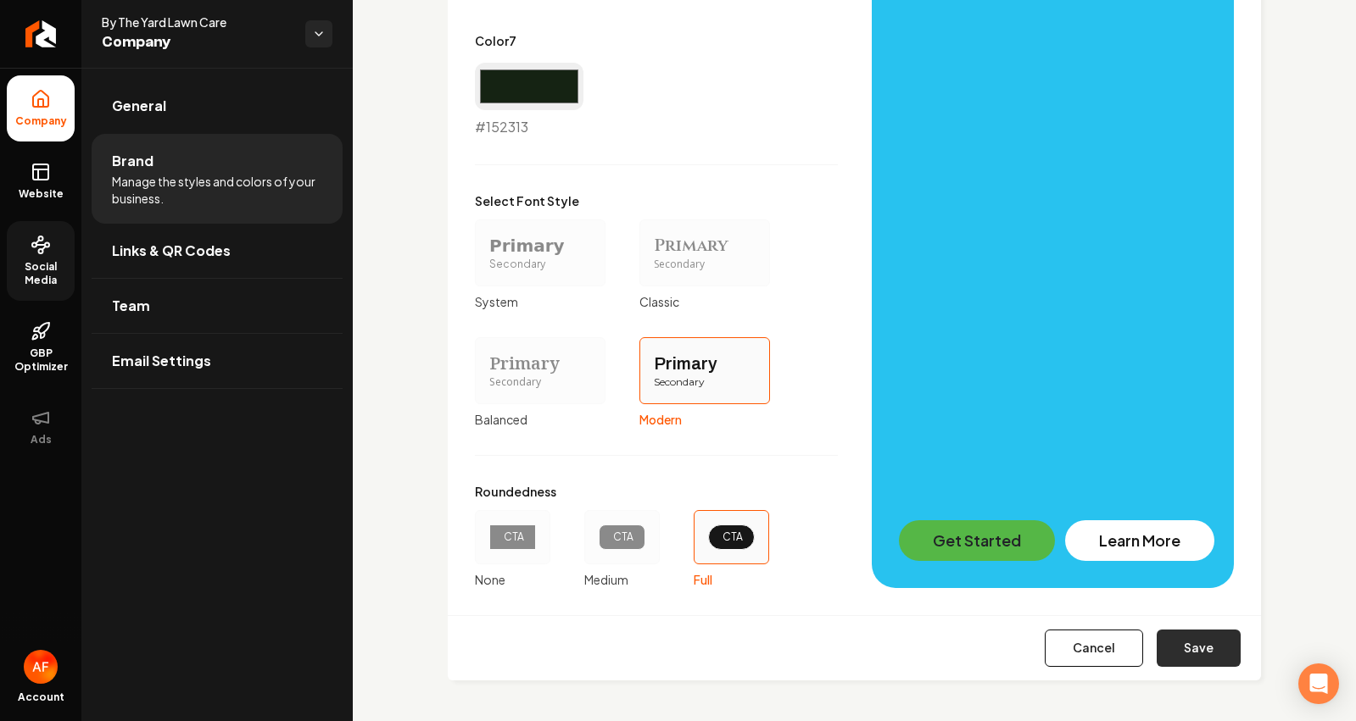
click at [1222, 639] on button "Save" at bounding box center [1198, 648] width 84 height 37
type input "#e9efe9"
type input "#d1dcd0"
type input "#91ab8e"
type input "#55b746"
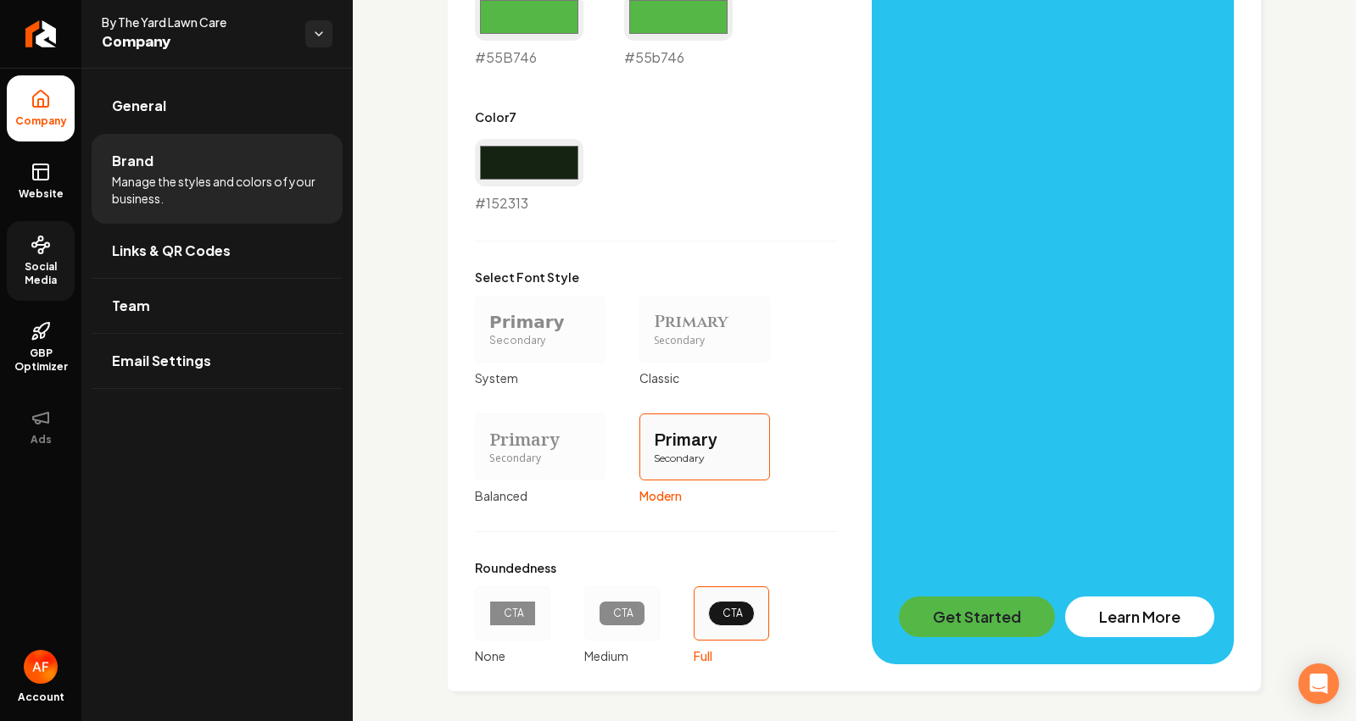
scroll to position [1255, 0]
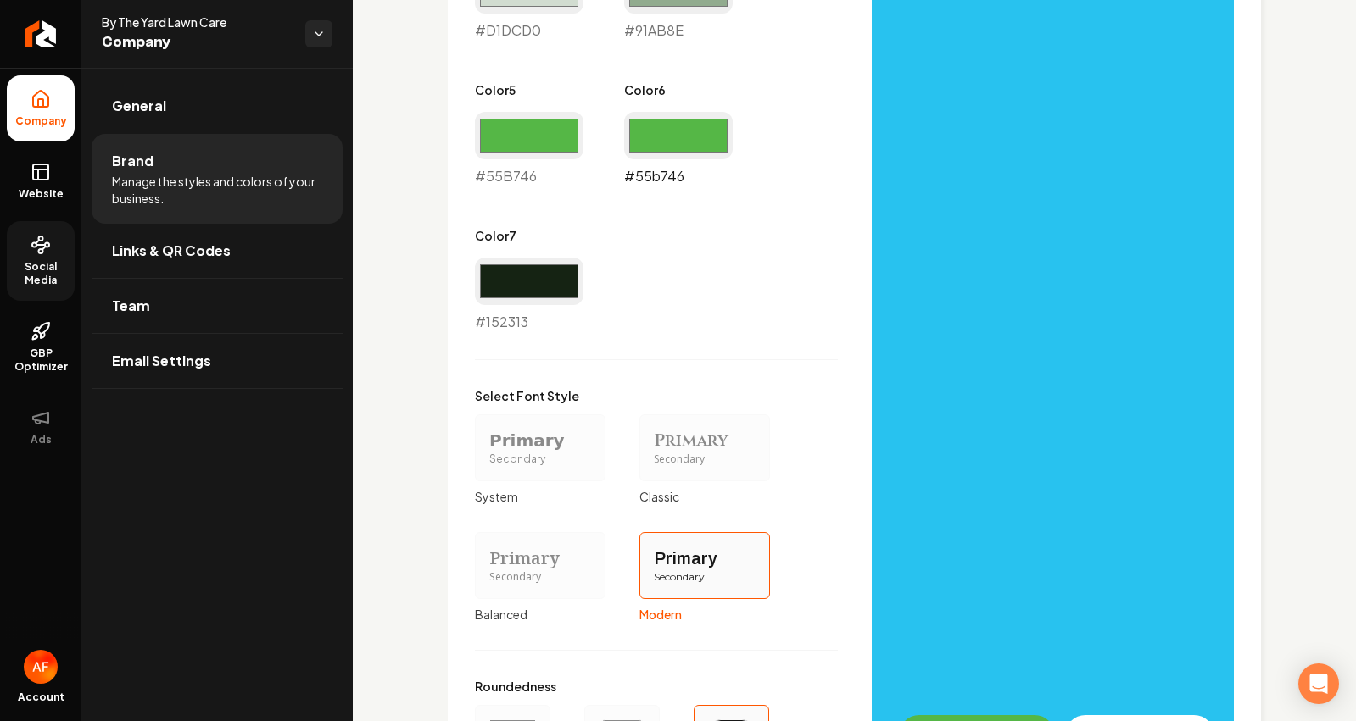
click at [670, 158] on input "#55b746" at bounding box center [678, 135] width 109 height 47
type input "#2dc2ef"
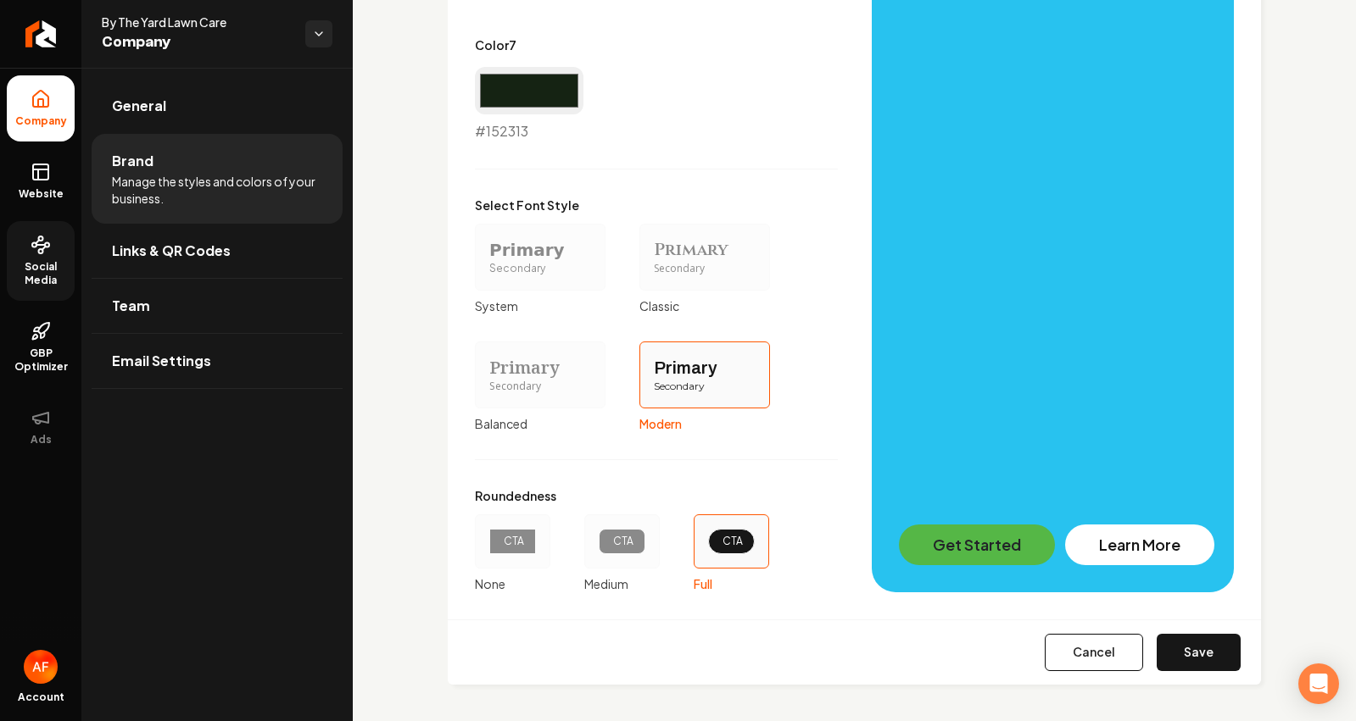
scroll to position [1450, 0]
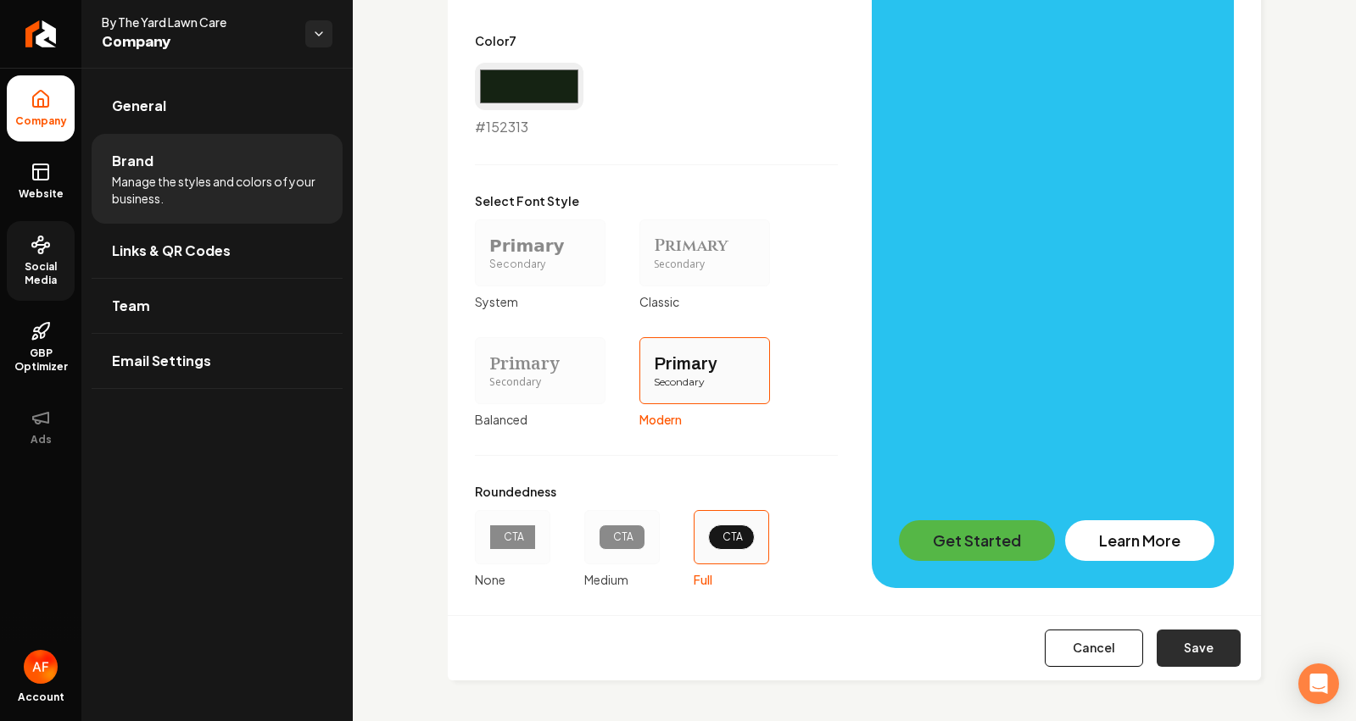
click at [1192, 646] on button "Save" at bounding box center [1198, 648] width 84 height 37
type input "#e9efe9"
type input "#d1dcd0"
type input "#91ab8e"
type input "#55b746"
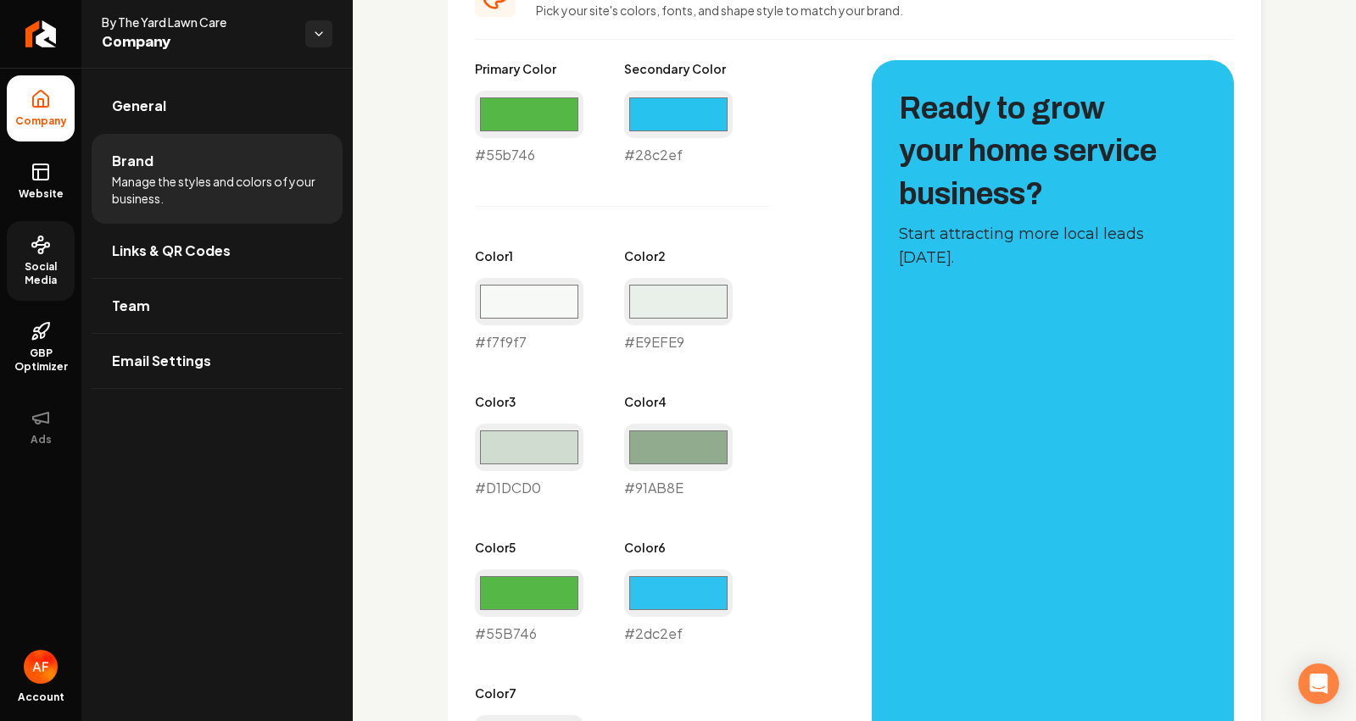
scroll to position [796, 0]
click at [630, 595] on input "#2dc2ef" at bounding box center [678, 594] width 109 height 47
click at [816, 284] on div "Primary Color #55b746 #55b746 Secondary Color #28c2ef #28c2ef Color 1 #f7f9f7 #…" at bounding box center [656, 426] width 363 height 730
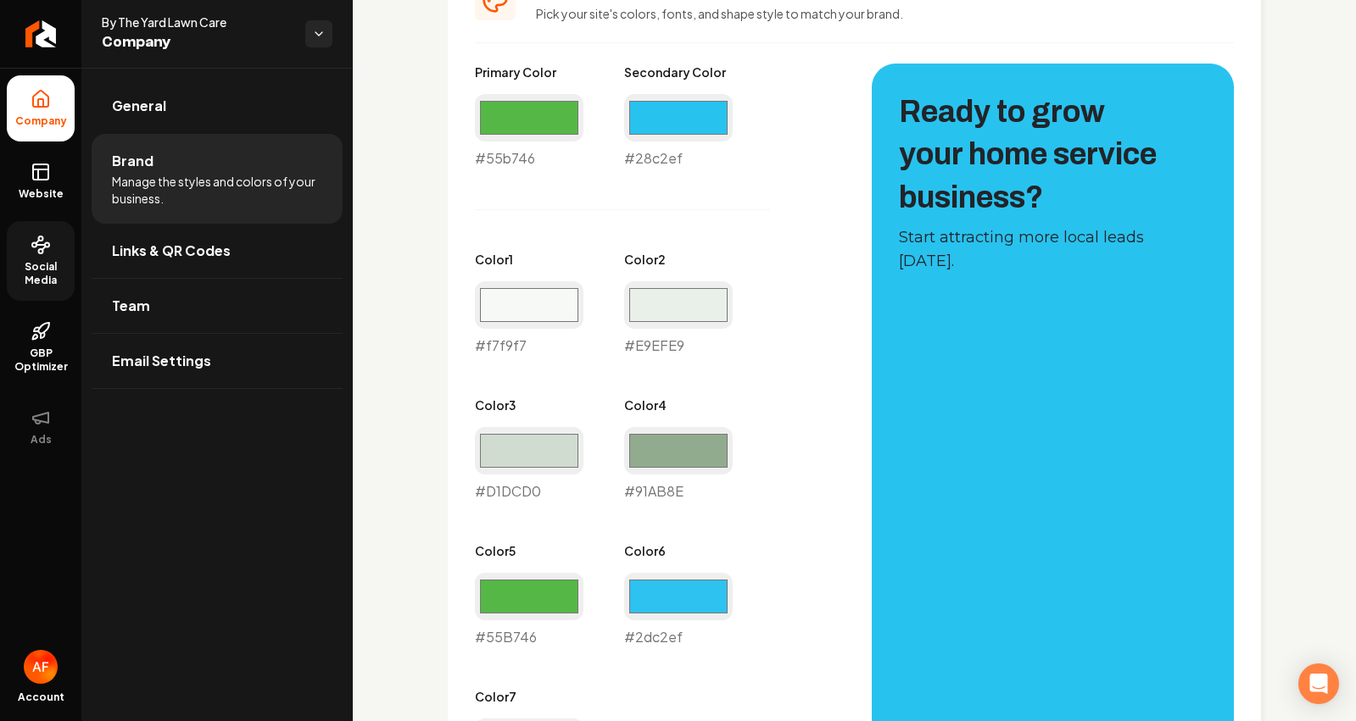
scroll to position [793, 0]
click at [51, 181] on link "Website" at bounding box center [41, 181] width 68 height 66
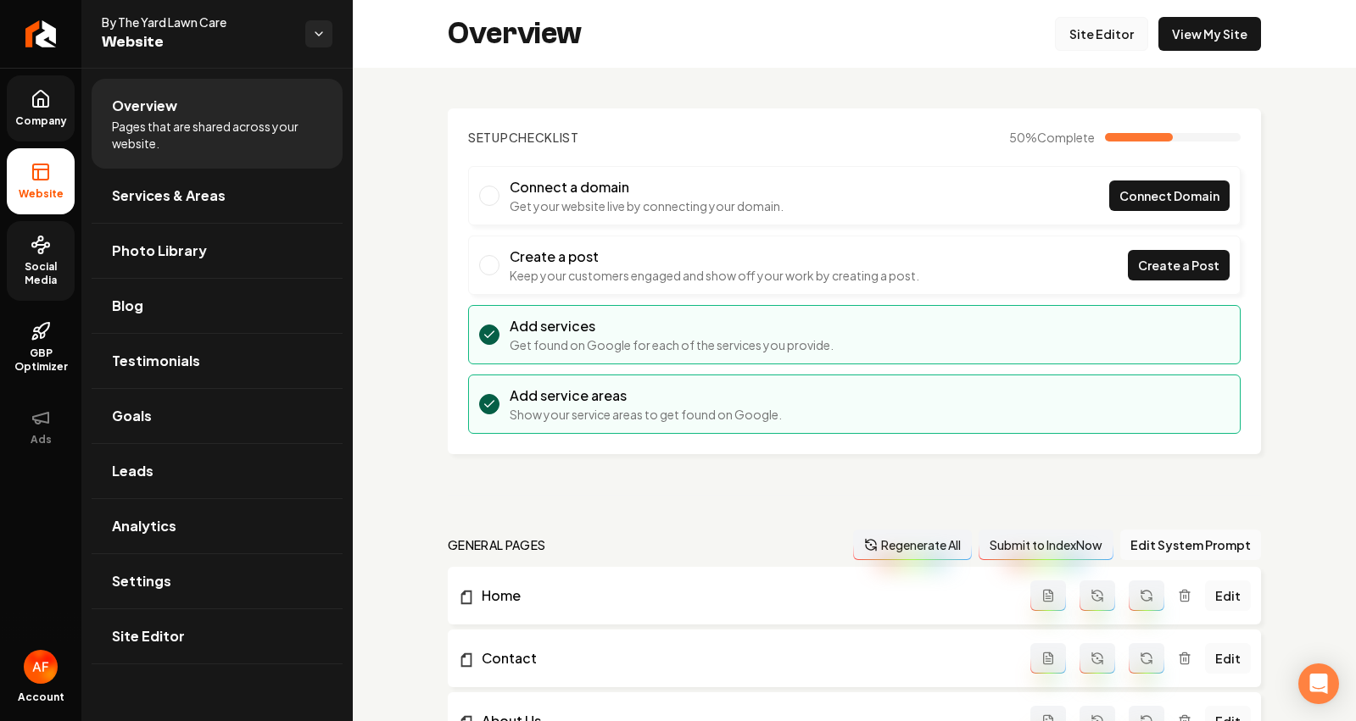
click at [1114, 38] on link "Site Editor" at bounding box center [1101, 34] width 93 height 34
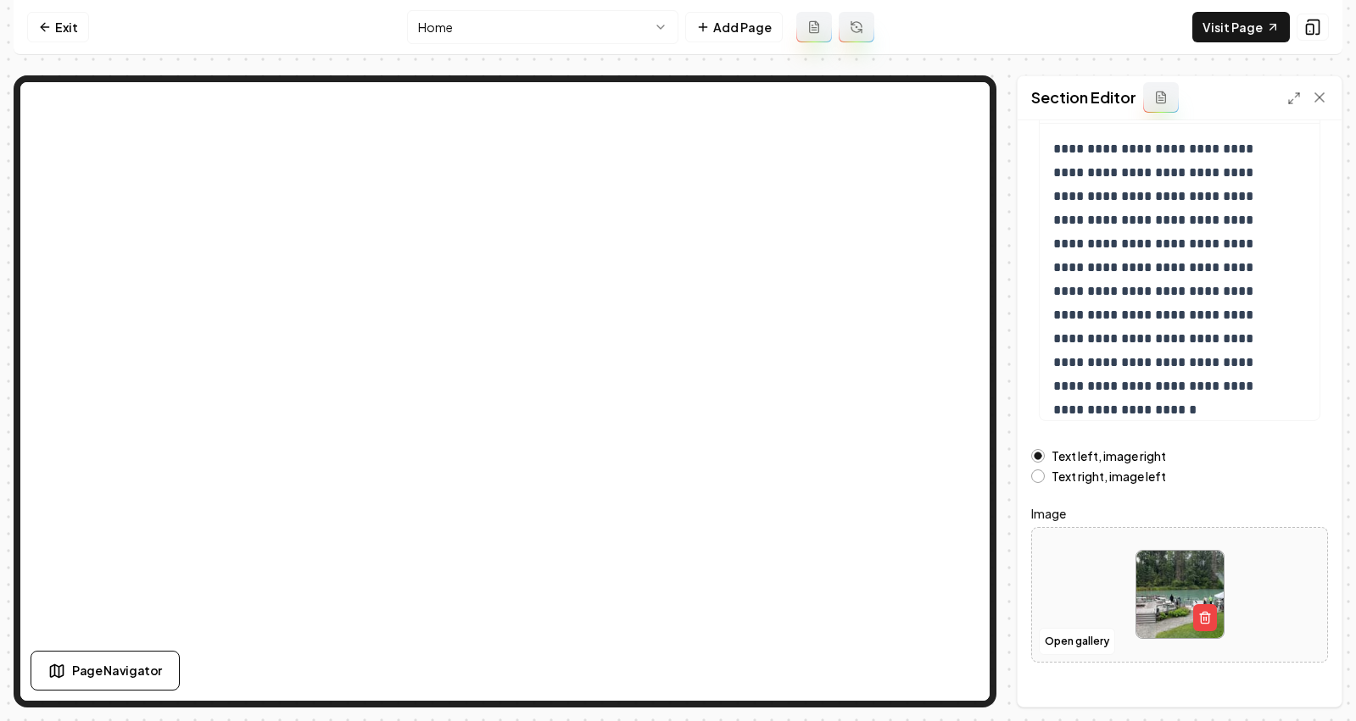
scroll to position [191, 0]
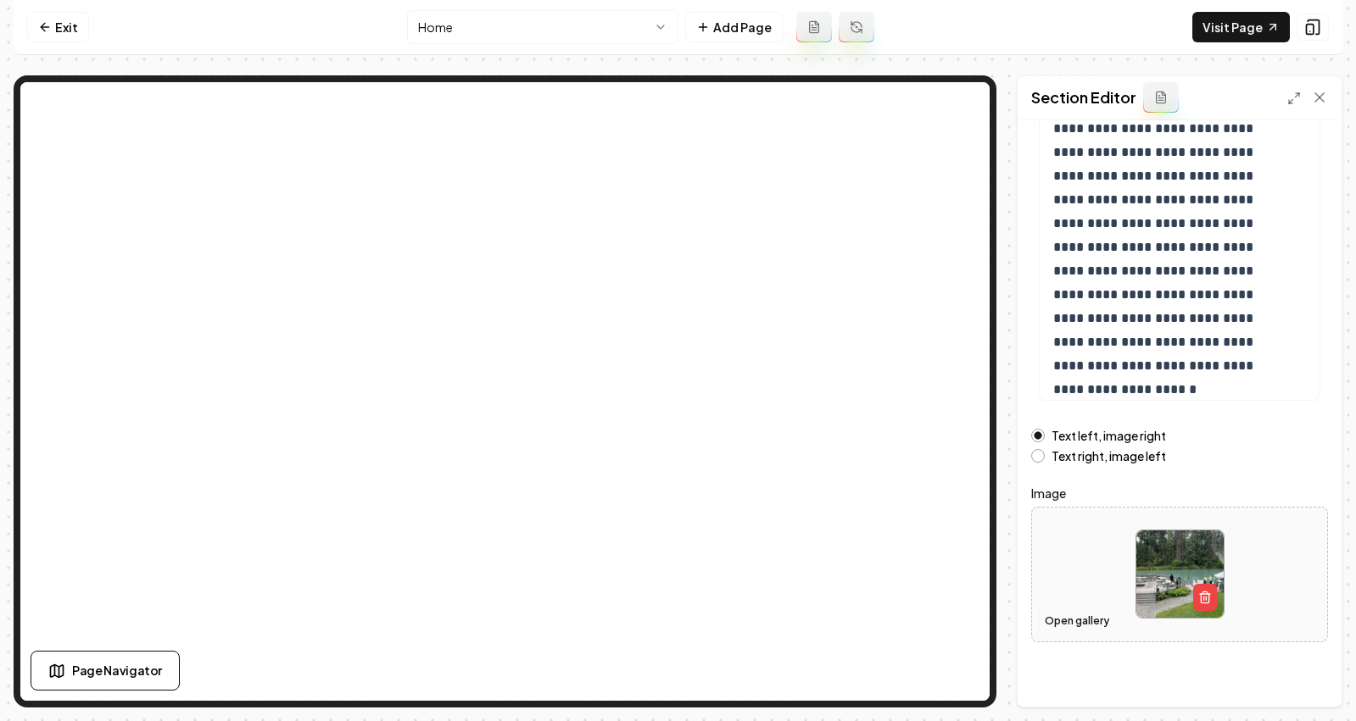
click at [1097, 623] on button "Open gallery" at bounding box center [1077, 621] width 76 height 27
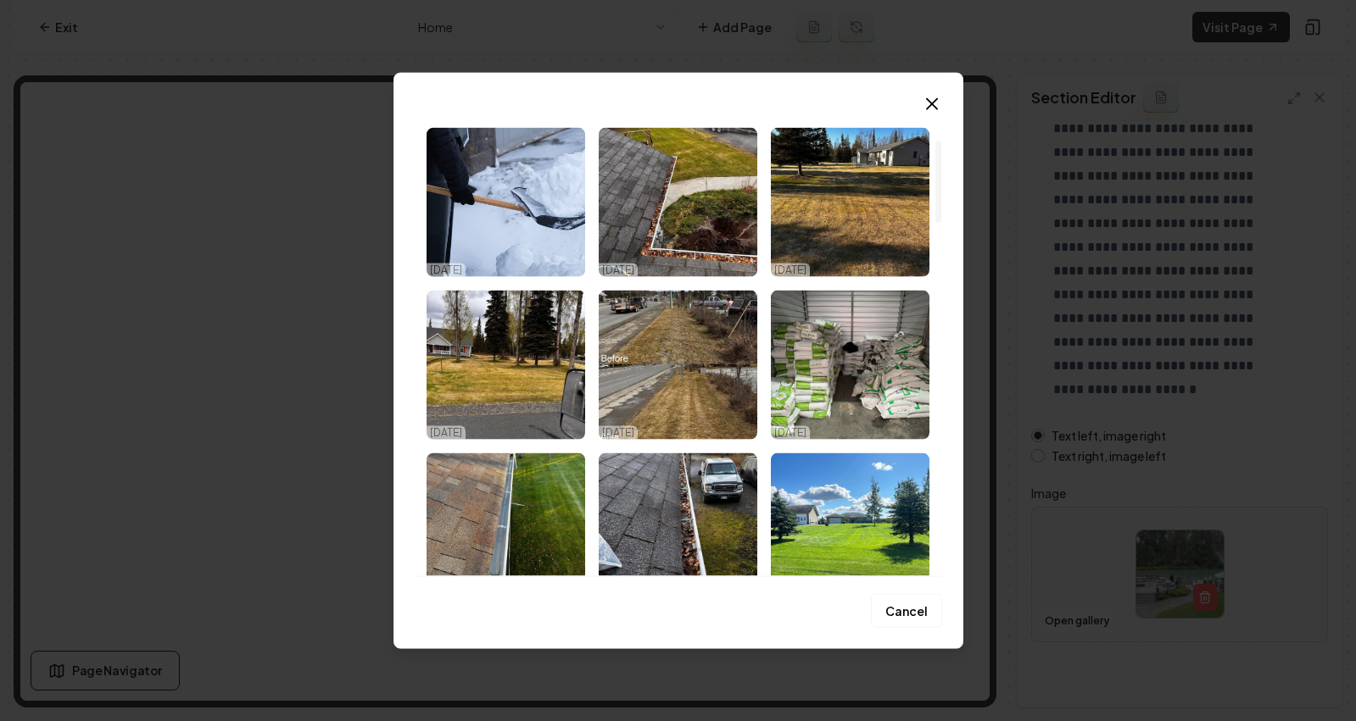
scroll to position [0, 0]
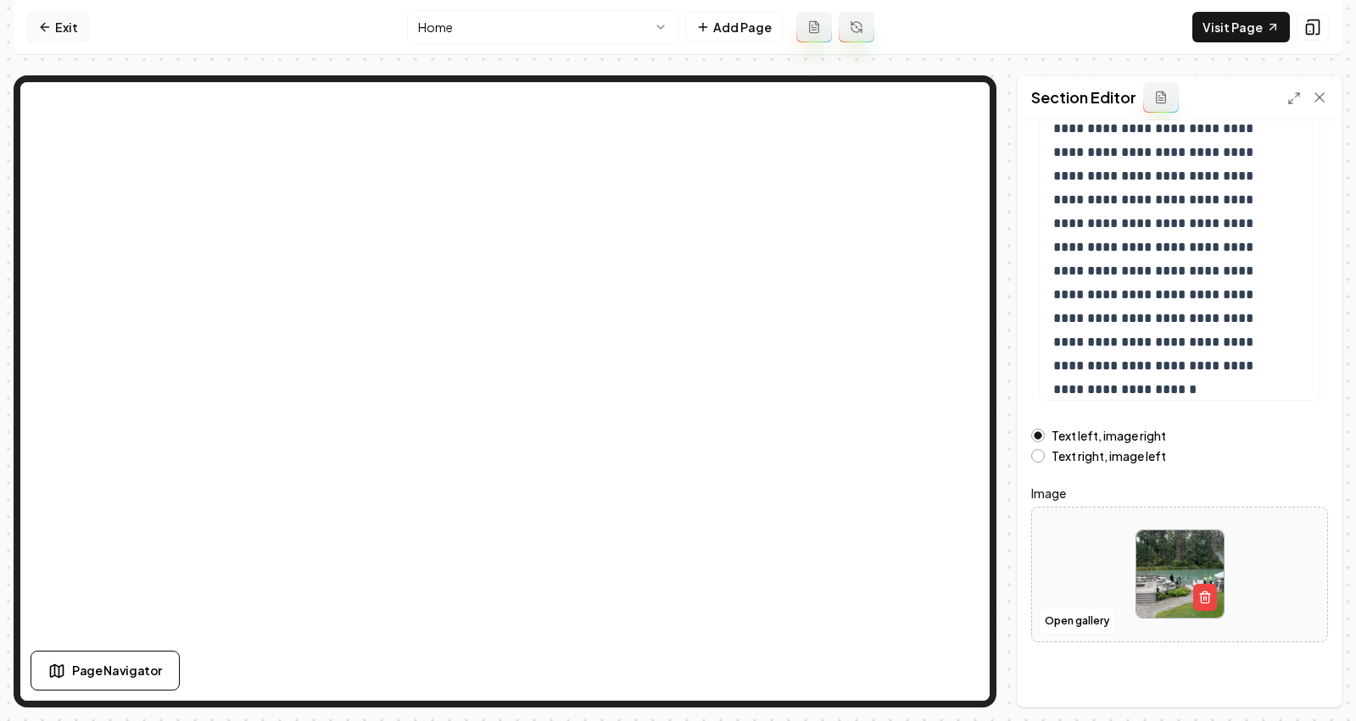
click at [57, 26] on link "Exit" at bounding box center [58, 27] width 62 height 31
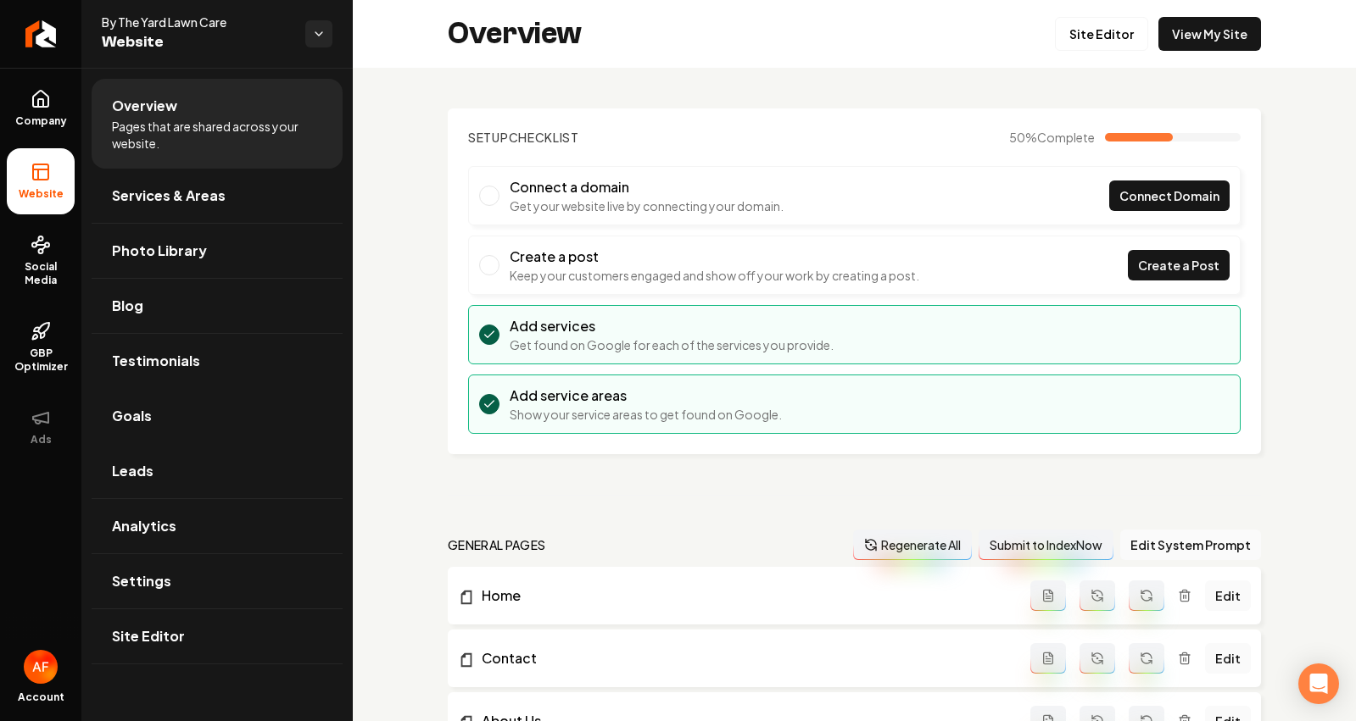
click at [171, 437] on link "Goals" at bounding box center [217, 416] width 251 height 54
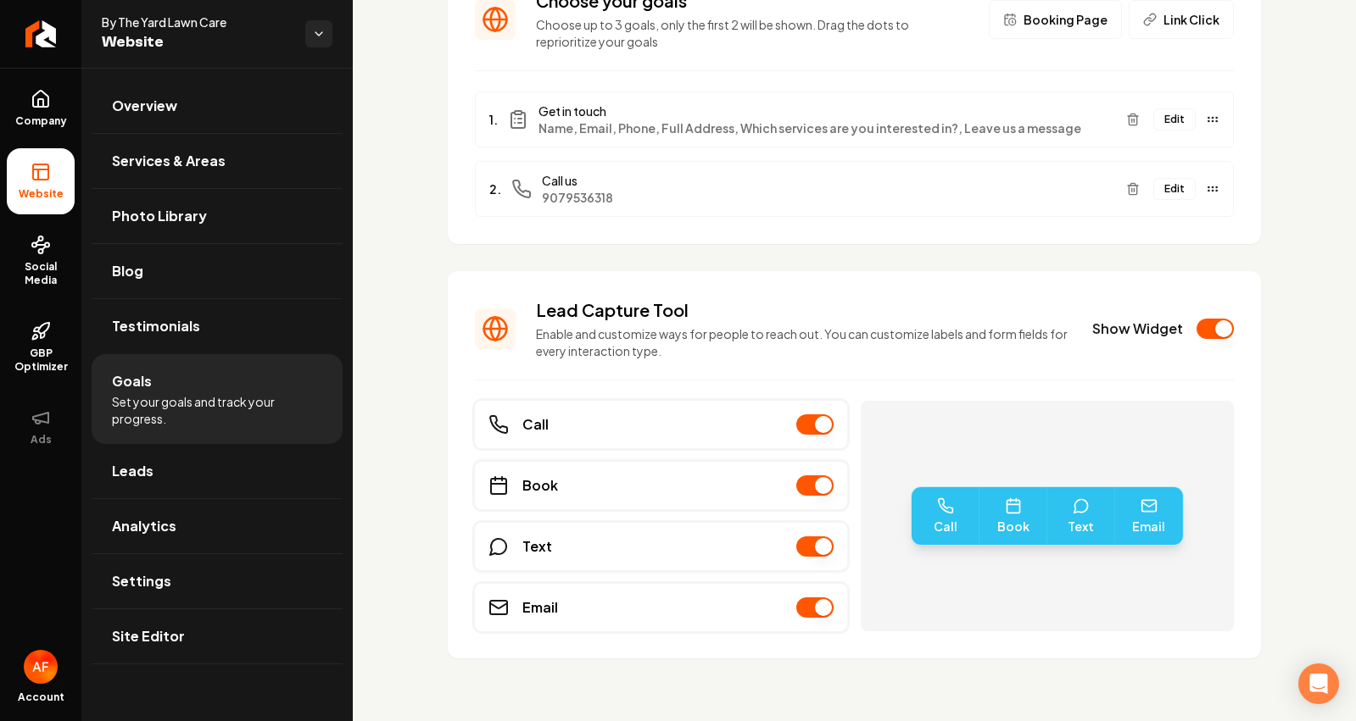
scroll to position [152, 0]
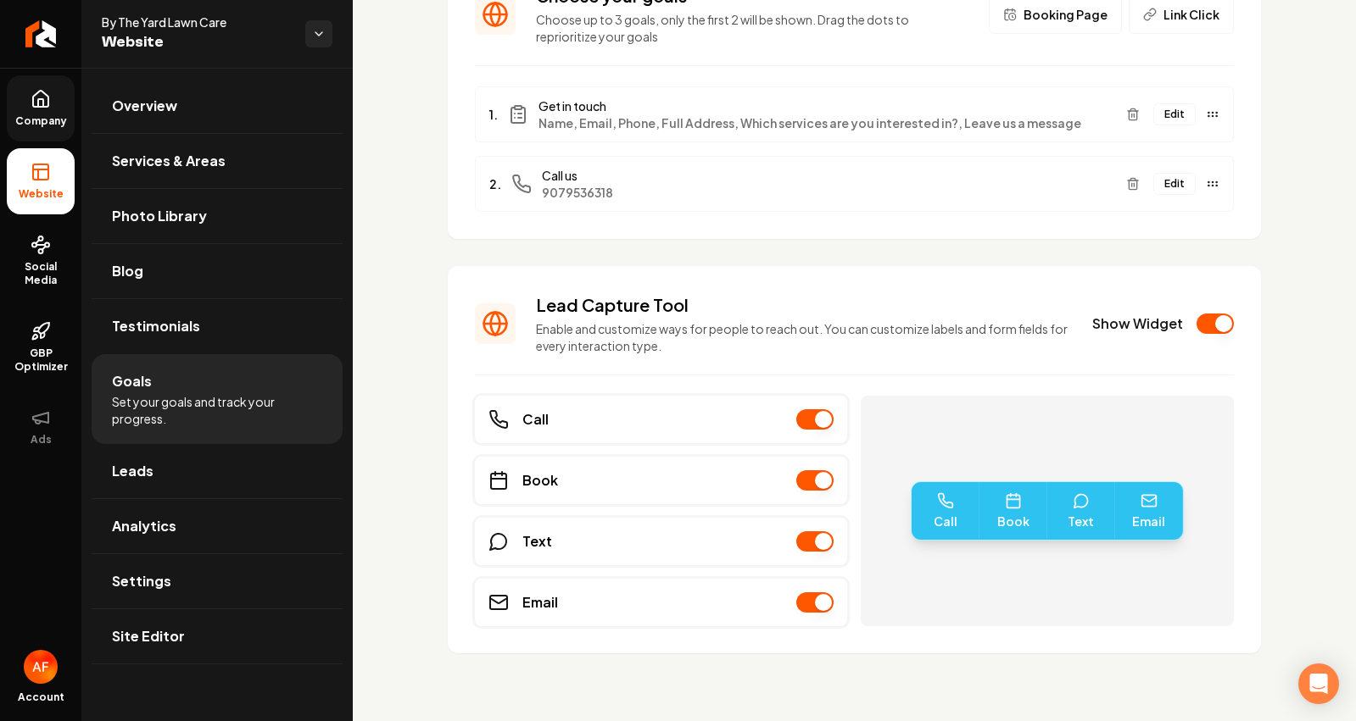
click at [62, 97] on link "Company" at bounding box center [41, 108] width 68 height 66
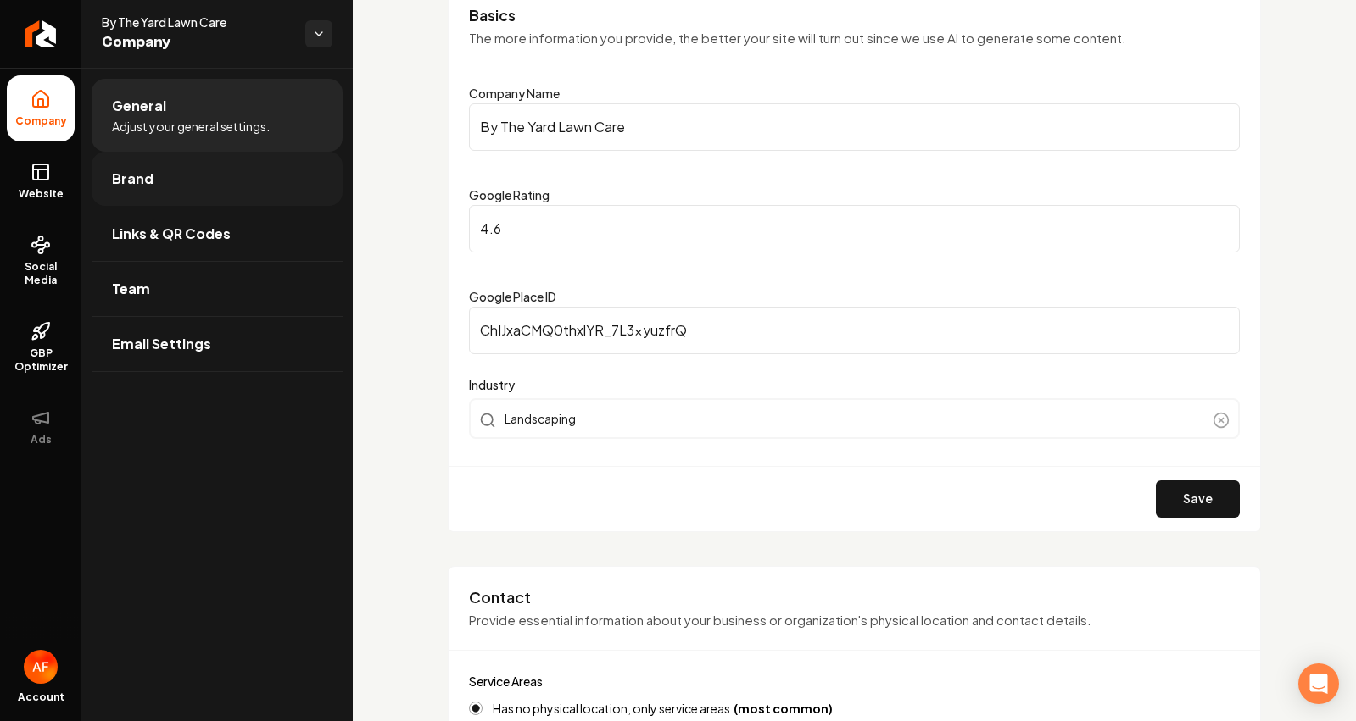
click at [159, 171] on link "Brand" at bounding box center [217, 179] width 251 height 54
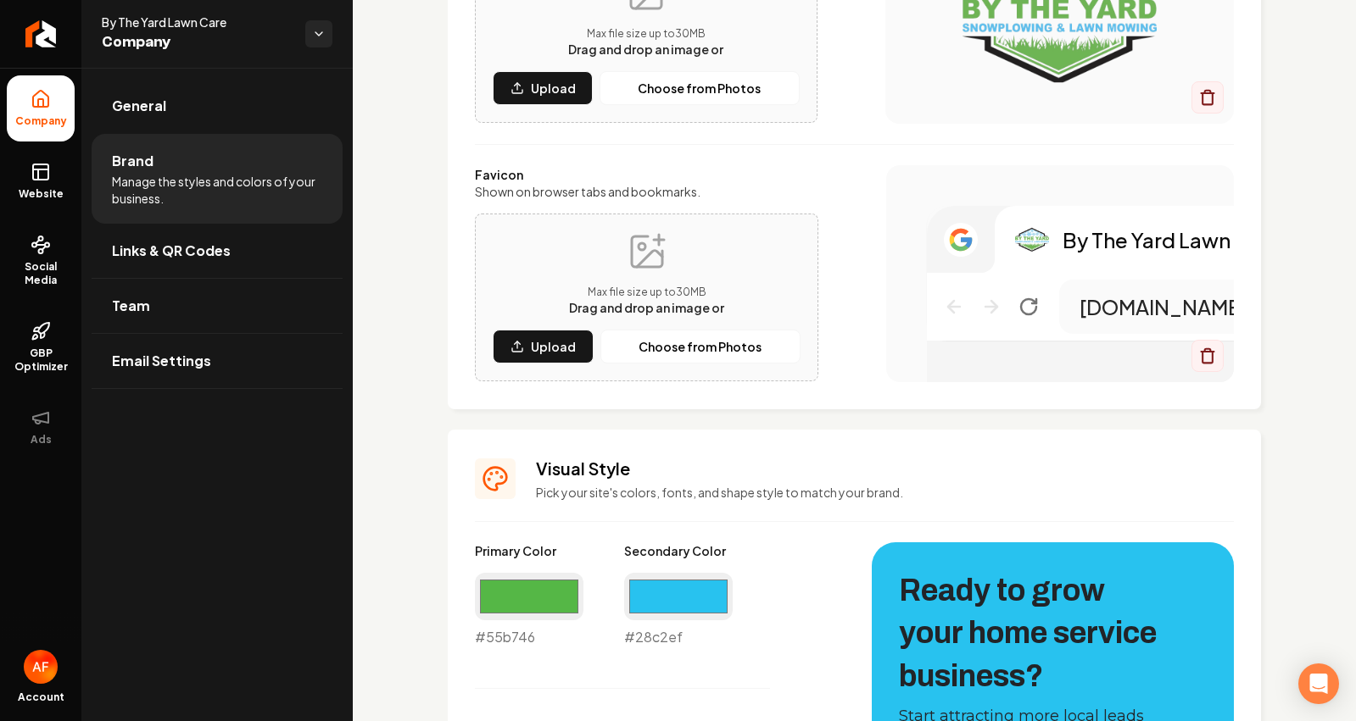
scroll to position [862, 0]
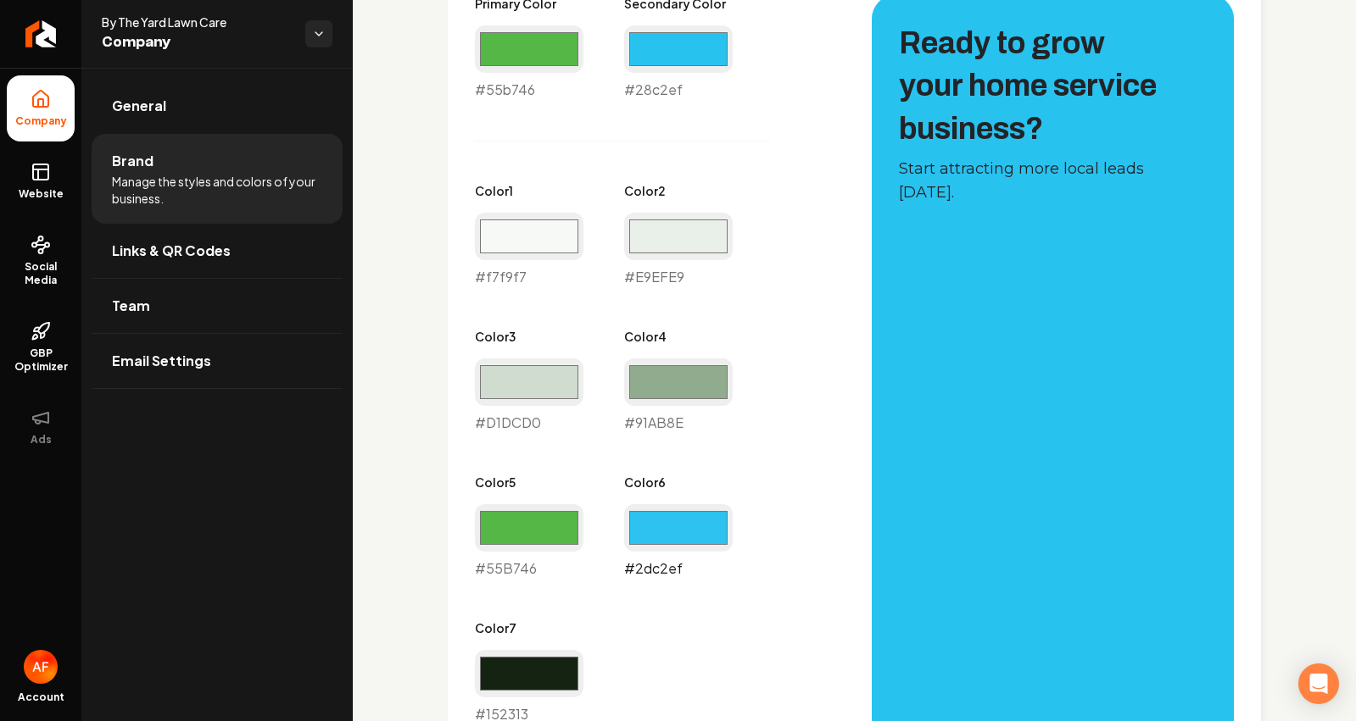
click at [681, 521] on input "#2dc2ef" at bounding box center [678, 527] width 109 height 47
type input "#fbff00"
click at [818, 256] on div "Primary Color #55b746 #55b746 Secondary Color #28c2ef #28c2ef Color 1 #f7f9f7 #…" at bounding box center [656, 360] width 363 height 730
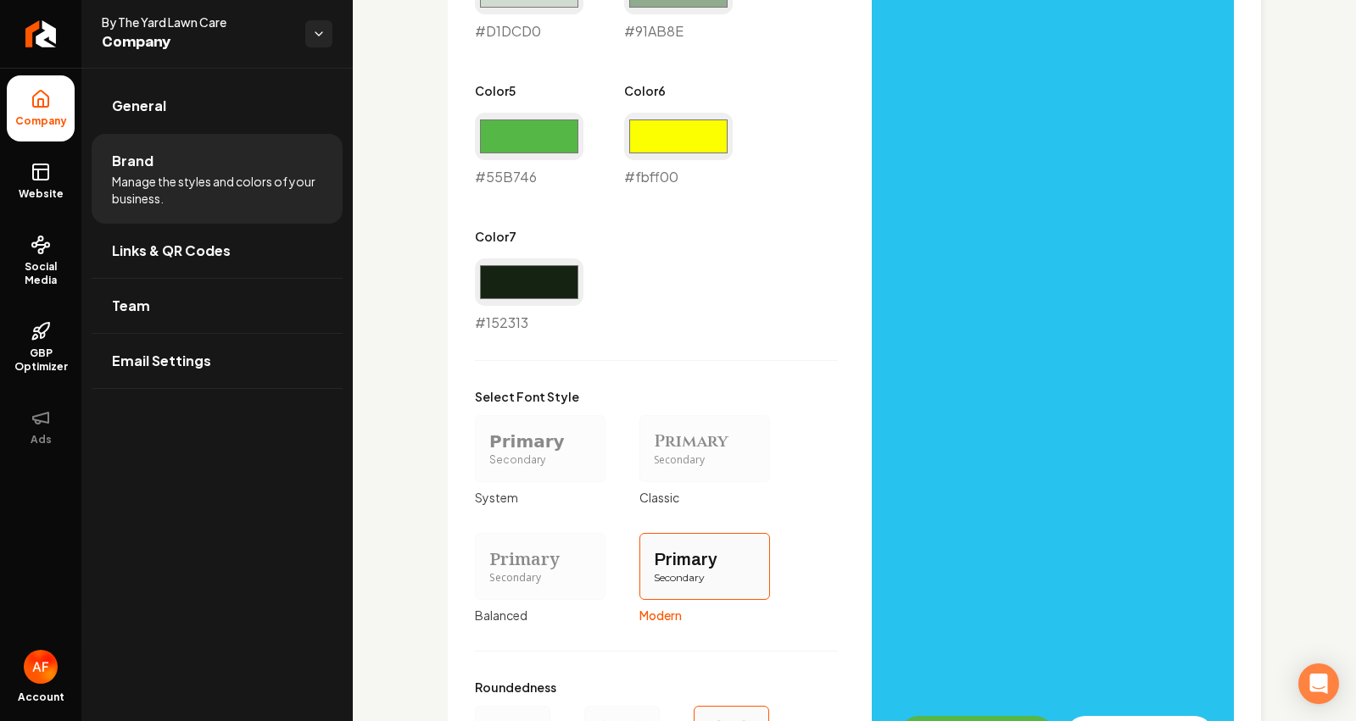
scroll to position [1450, 0]
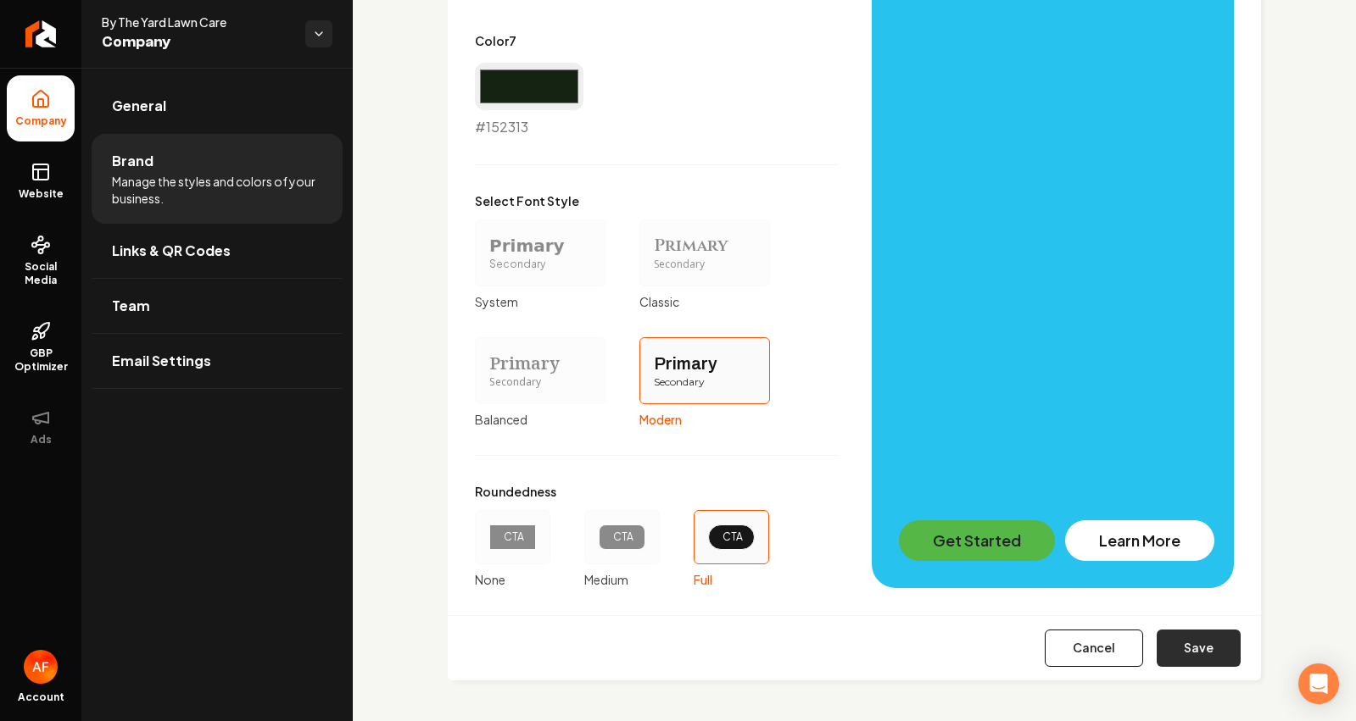
click at [1189, 656] on button "Save" at bounding box center [1198, 648] width 84 height 37
type input "#e9efe9"
type input "#d1dcd0"
type input "#91ab8e"
type input "#55b746"
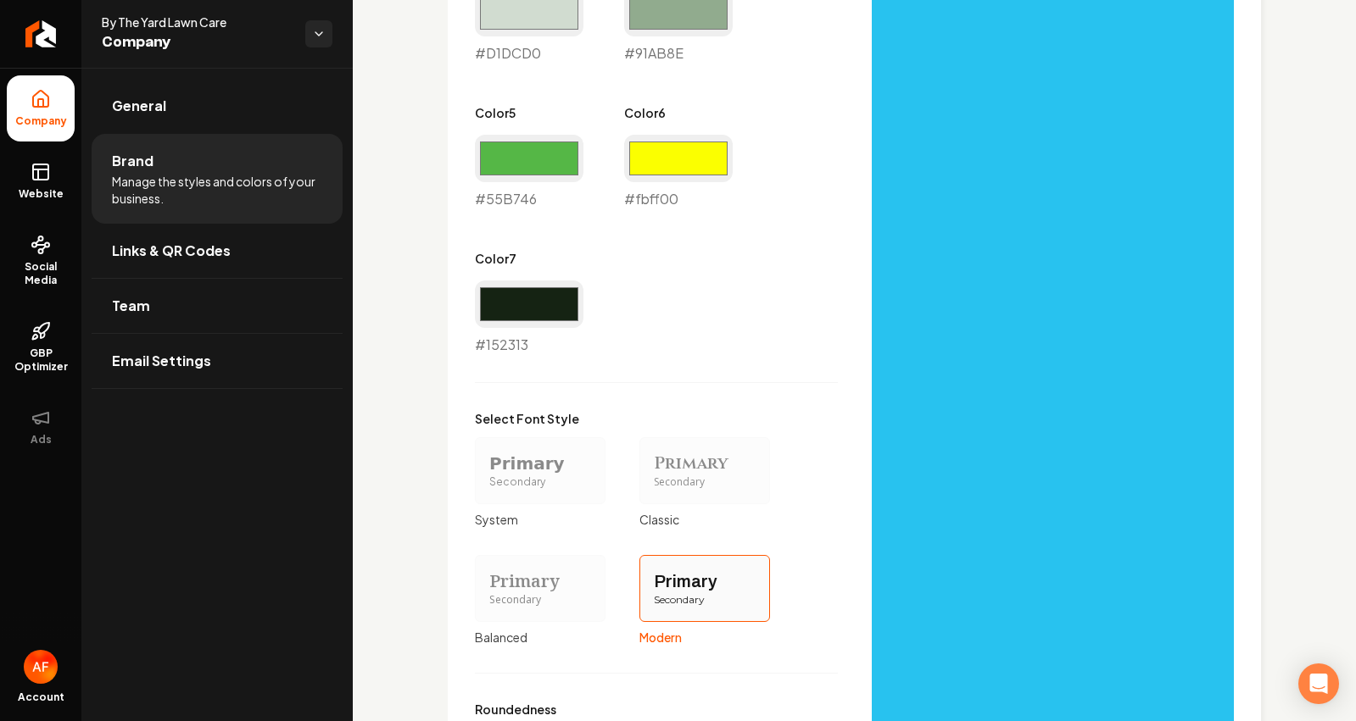
scroll to position [789, 0]
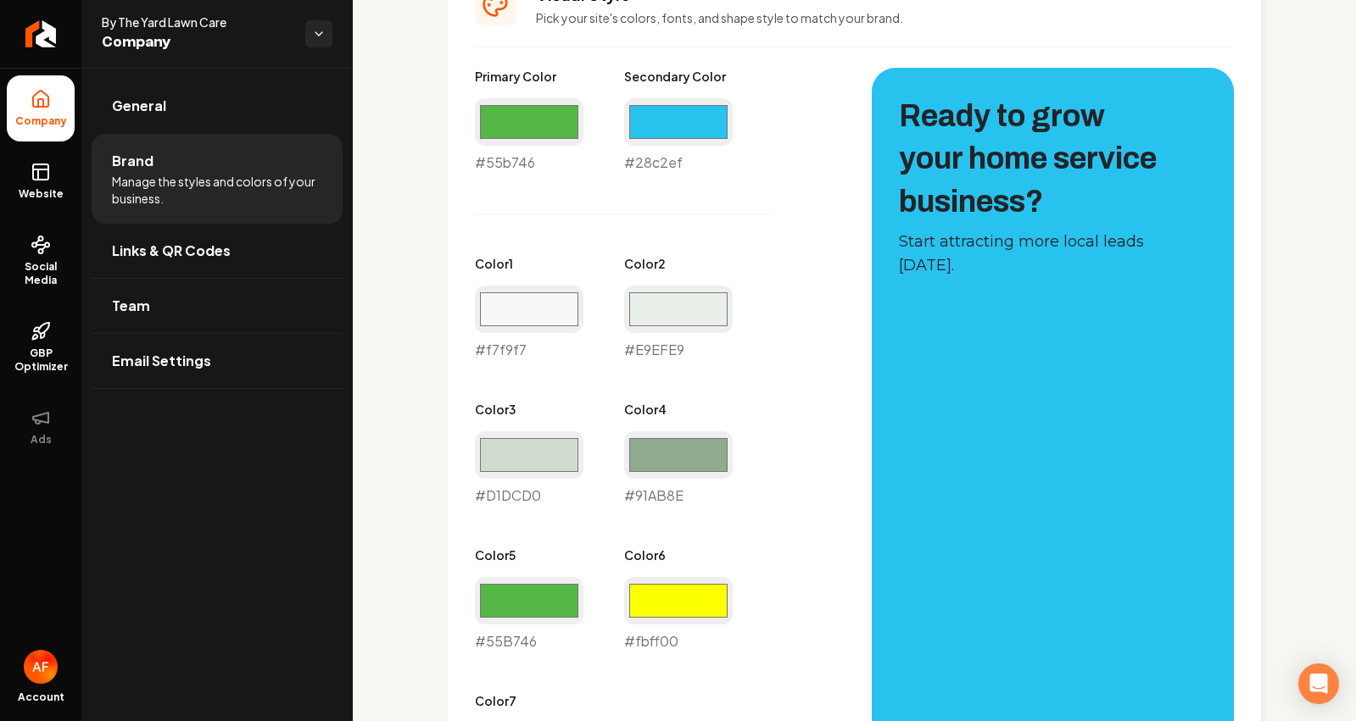
click at [679, 574] on div "Color 6 #fbff00 #fbff00" at bounding box center [678, 599] width 109 height 105
click at [678, 592] on input "#fbff00" at bounding box center [678, 600] width 109 height 47
type input "#249915"
click at [855, 371] on div "Primary Color #55b746 #55b746 Secondary Color #28c2ef #28c2ef Color 1 #f7f9f7 #…" at bounding box center [854, 658] width 759 height 1181
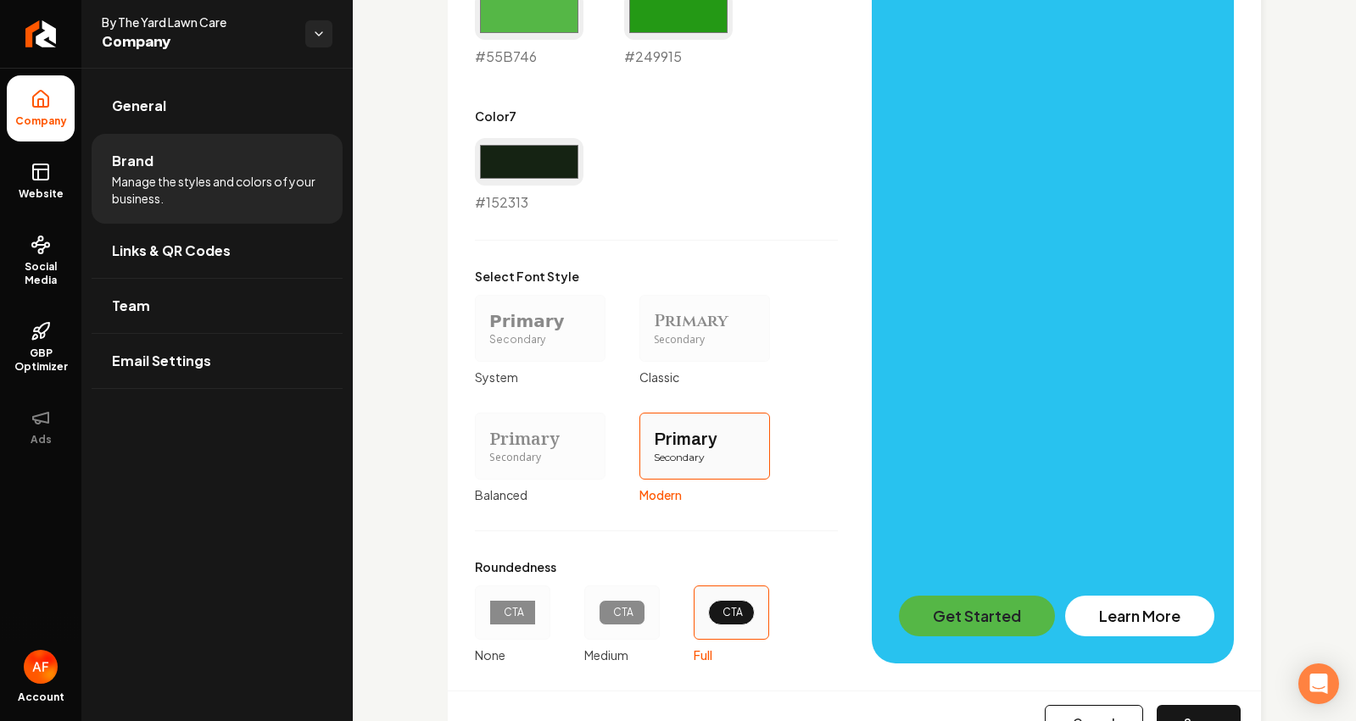
drag, startPoint x: 1189, startPoint y: 711, endPoint x: 1187, endPoint y: 701, distance: 10.3
click at [1189, 711] on button "Save" at bounding box center [1198, 723] width 84 height 37
type input "#e9efe9"
type input "#d1dcd0"
type input "#91ab8e"
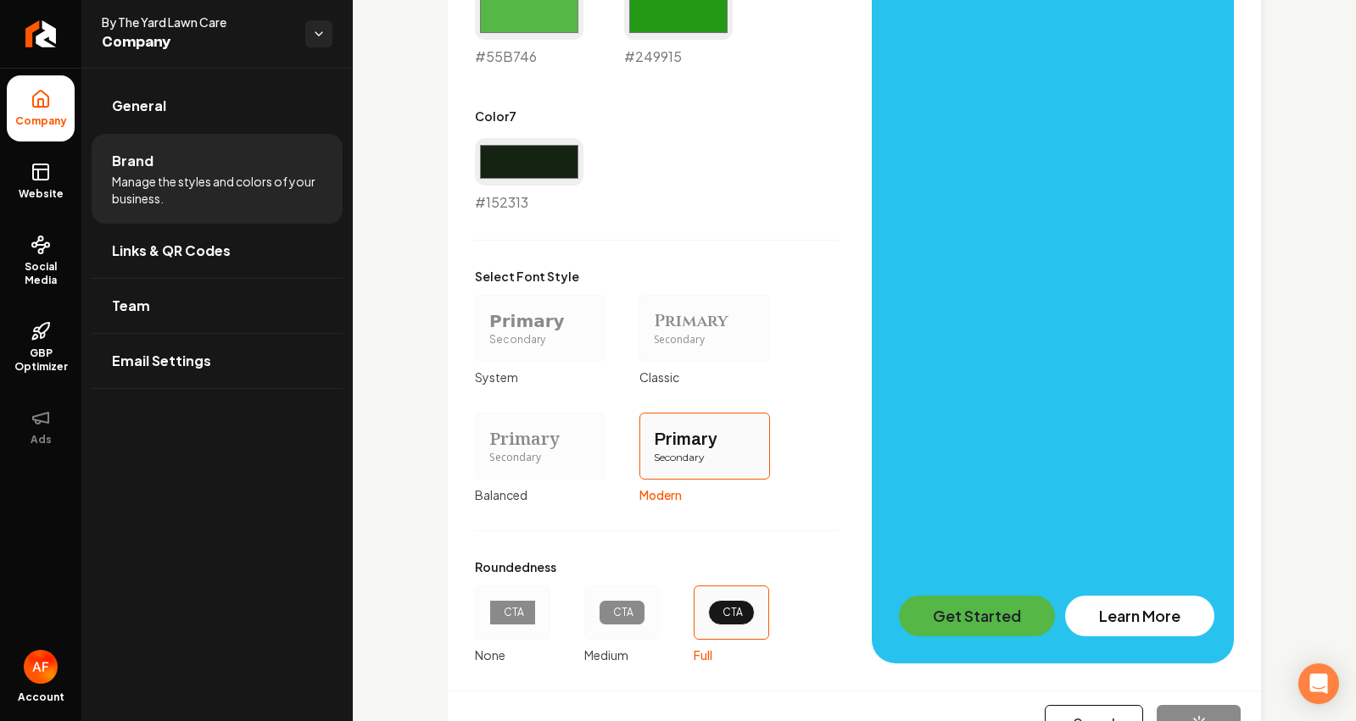
type input "#55b746"
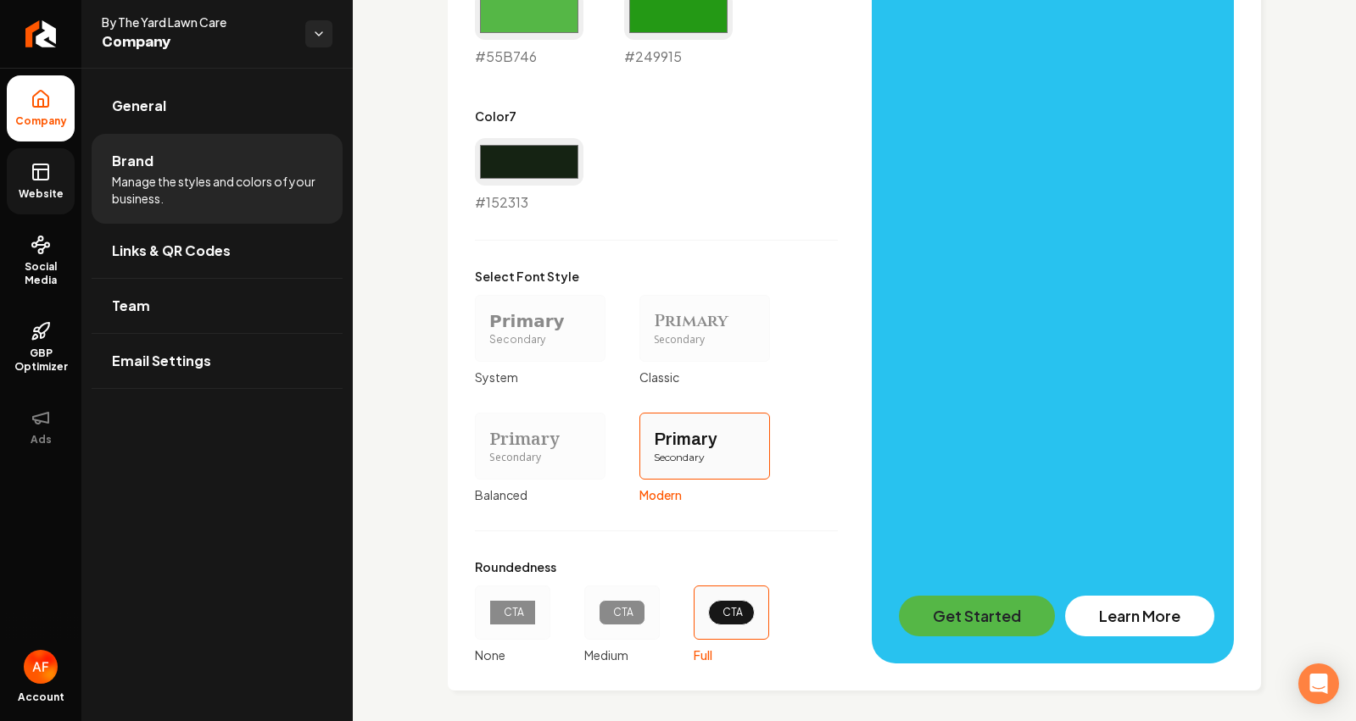
click at [29, 186] on link "Website" at bounding box center [41, 181] width 68 height 66
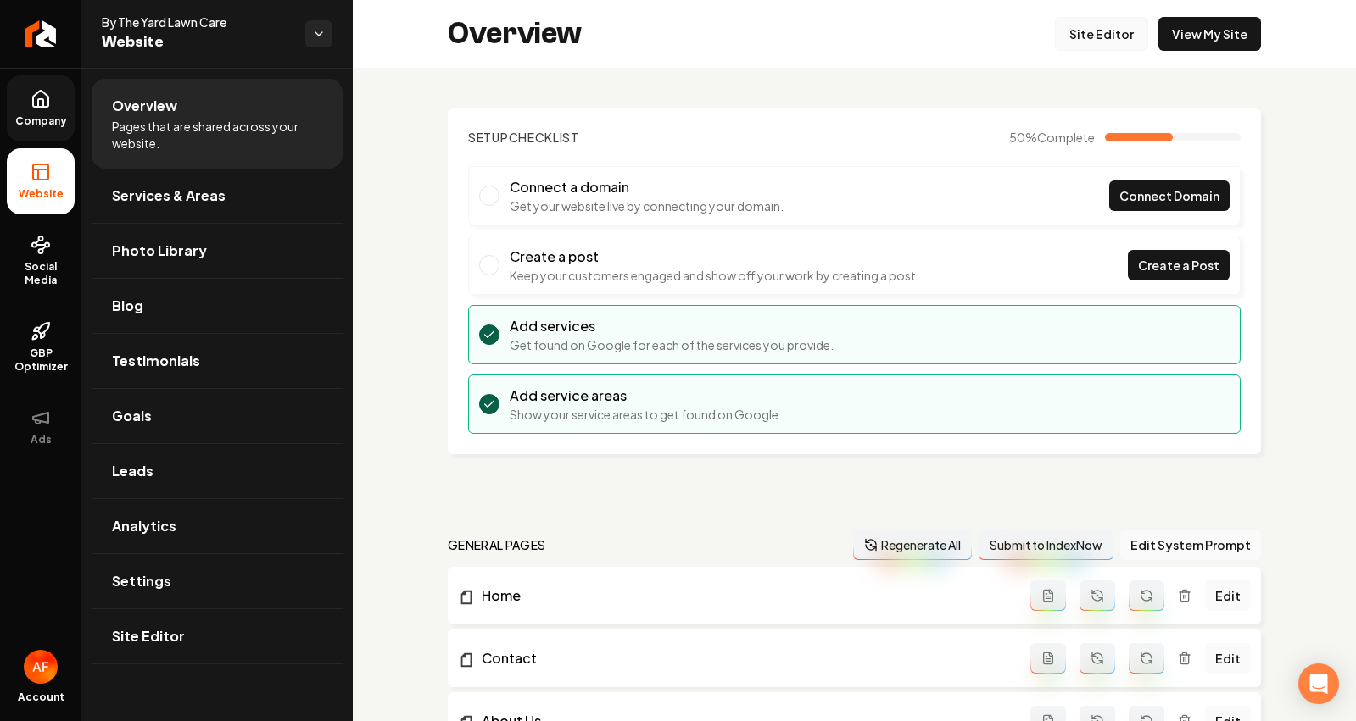
drag, startPoint x: 1076, startPoint y: 53, endPoint x: 1078, endPoint y: 42, distance: 11.2
click at [1076, 53] on div "Overview Site Editor View My Site" at bounding box center [854, 34] width 1003 height 68
click at [1078, 42] on link "Site Editor" at bounding box center [1101, 34] width 93 height 34
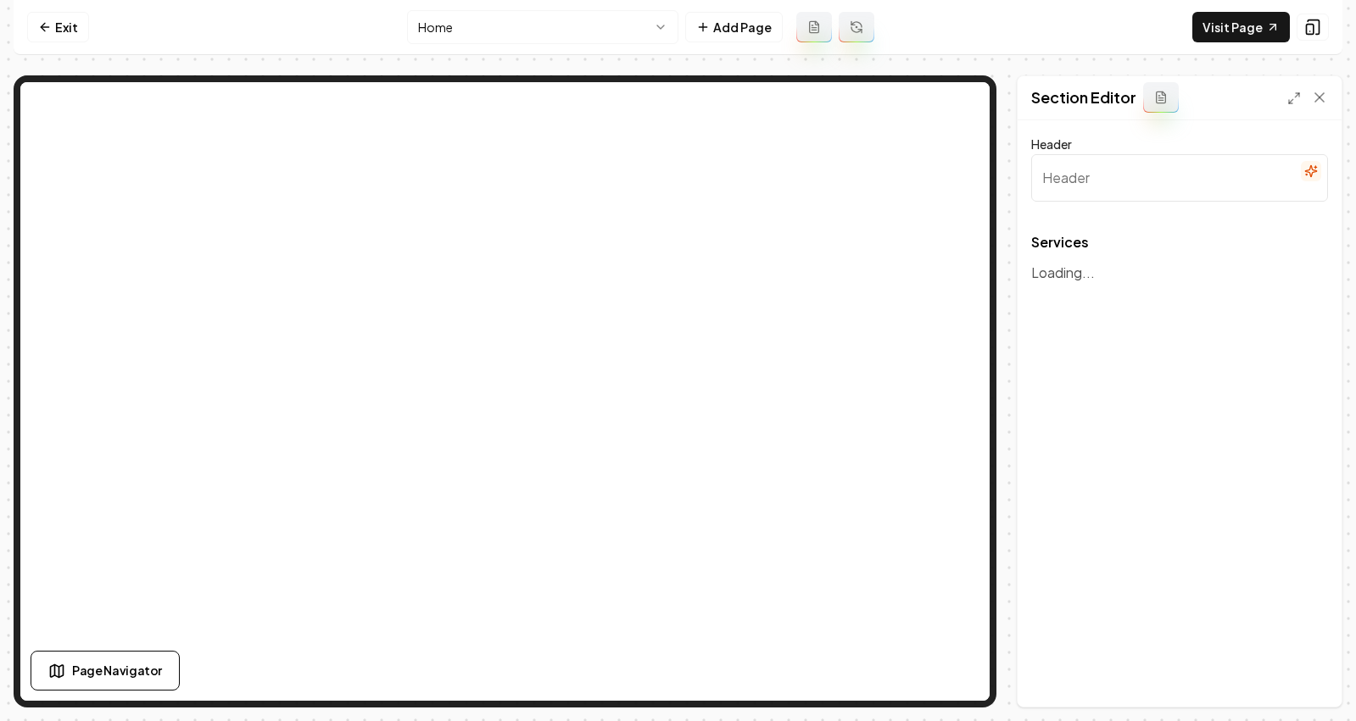
type input "Tailored Lawn Care & Snow Plowing Services"
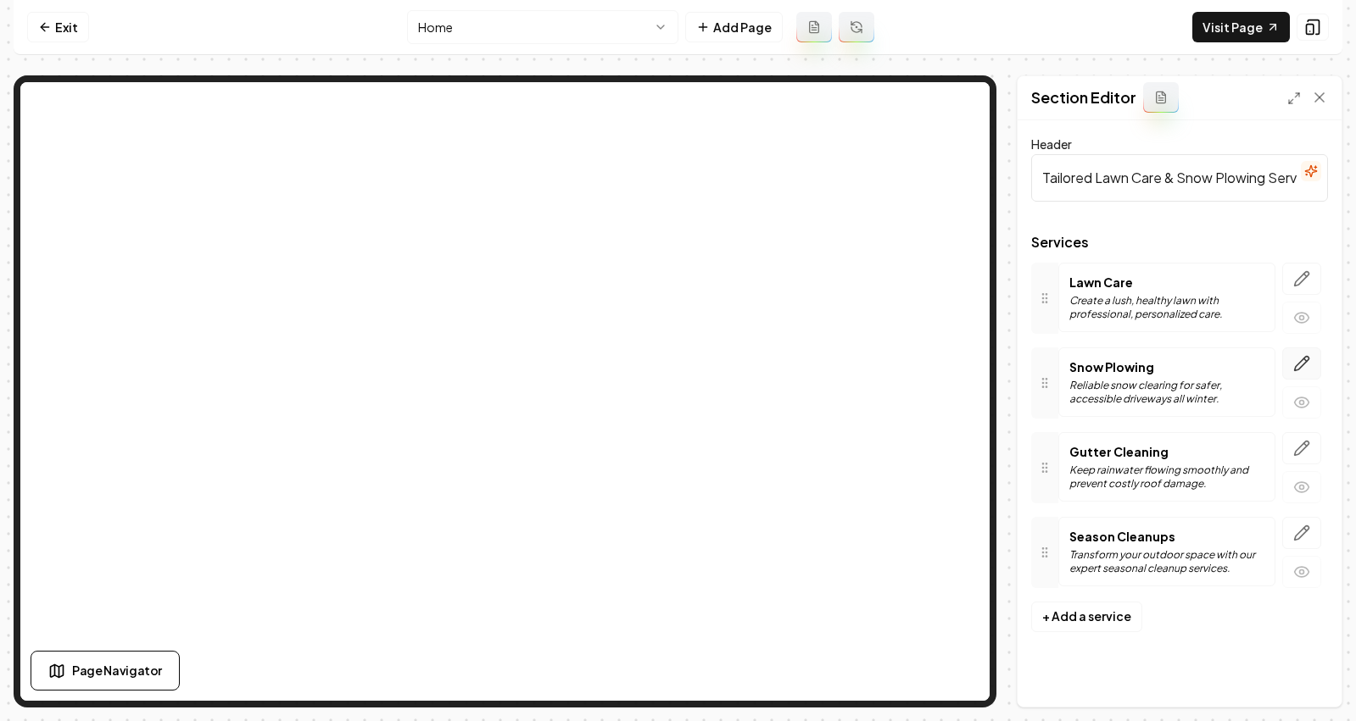
click at [1300, 376] on button "button" at bounding box center [1301, 364] width 39 height 32
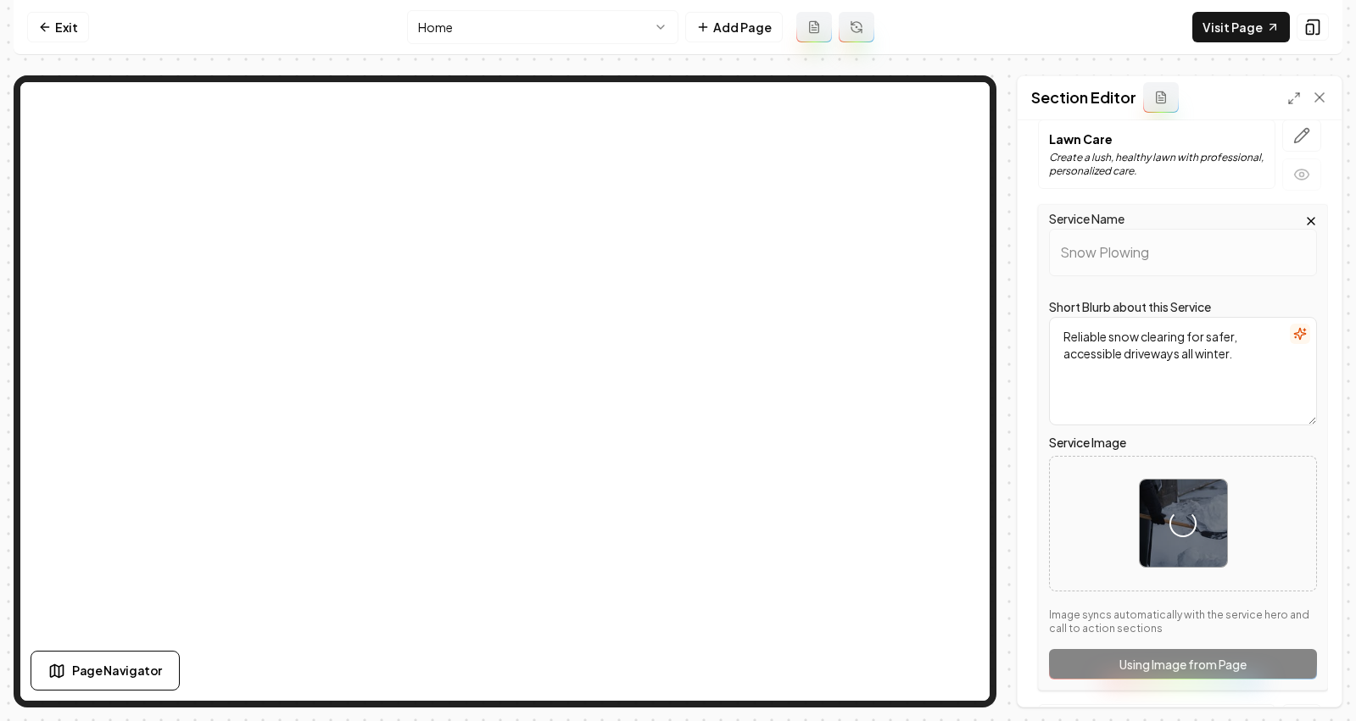
scroll to position [149, 0]
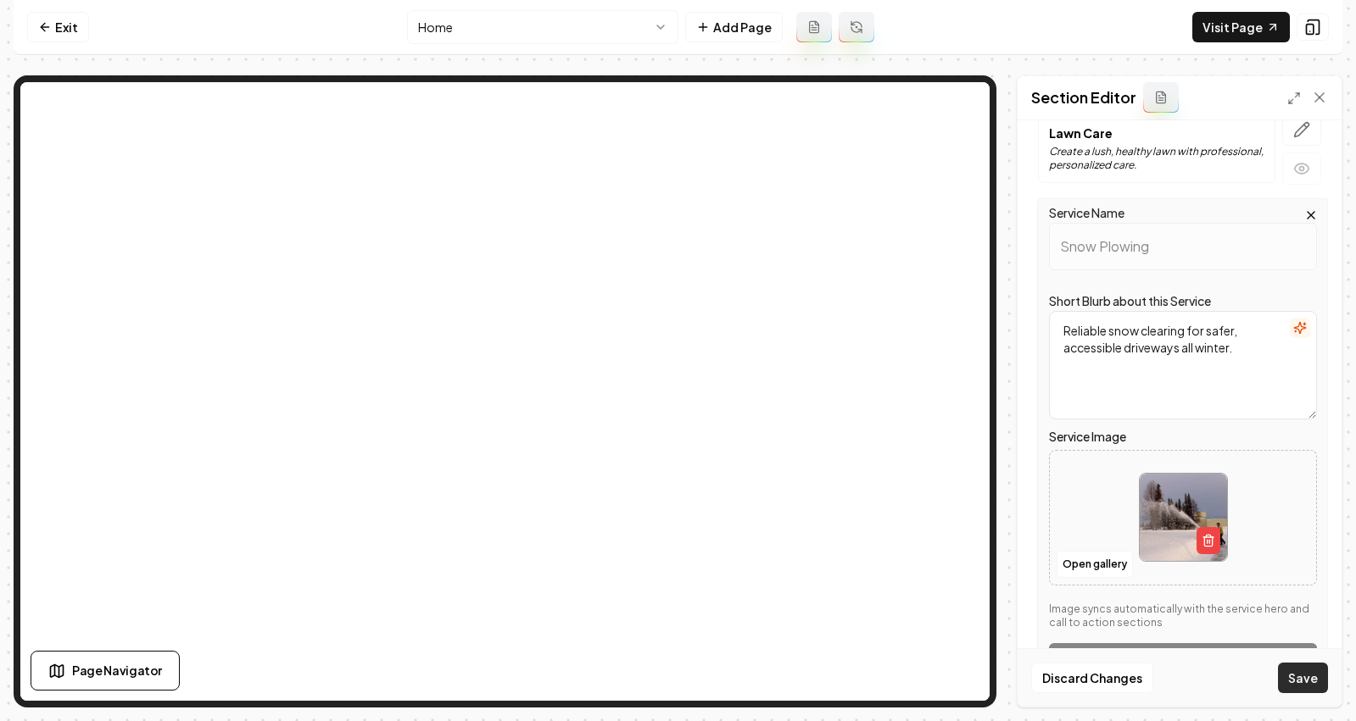
click at [1300, 679] on button "Save" at bounding box center [1303, 678] width 50 height 31
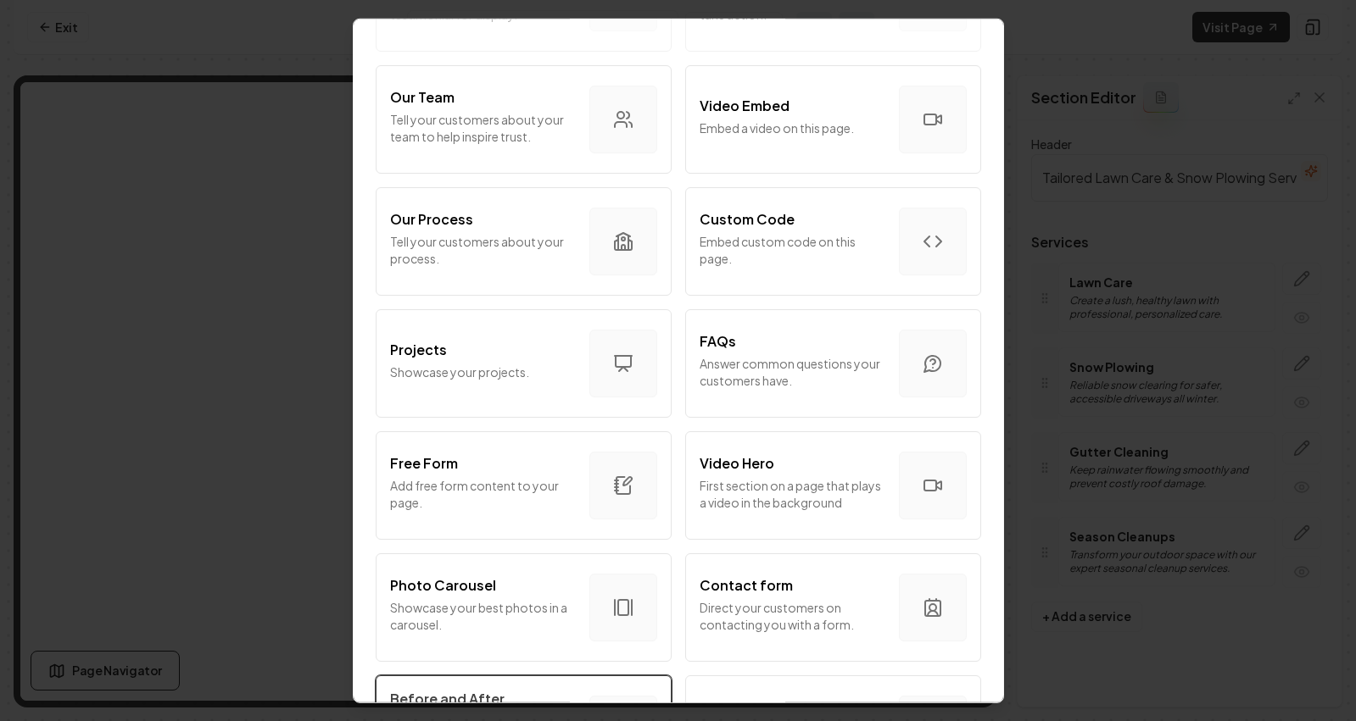
scroll to position [568, 0]
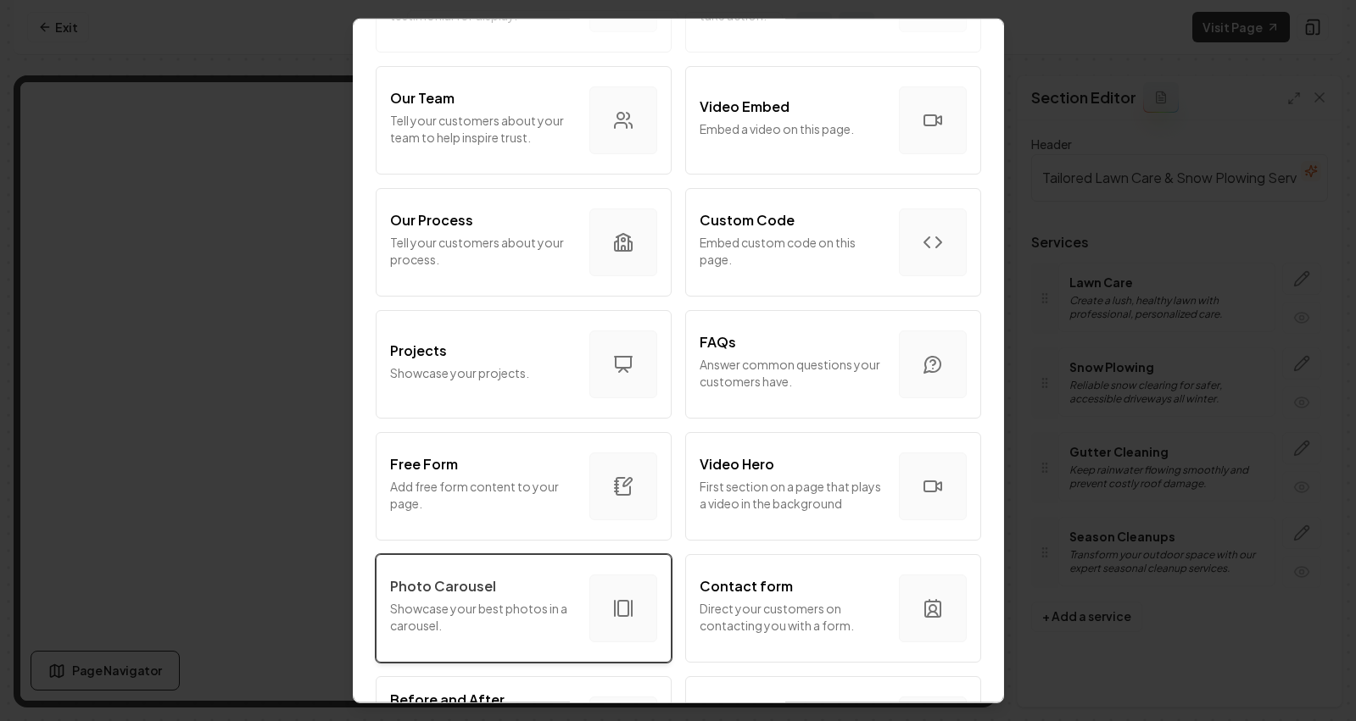
click at [492, 596] on div "Photo Carousel Showcase your best photos in a carousel." at bounding box center [483, 608] width 186 height 64
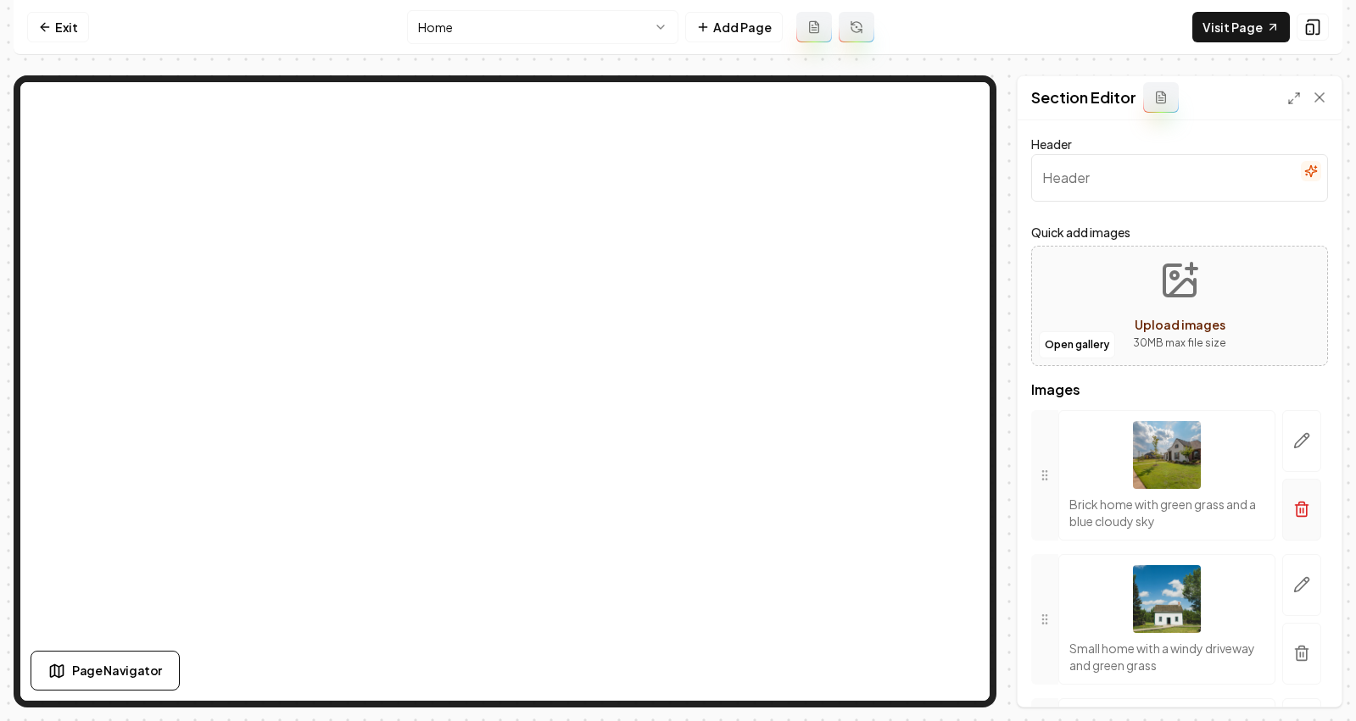
click at [1286, 526] on button "button" at bounding box center [1301, 510] width 39 height 62
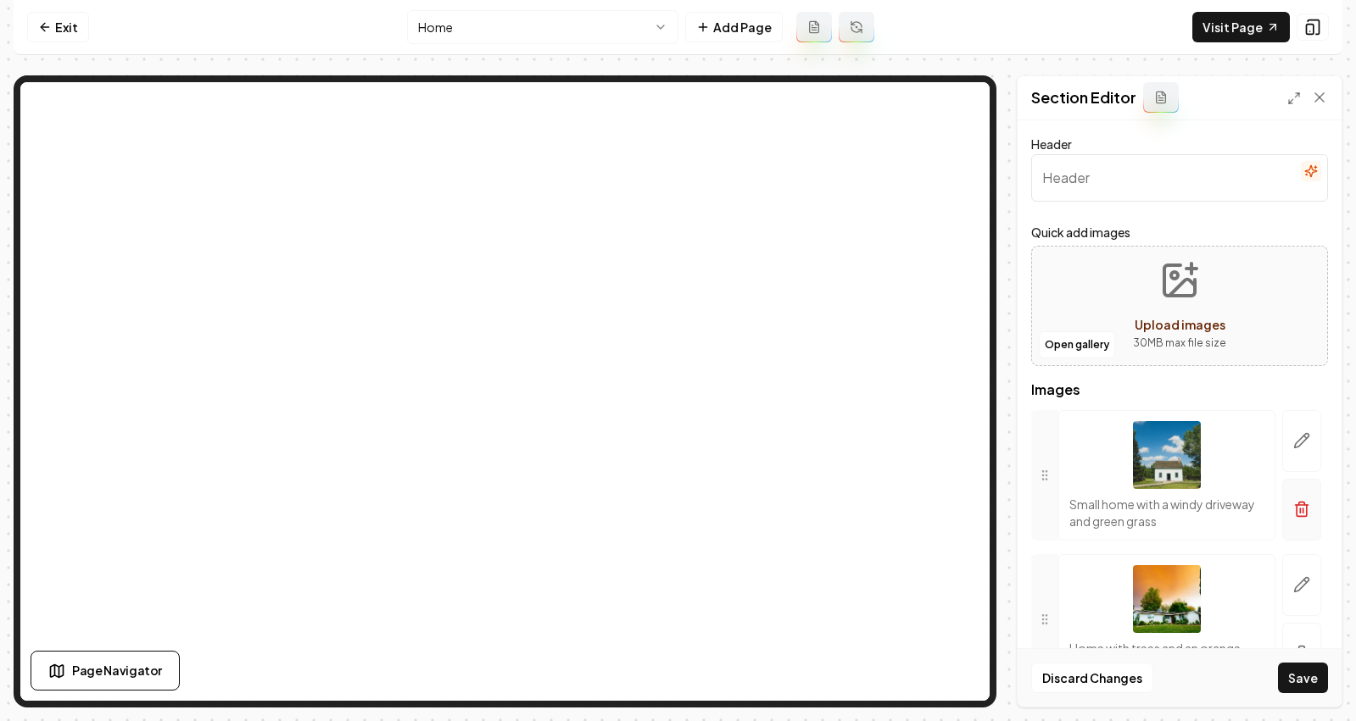
click at [1293, 510] on icon "button" at bounding box center [1301, 509] width 17 height 17
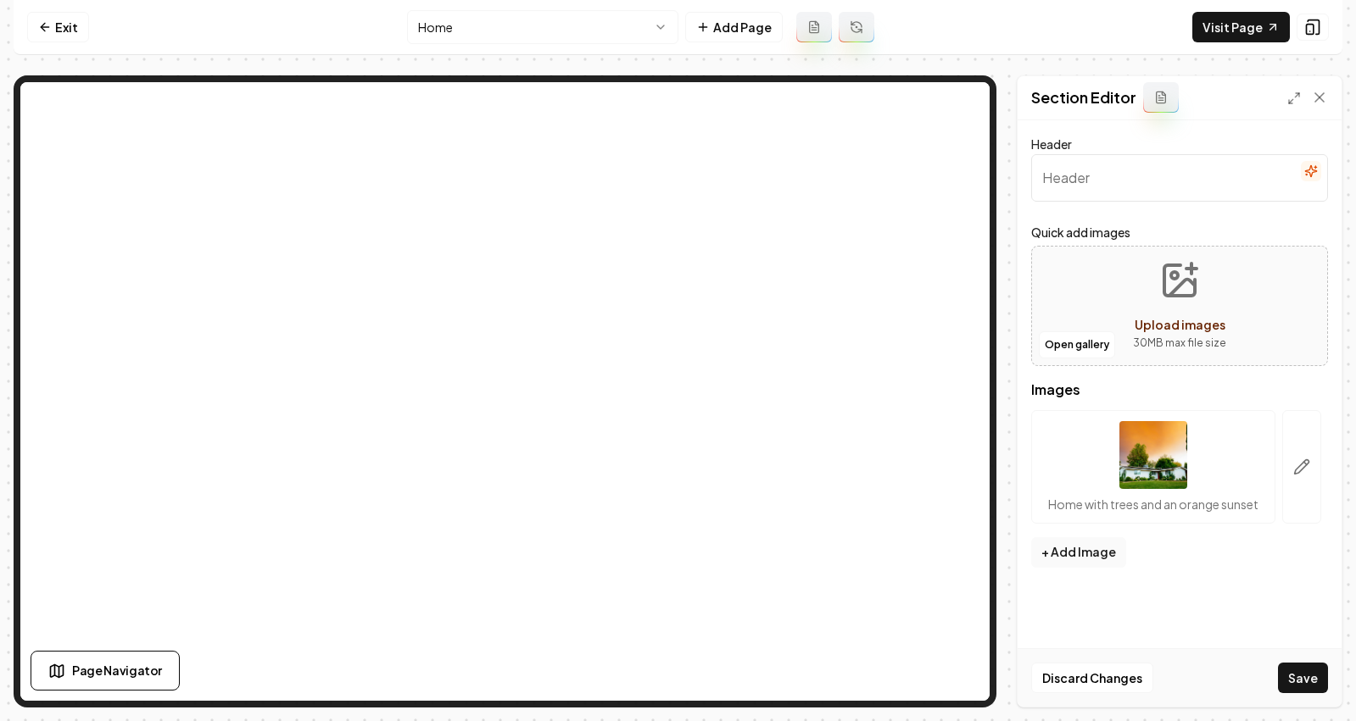
click at [1175, 329] on span "Upload images" at bounding box center [1179, 324] width 91 height 15
click at [1071, 348] on button "Open gallery" at bounding box center [1077, 344] width 76 height 27
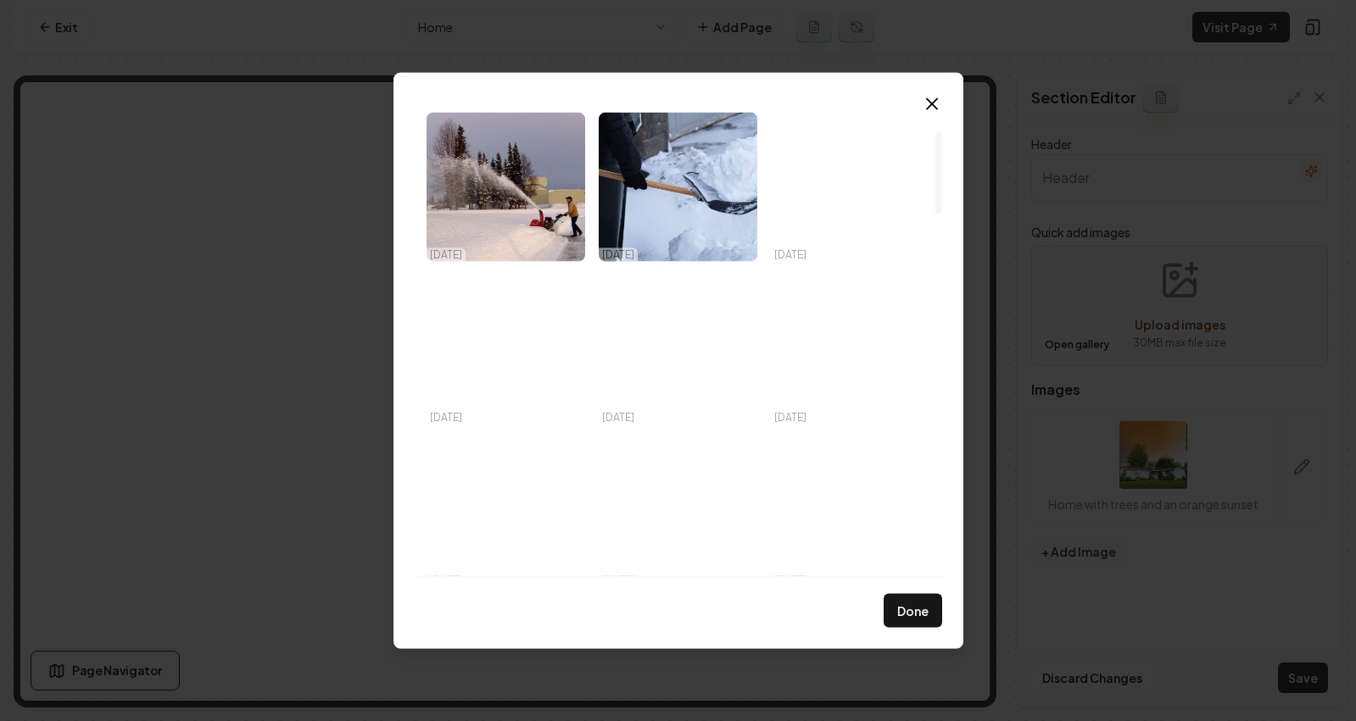
scroll to position [293, 0]
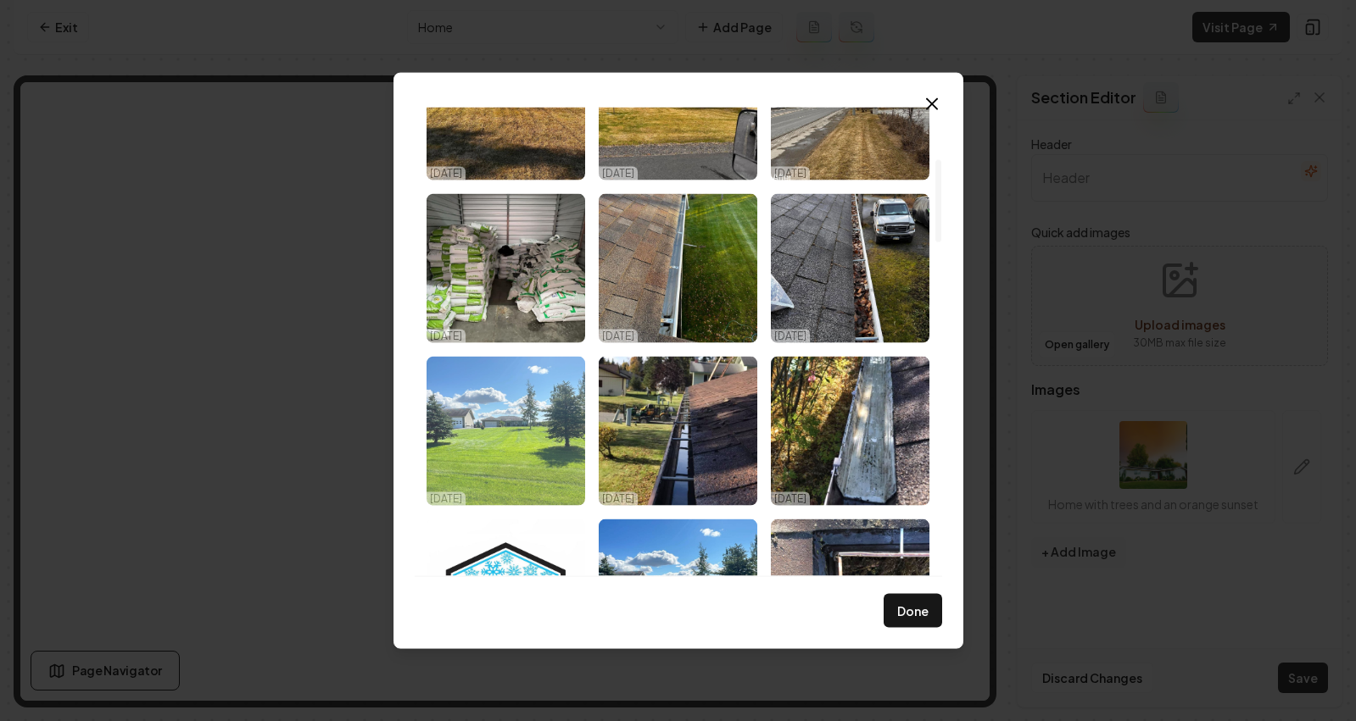
click at [506, 439] on img "Select image image_68df04d95c7cd75eb8f2ec3f.jpeg" at bounding box center [505, 430] width 159 height 149
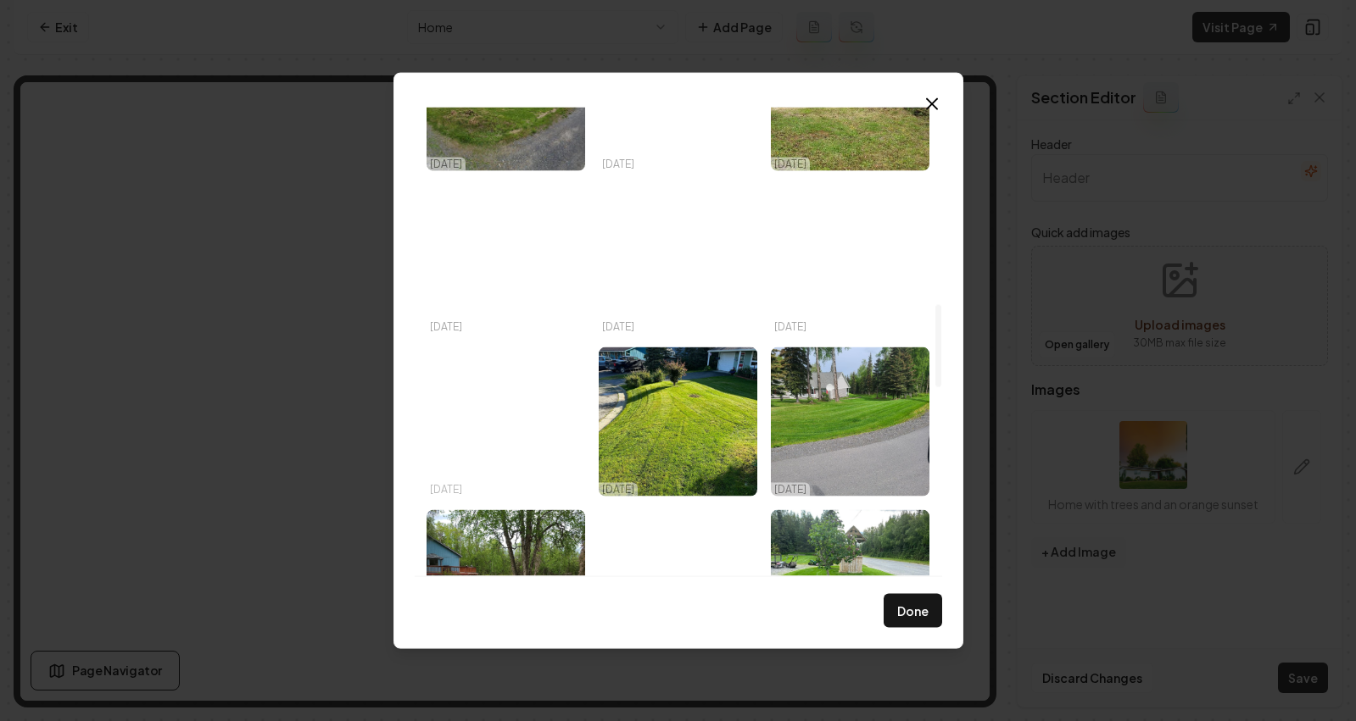
scroll to position [1117, 0]
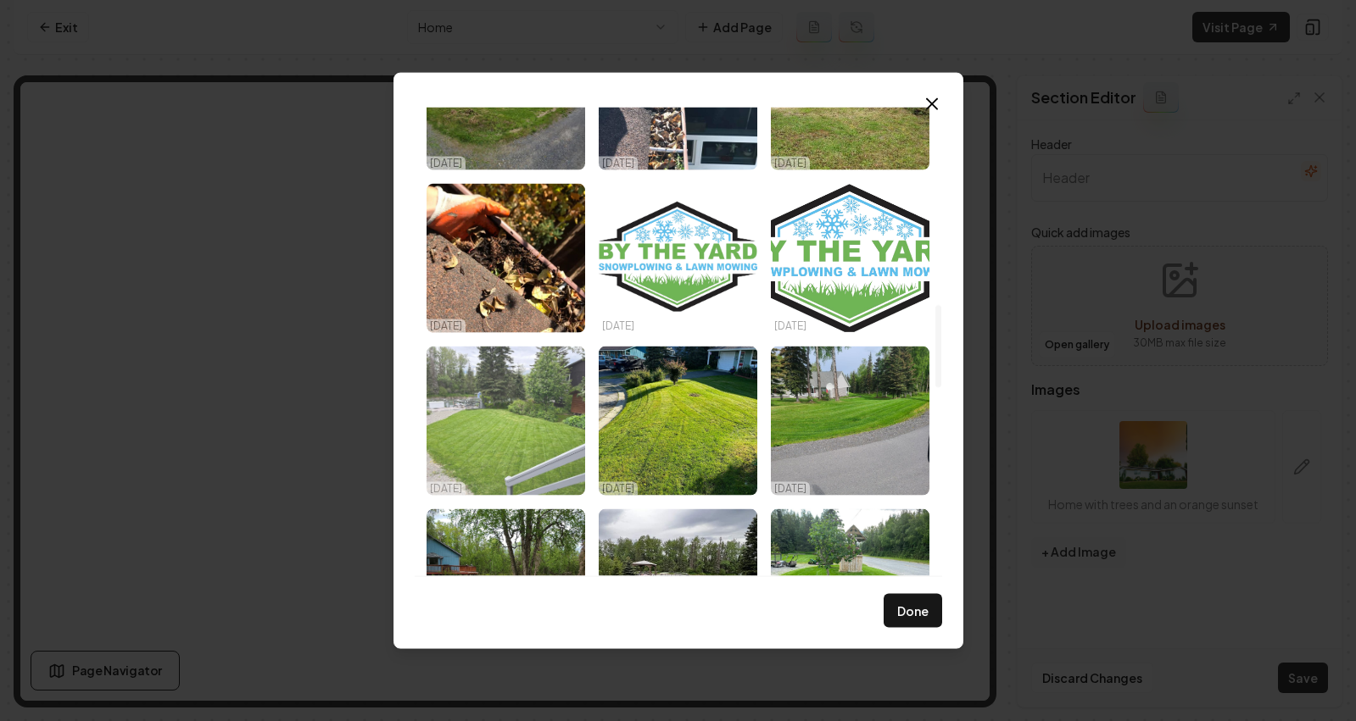
click at [548, 429] on img "Select image image_68ded9d35c7cd75eb8f13bf5.jpeg" at bounding box center [505, 420] width 159 height 149
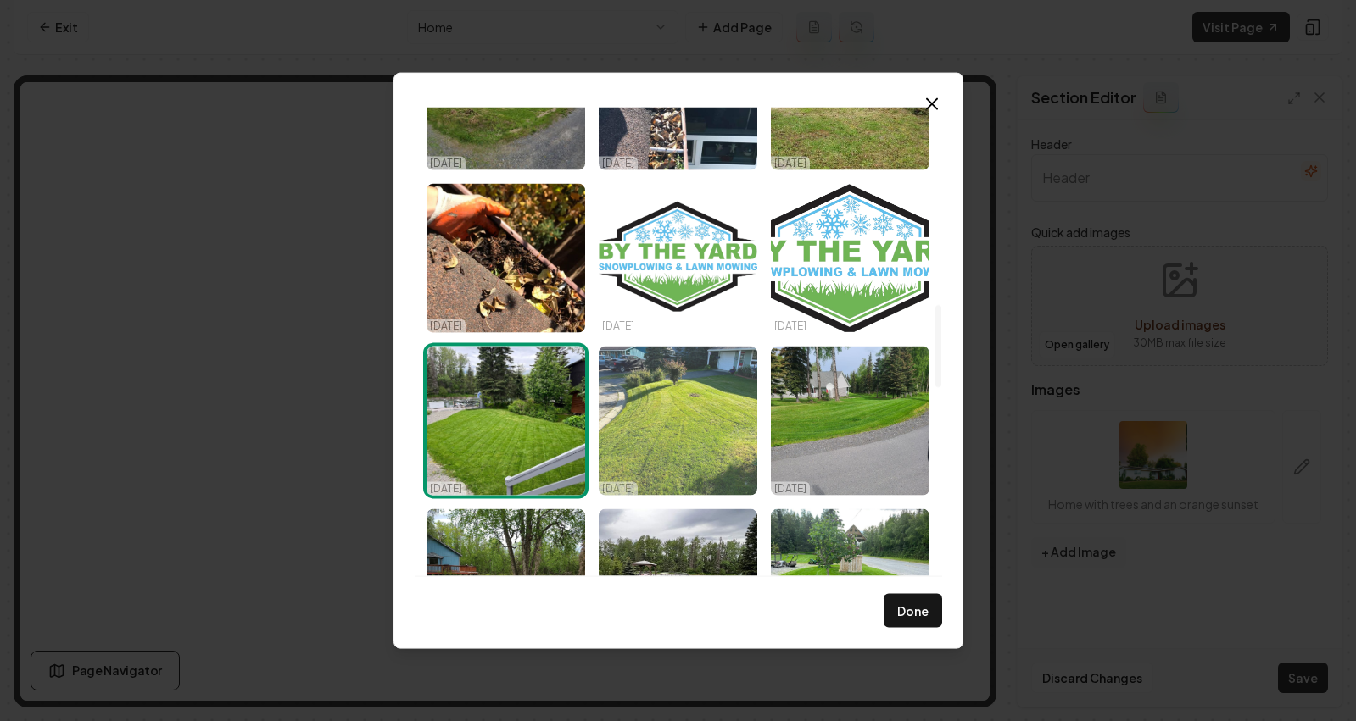
click at [688, 414] on img "Select image image_68ded9d35c7cd75eb8f13bfd.jpeg" at bounding box center [678, 420] width 159 height 149
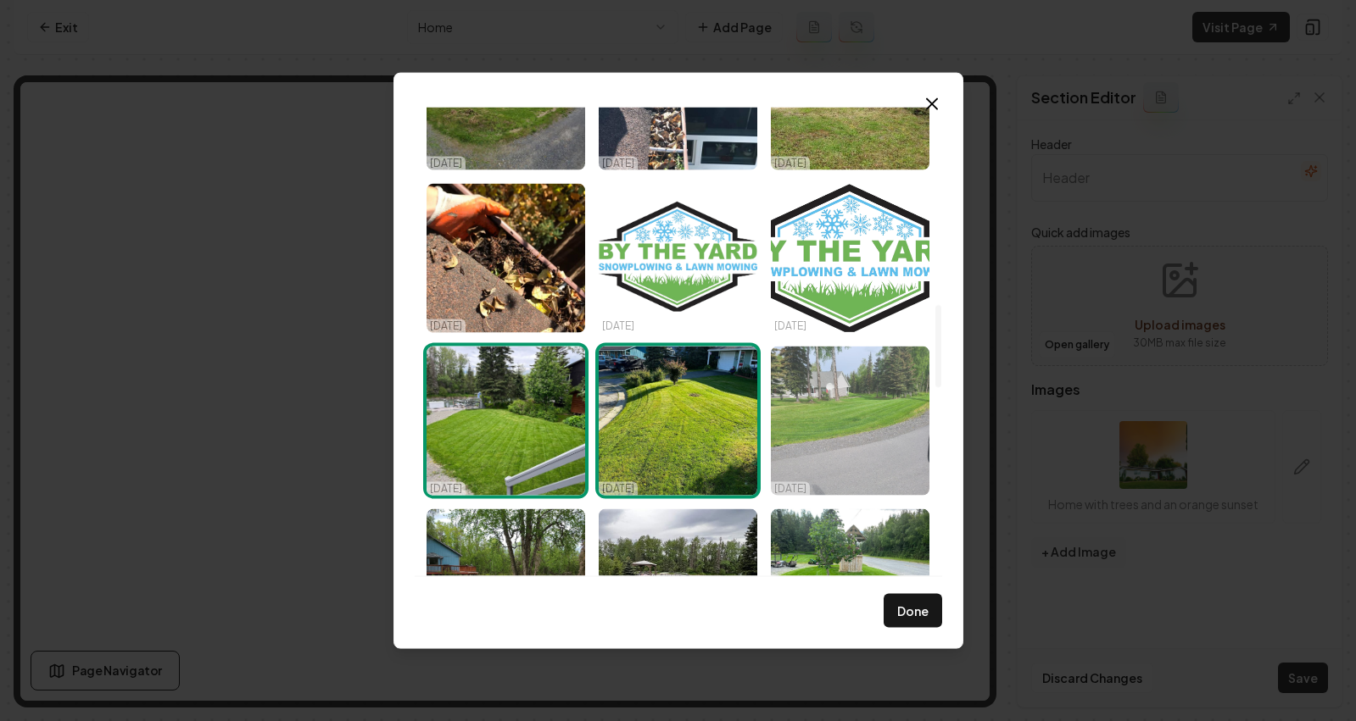
click at [827, 420] on img "Select image image_68ded9d35c7cd75eb8f1394f.jpeg" at bounding box center [850, 420] width 159 height 149
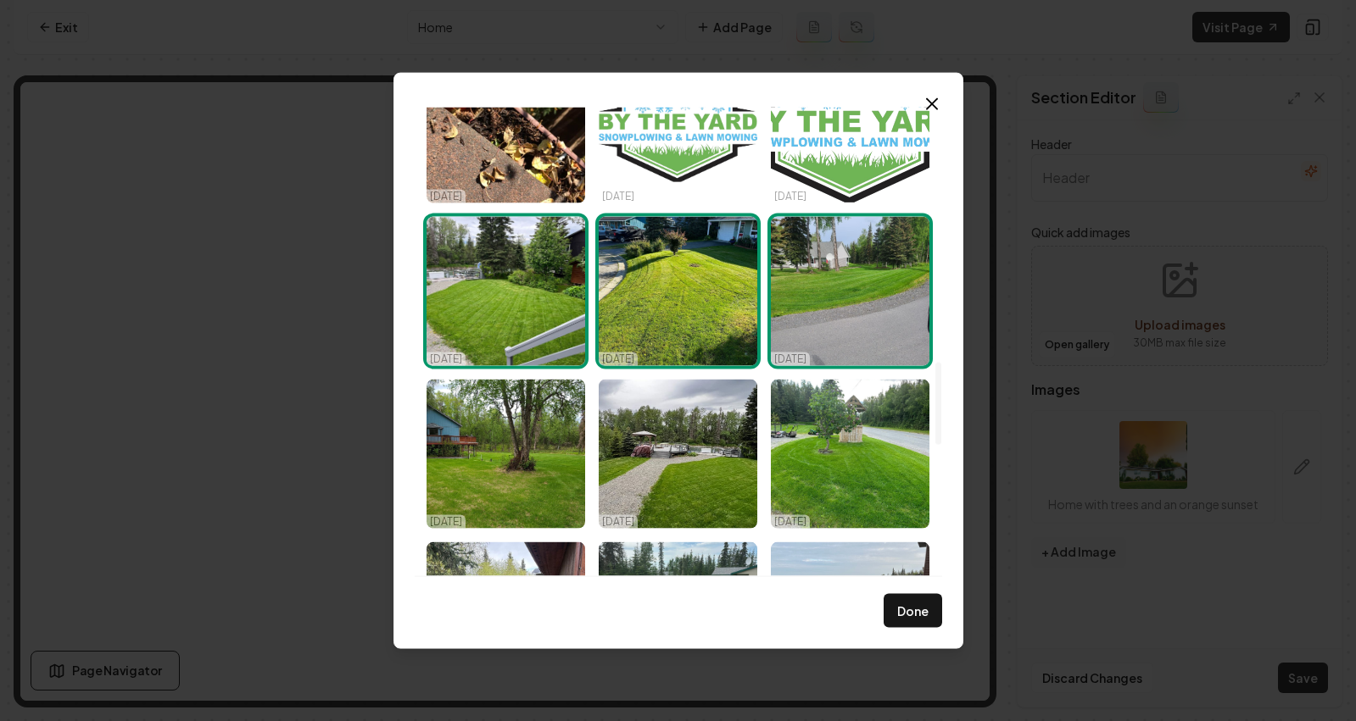
scroll to position [1450, 0]
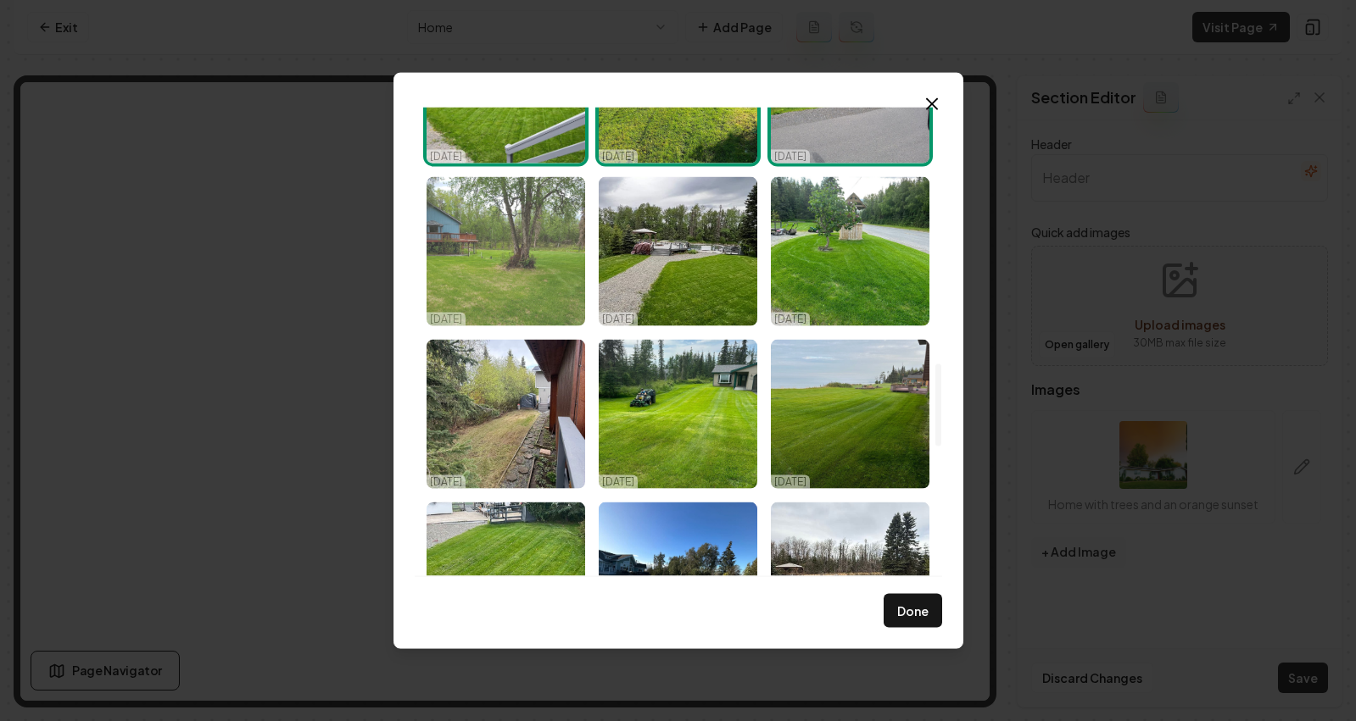
click at [509, 292] on img "Select image image_68ded9d25c7cd75eb8f138b8.jpeg" at bounding box center [505, 250] width 159 height 149
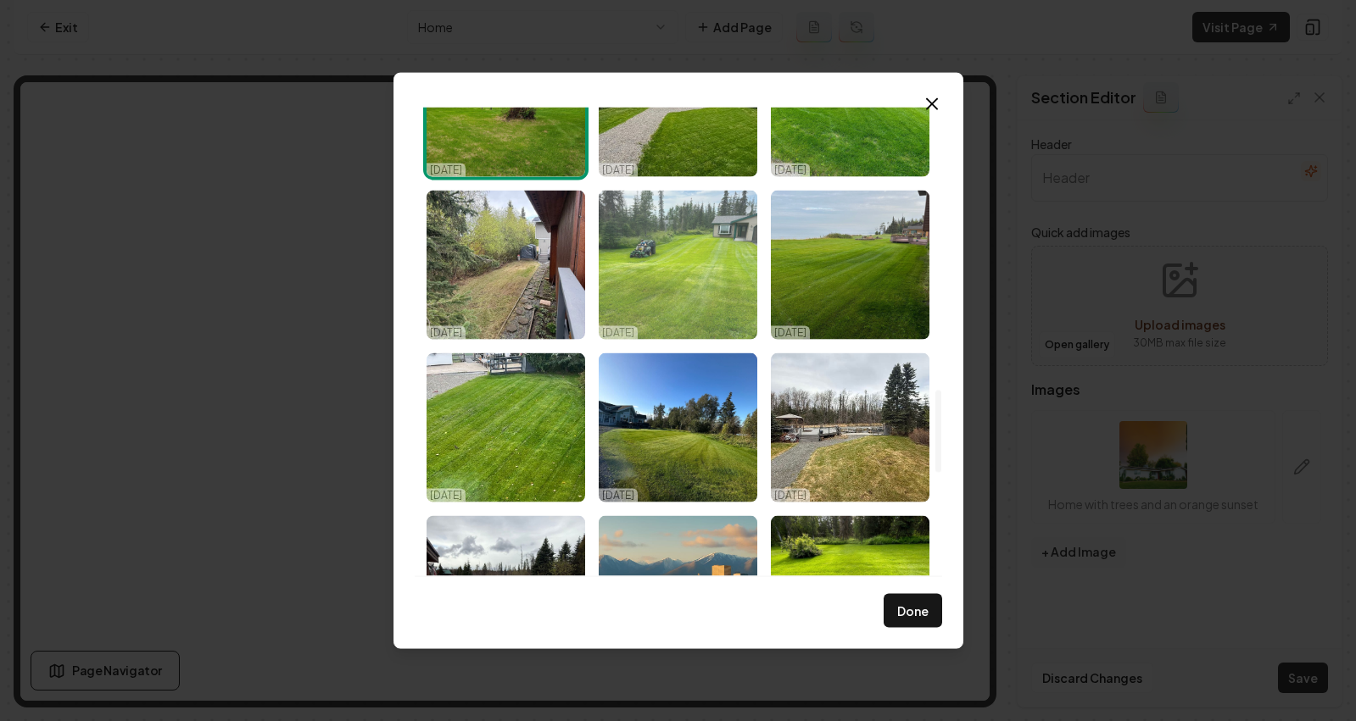
click at [694, 237] on img "Select image image_68ded9d15c7cd75eb8f12b94.jpeg" at bounding box center [678, 264] width 159 height 149
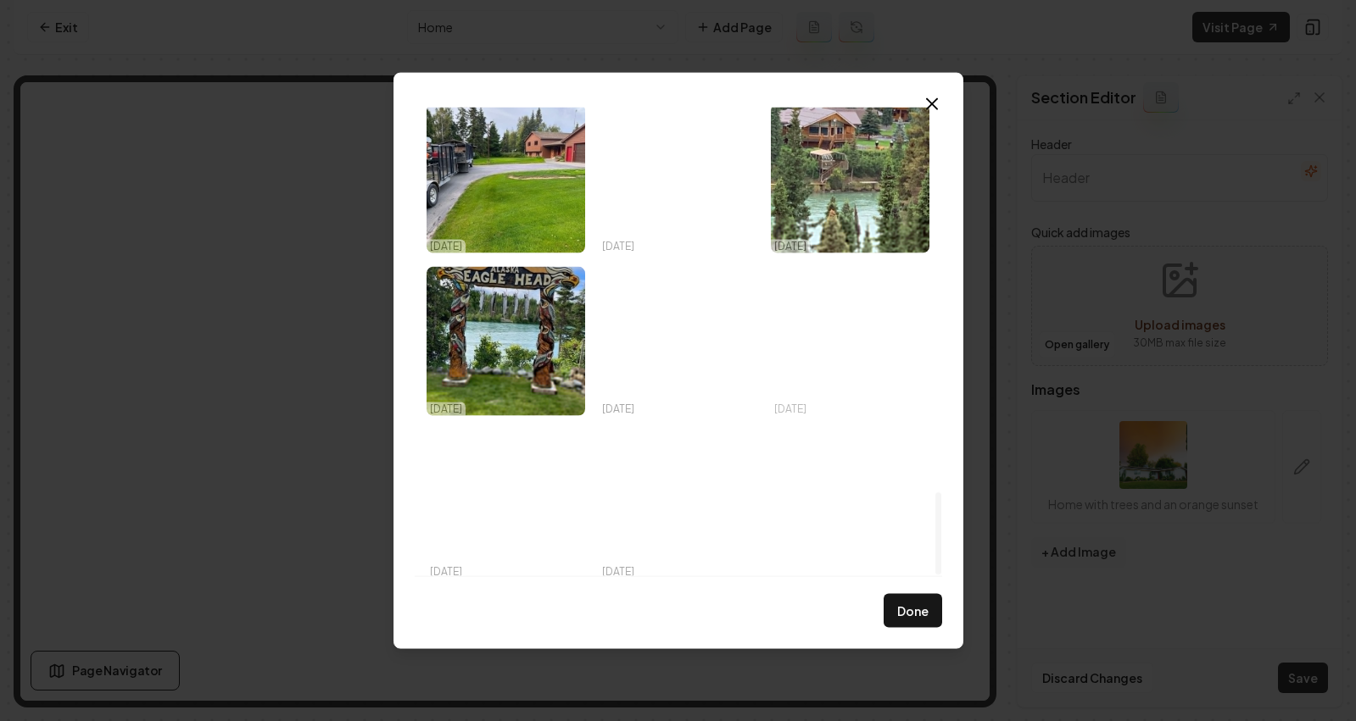
scroll to position [2182, 0]
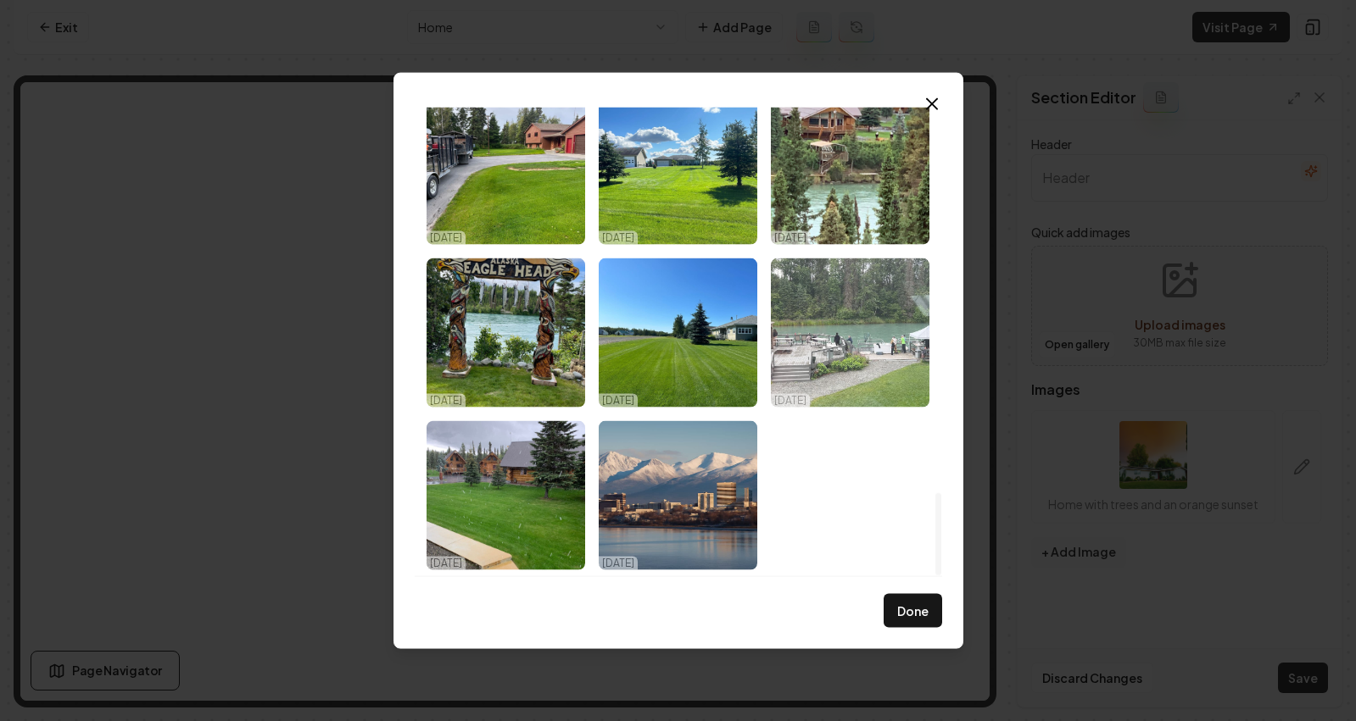
click at [855, 336] on img "Select image image_68ded9cf5c7cd75eb8f11f7d.jpeg" at bounding box center [850, 332] width 159 height 149
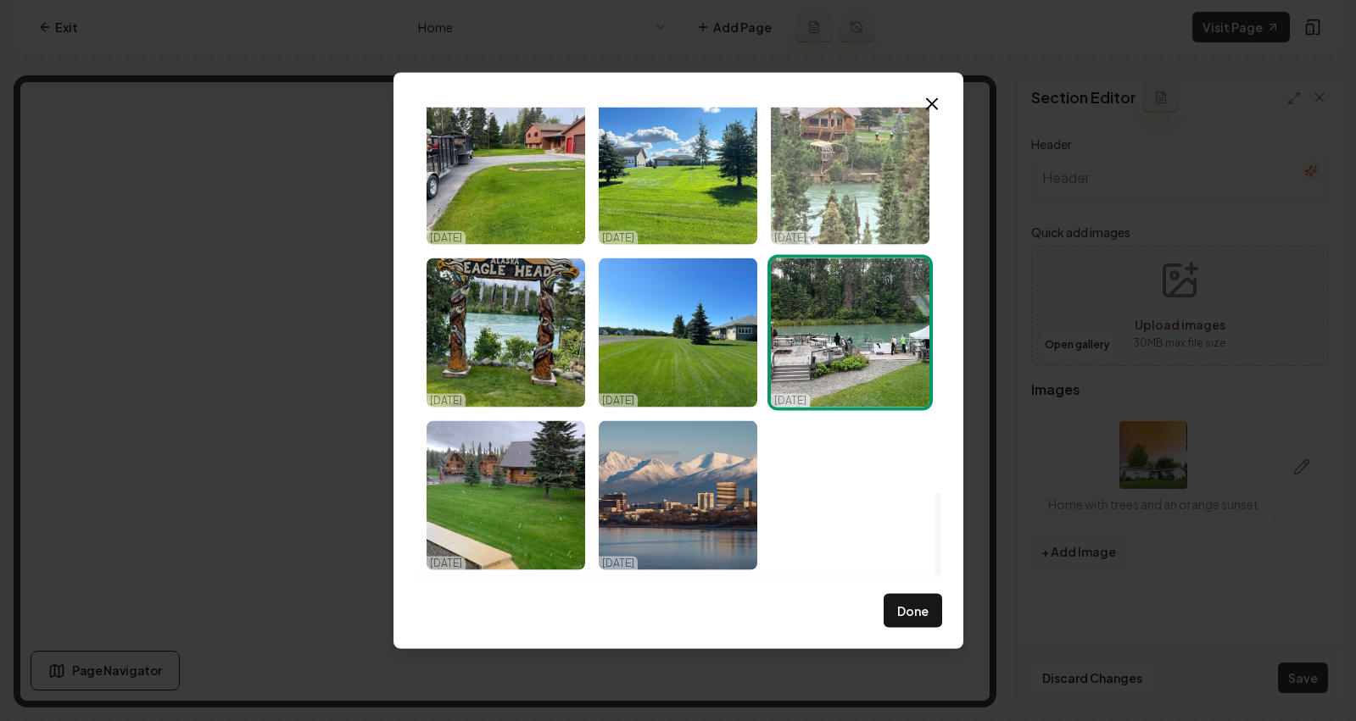
click at [849, 187] on img "Select image image_68ded9d05c7cd75eb8f12617.jpeg" at bounding box center [850, 169] width 159 height 149
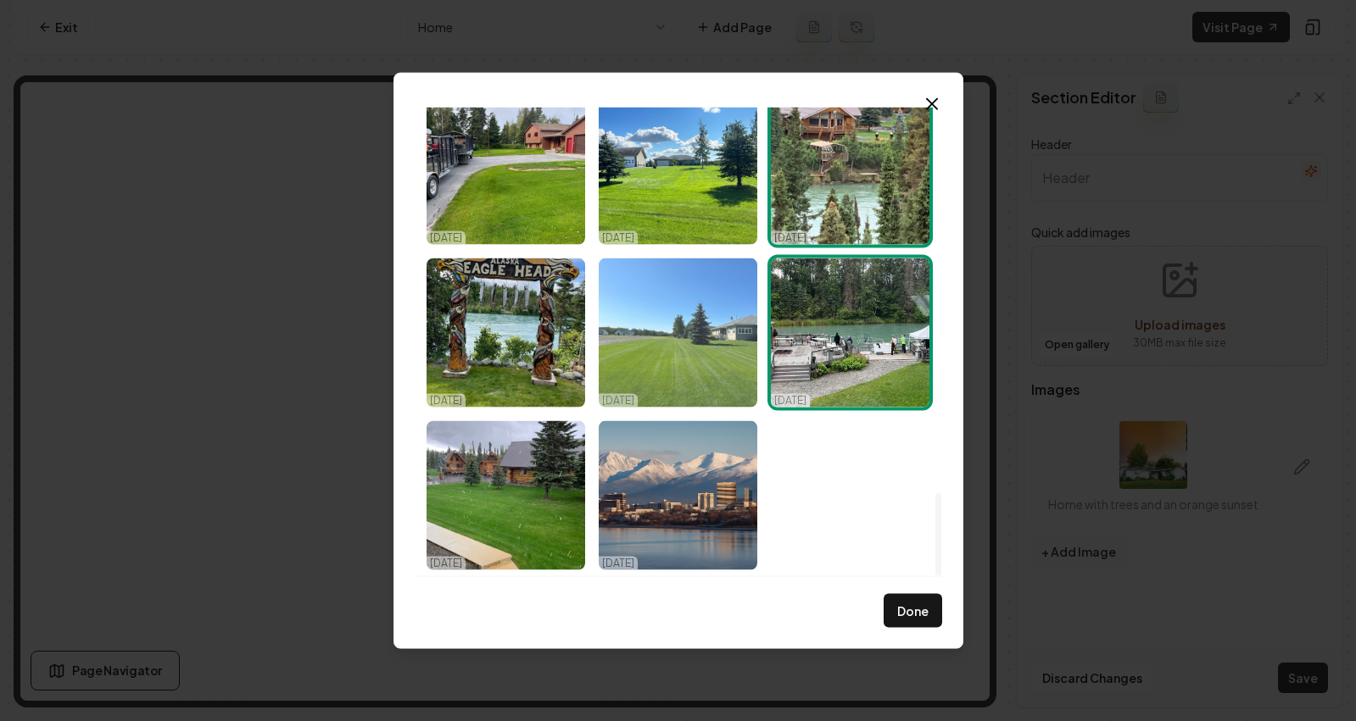
click at [683, 365] on img "Select image image_68ded9d05c7cd75eb8f12361.jpeg" at bounding box center [678, 332] width 159 height 149
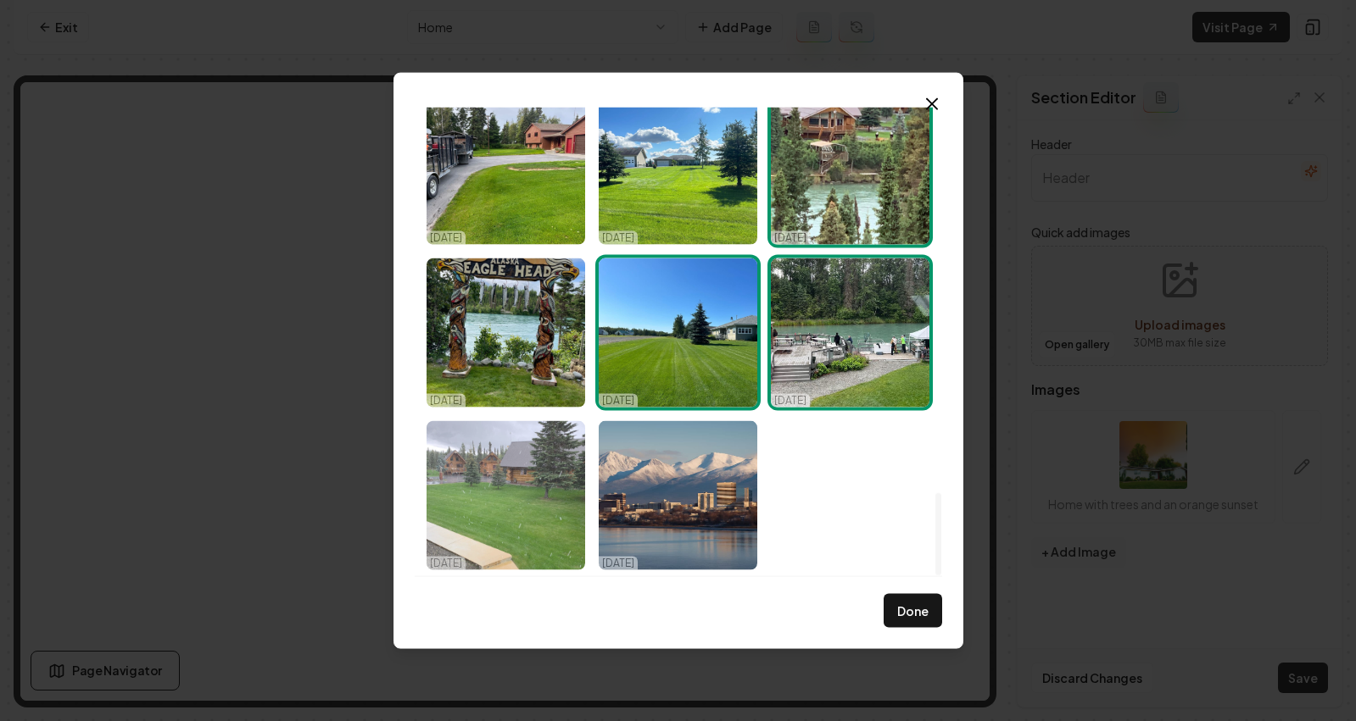
click at [537, 465] on img "Select image image_68ded9cf5c7cd75eb8f11d09.jpeg" at bounding box center [505, 494] width 159 height 149
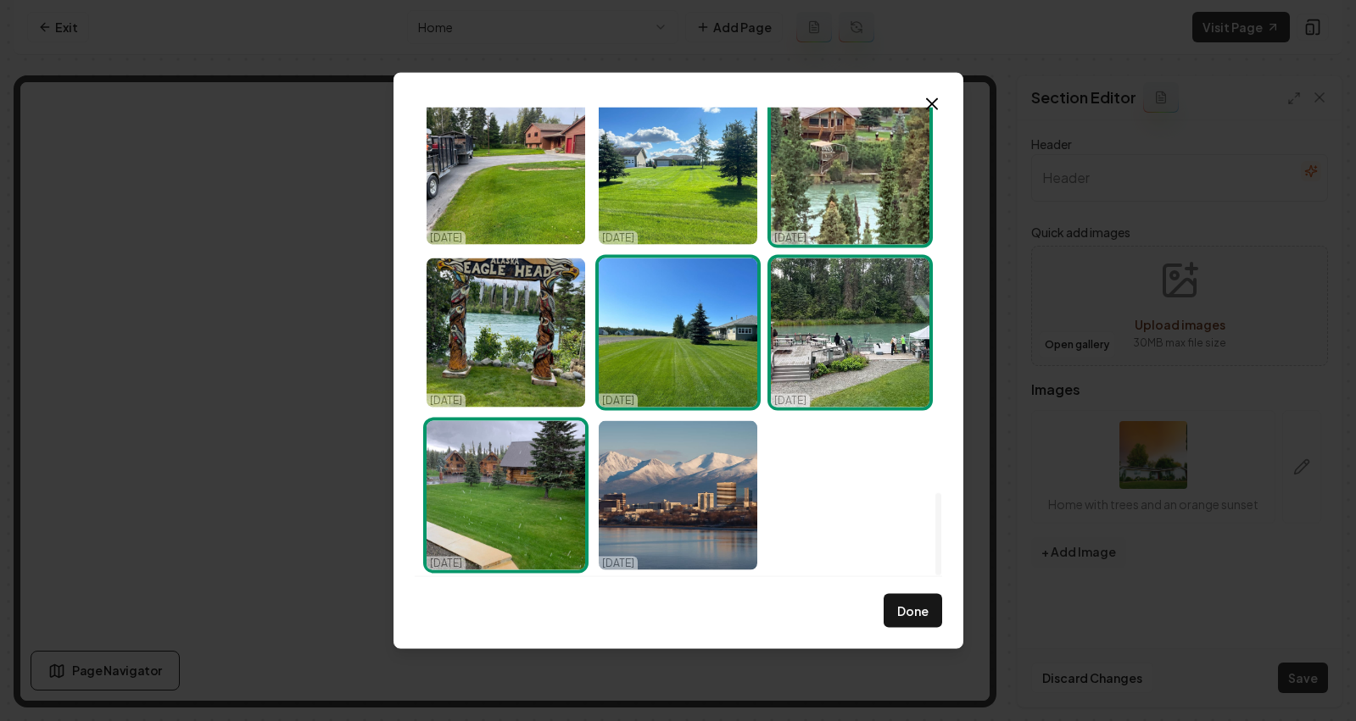
click at [666, 381] on img "Select image image_68ded9d05c7cd75eb8f12361.jpeg" at bounding box center [678, 332] width 159 height 149
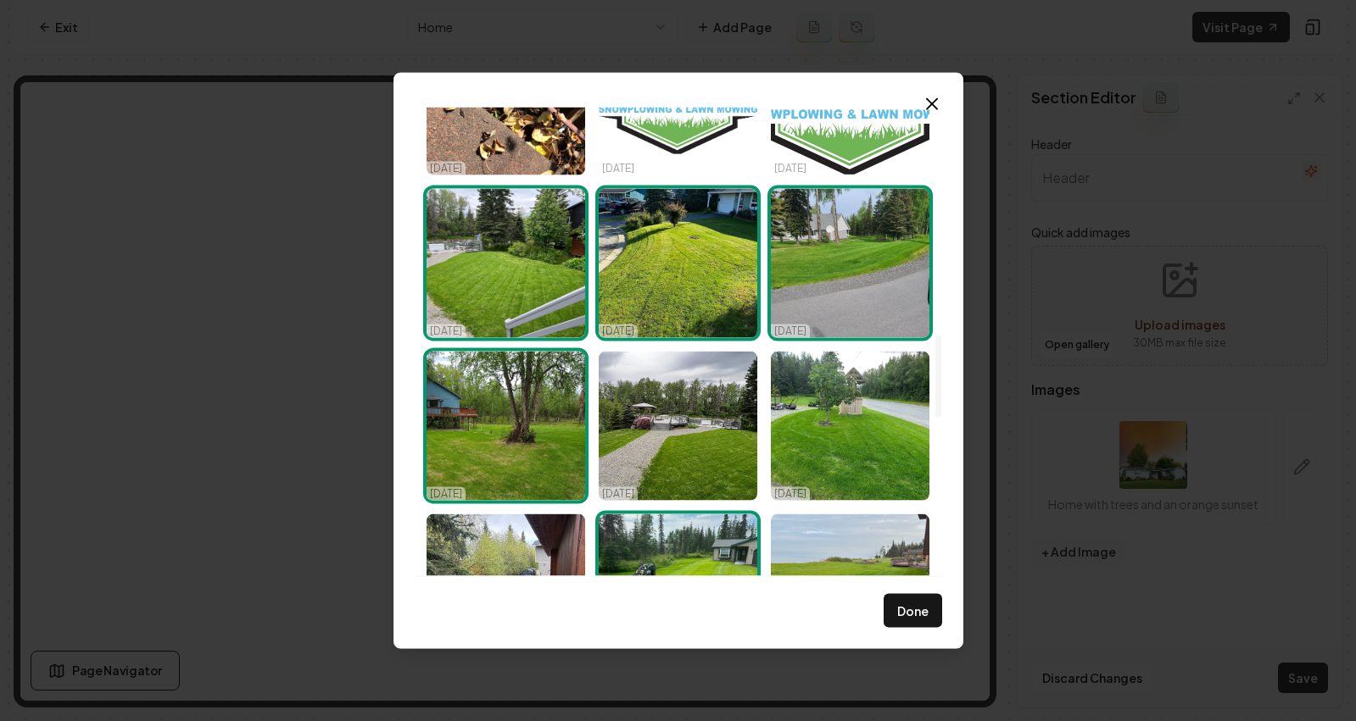
scroll to position [1240, 0]
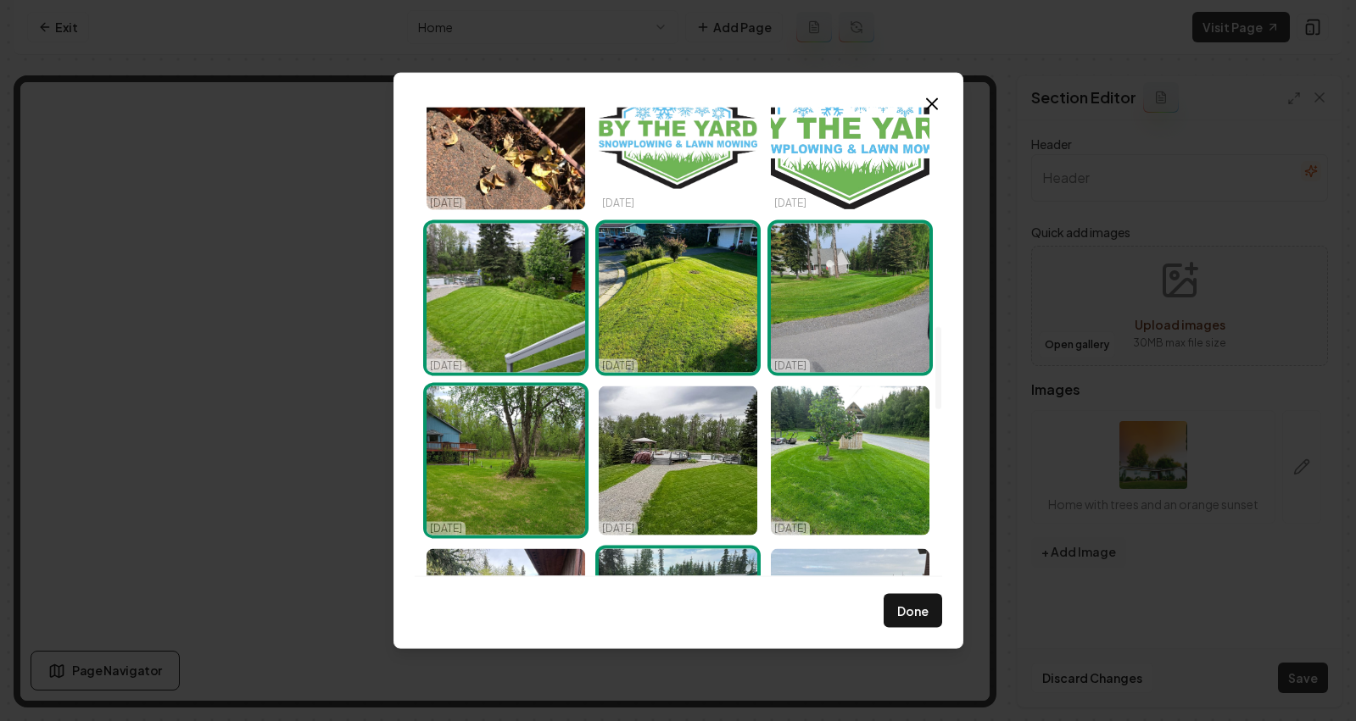
click at [504, 449] on img "Select image image_68ded9d25c7cd75eb8f138b8.jpeg" at bounding box center [505, 460] width 159 height 149
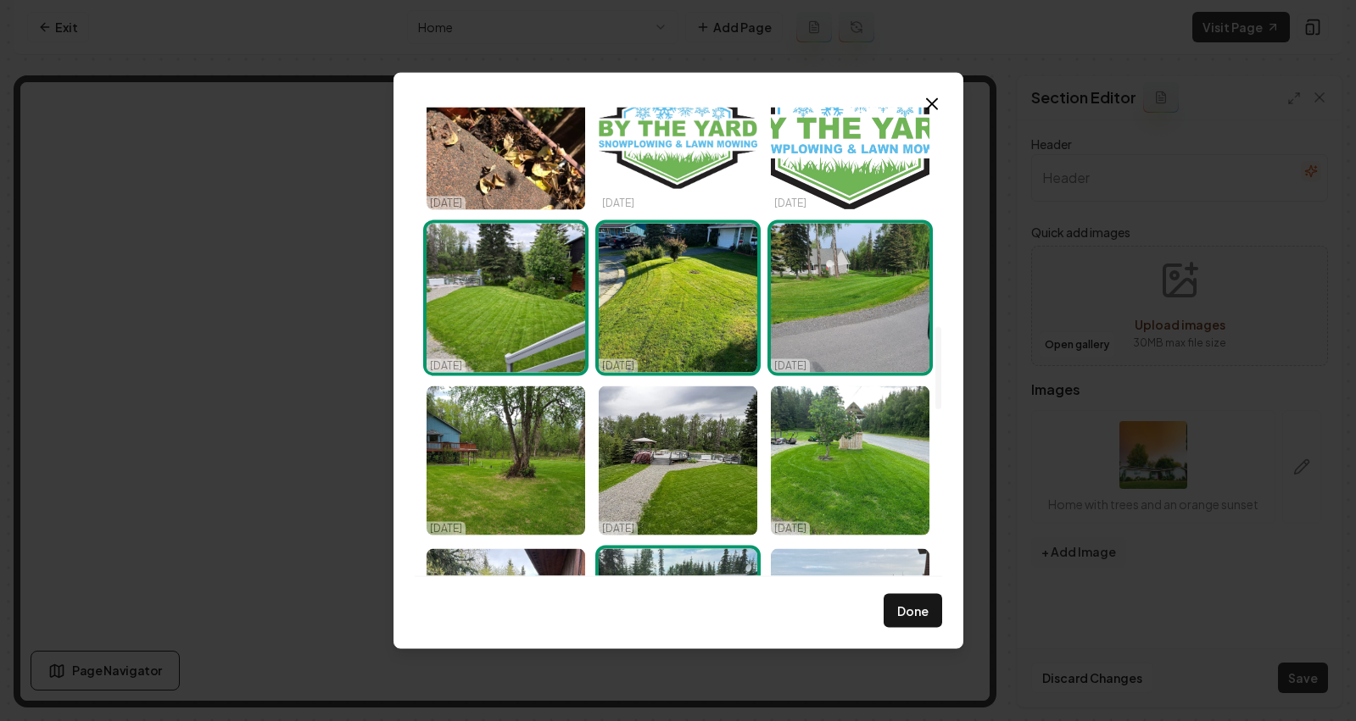
click at [711, 308] on img "Select image image_68ded9d35c7cd75eb8f13bfd.jpeg" at bounding box center [678, 297] width 159 height 149
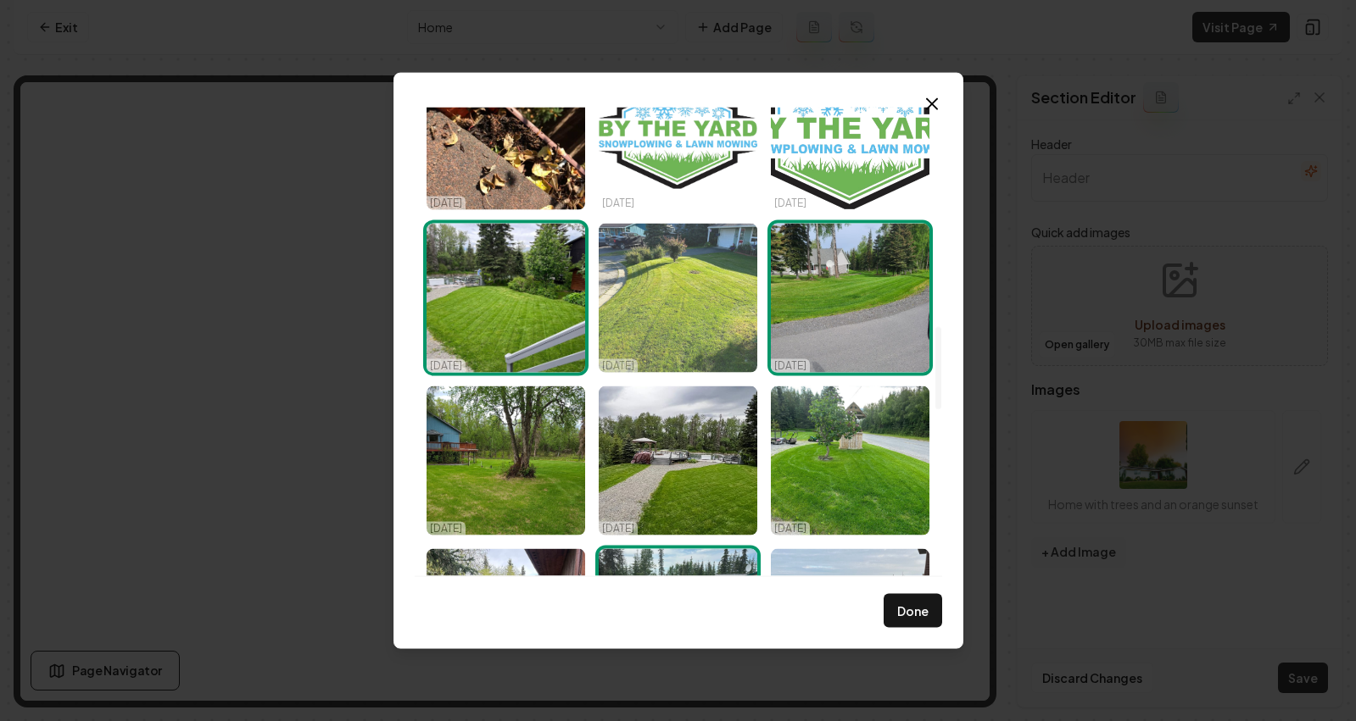
scroll to position [883, 0]
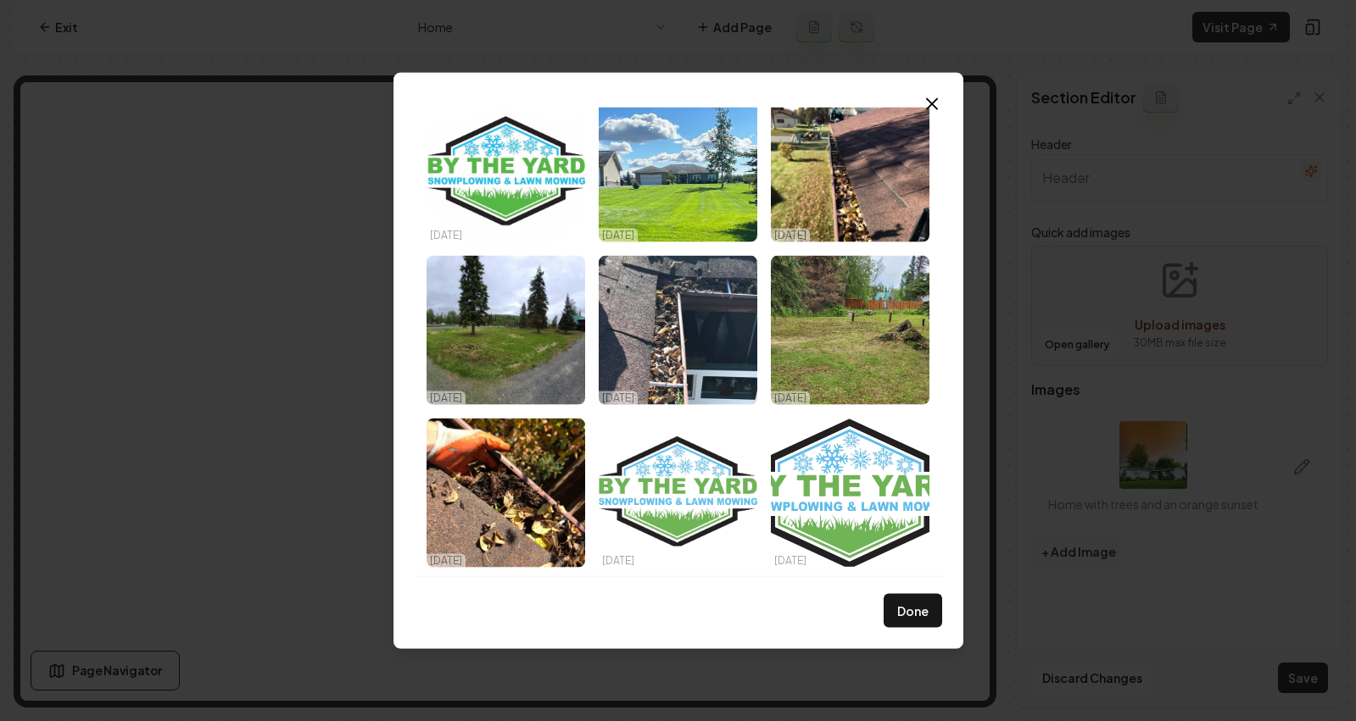
click at [942, 620] on div "Upload My Images Stock Images 10/02/25 10/02/25 10/02/25 10/02/25 10/02/25 10/0…" at bounding box center [678, 360] width 570 height 577
click at [926, 619] on button "Done" at bounding box center [912, 611] width 58 height 34
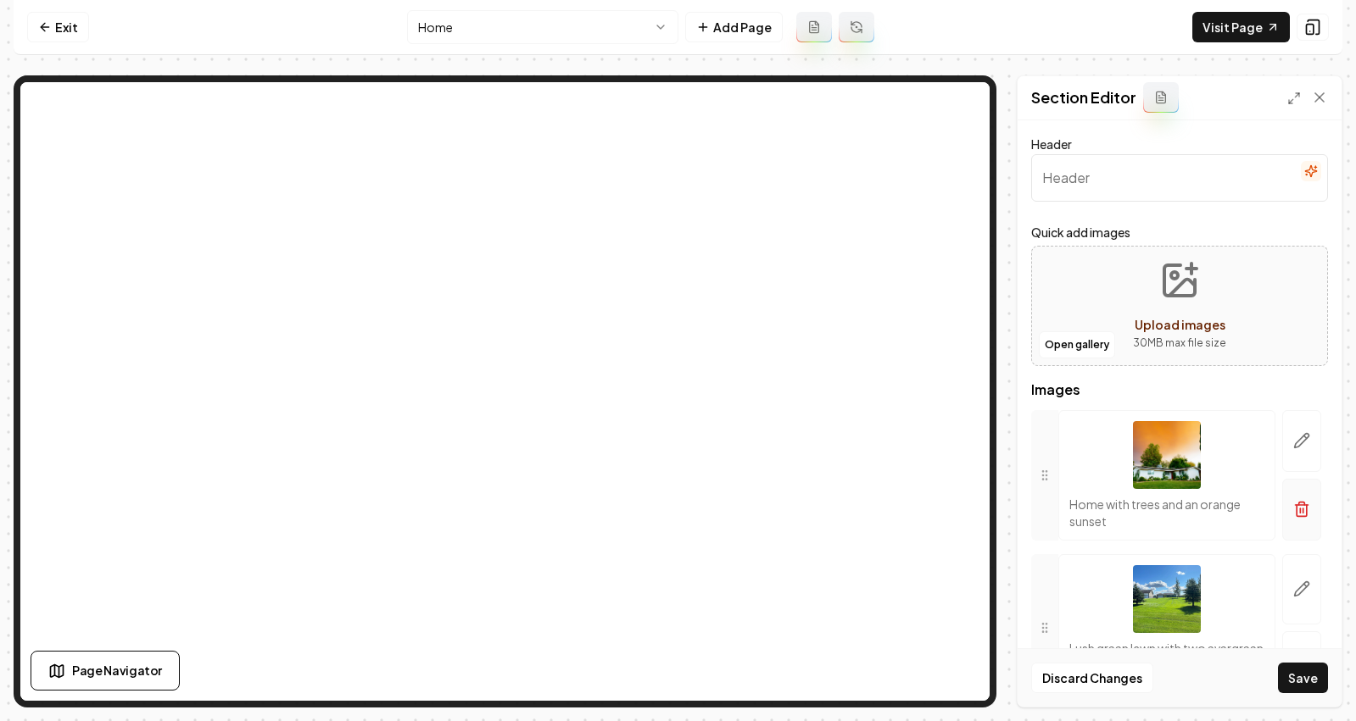
click at [1295, 520] on button "button" at bounding box center [1301, 510] width 39 height 62
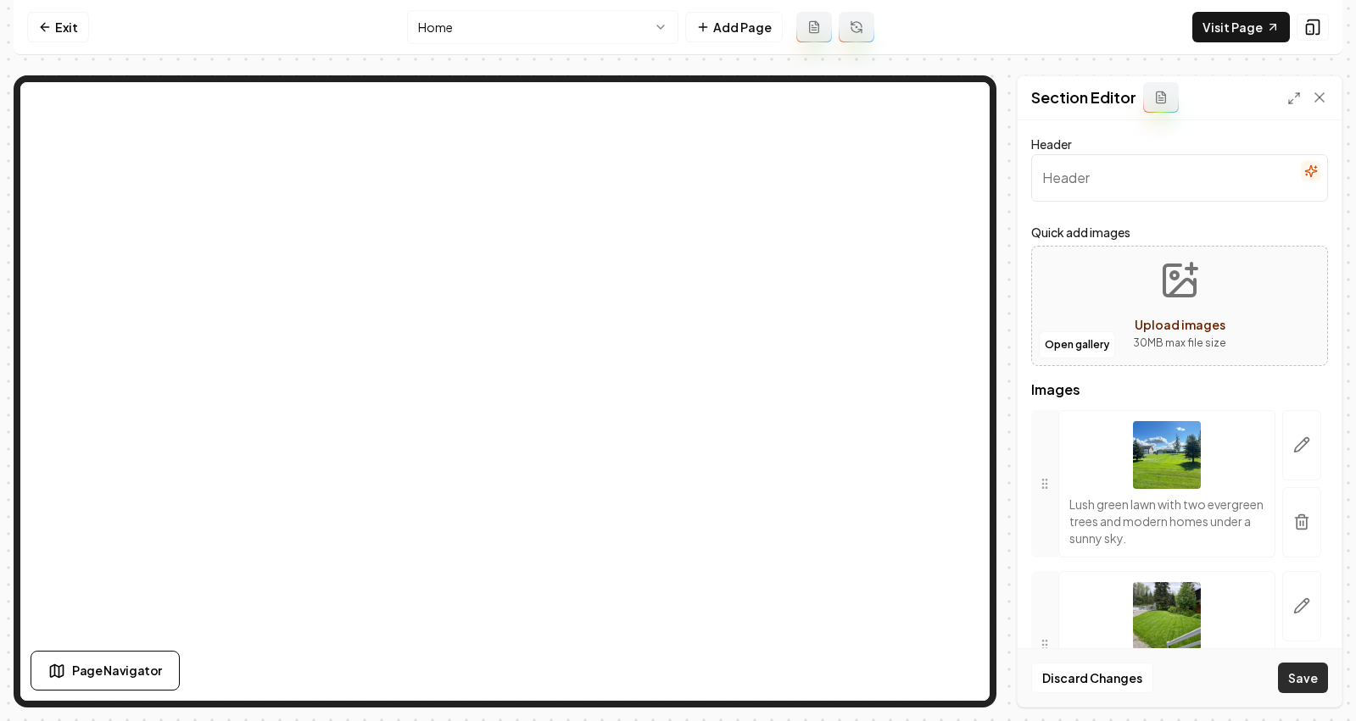
click at [1297, 671] on button "Save" at bounding box center [1303, 678] width 50 height 31
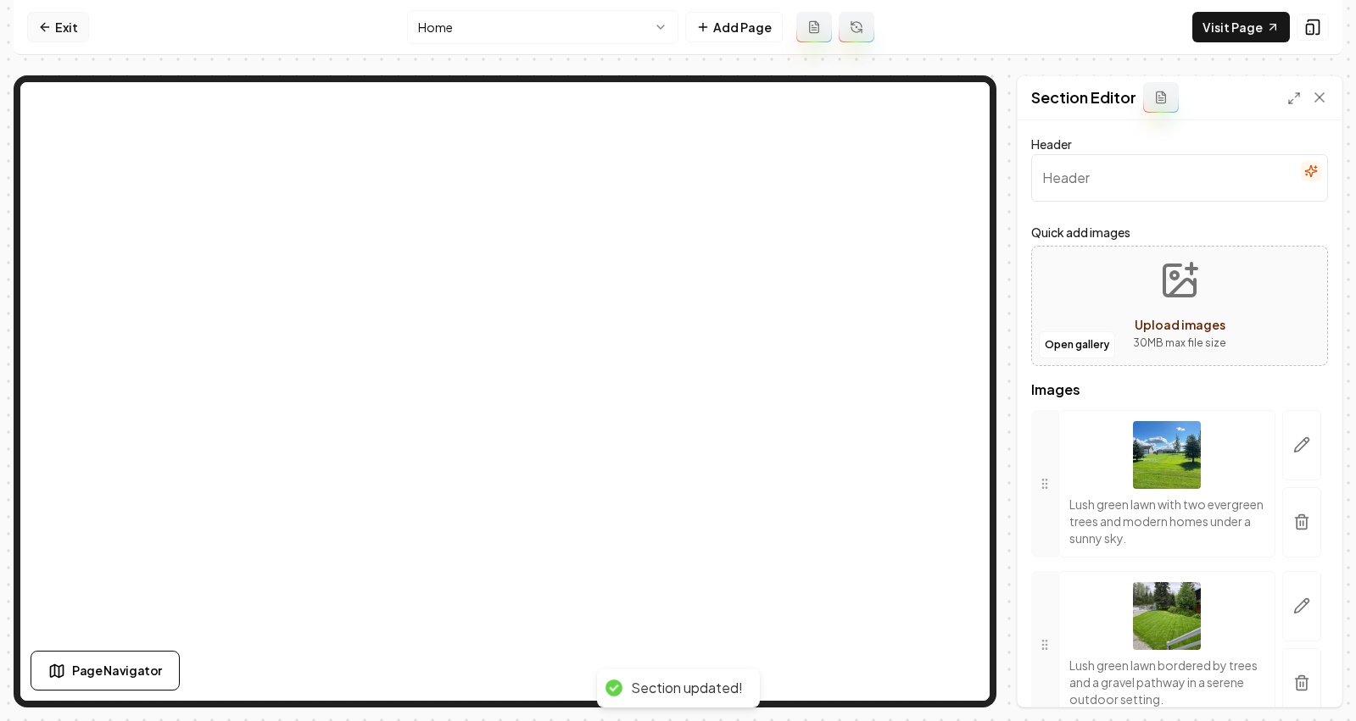
drag, startPoint x: 45, startPoint y: 3, endPoint x: 42, endPoint y: 13, distance: 10.7
click at [42, 11] on nav "Exit Home Add Page Visit Page" at bounding box center [678, 27] width 1328 height 55
click at [42, 22] on icon at bounding box center [45, 27] width 14 height 14
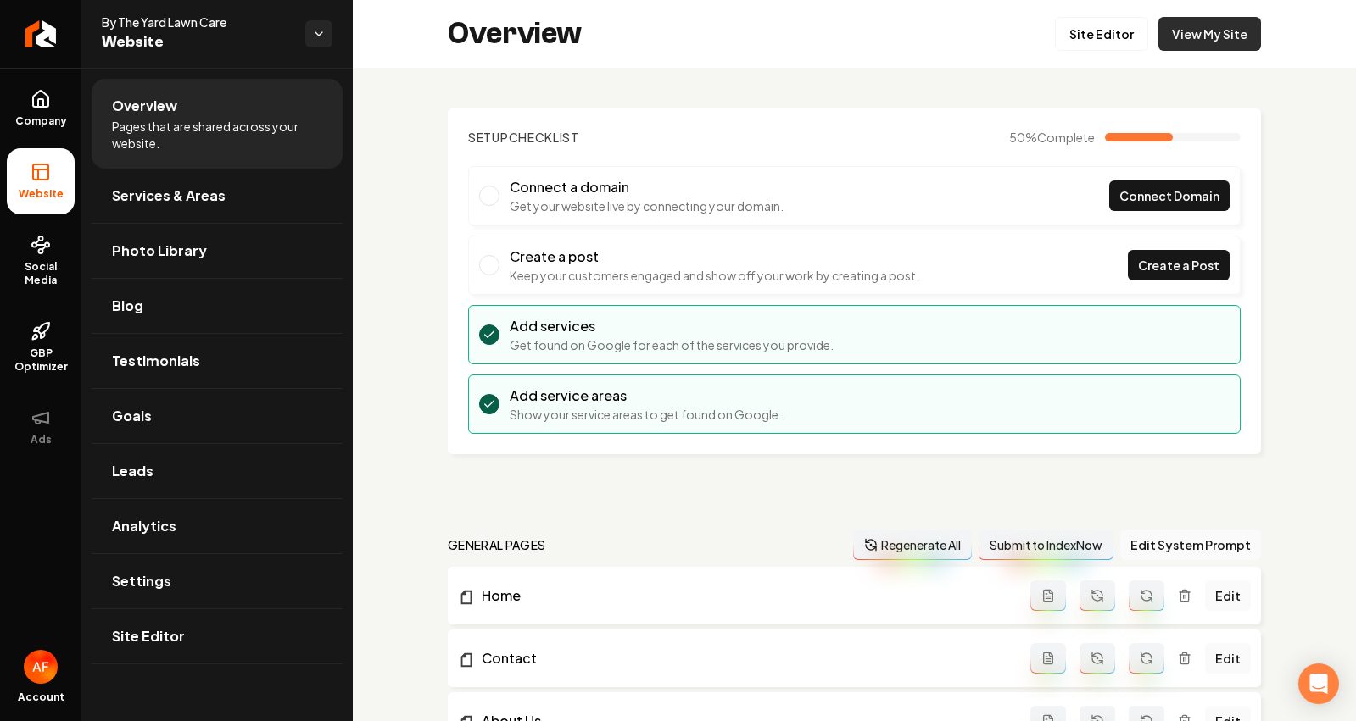
click at [1207, 25] on link "View My Site" at bounding box center [1209, 34] width 103 height 34
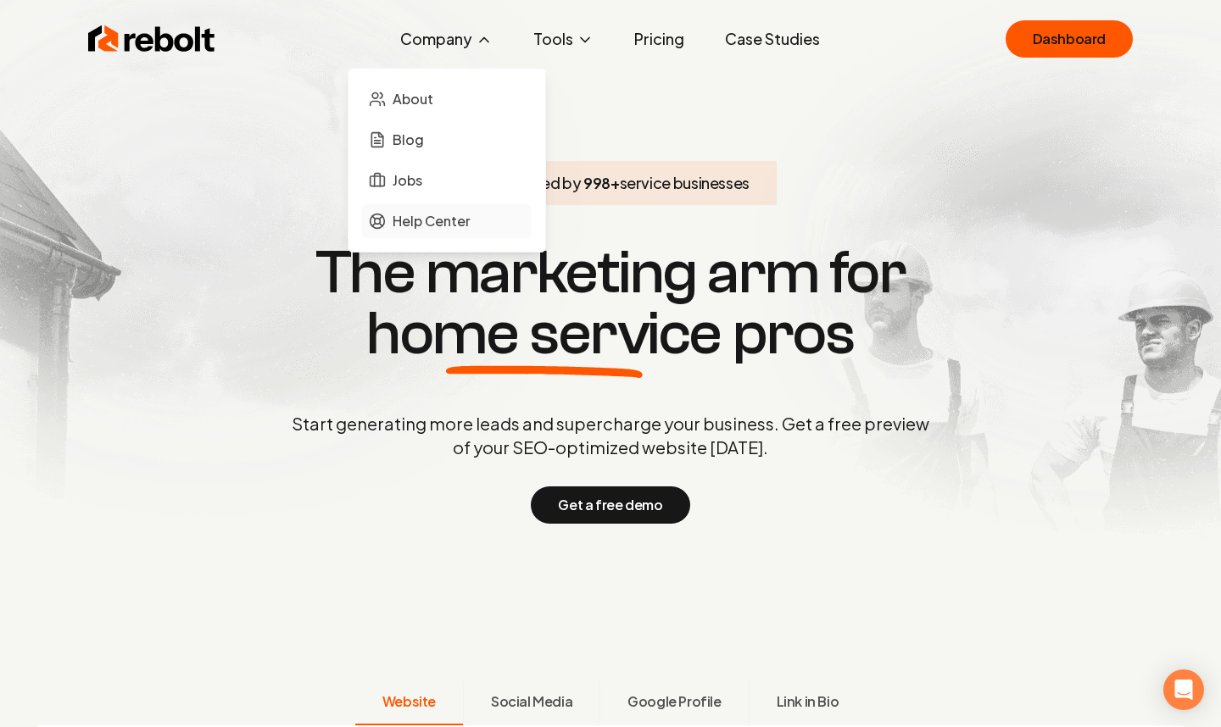
click at [420, 231] on span "Help Center" at bounding box center [432, 221] width 78 height 20
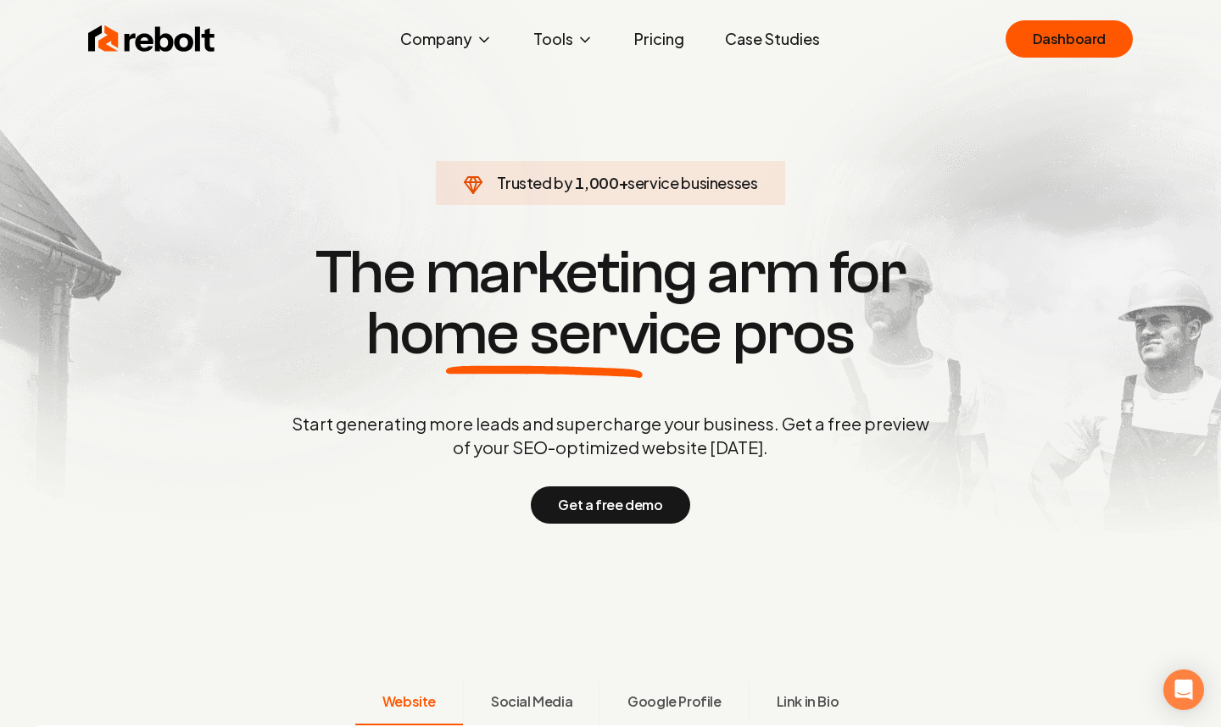
click at [675, 42] on link "Pricing" at bounding box center [659, 39] width 77 height 34
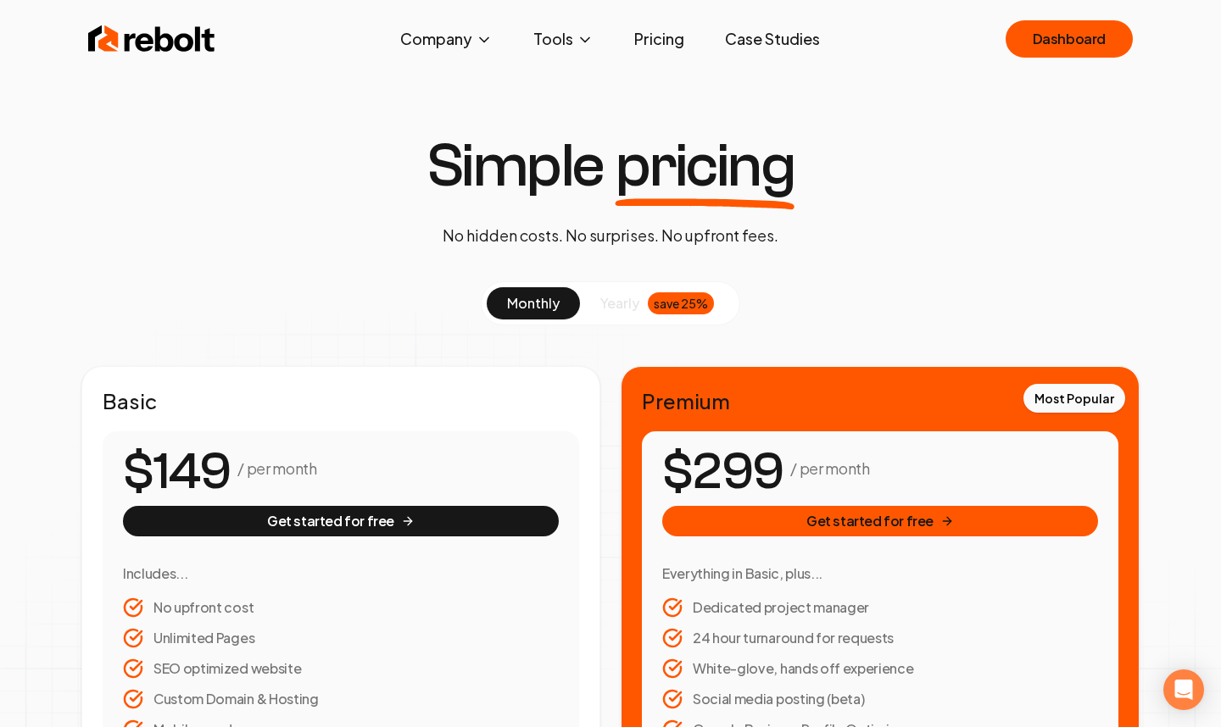
click at [761, 52] on link "Case Studies" at bounding box center [772, 39] width 122 height 34
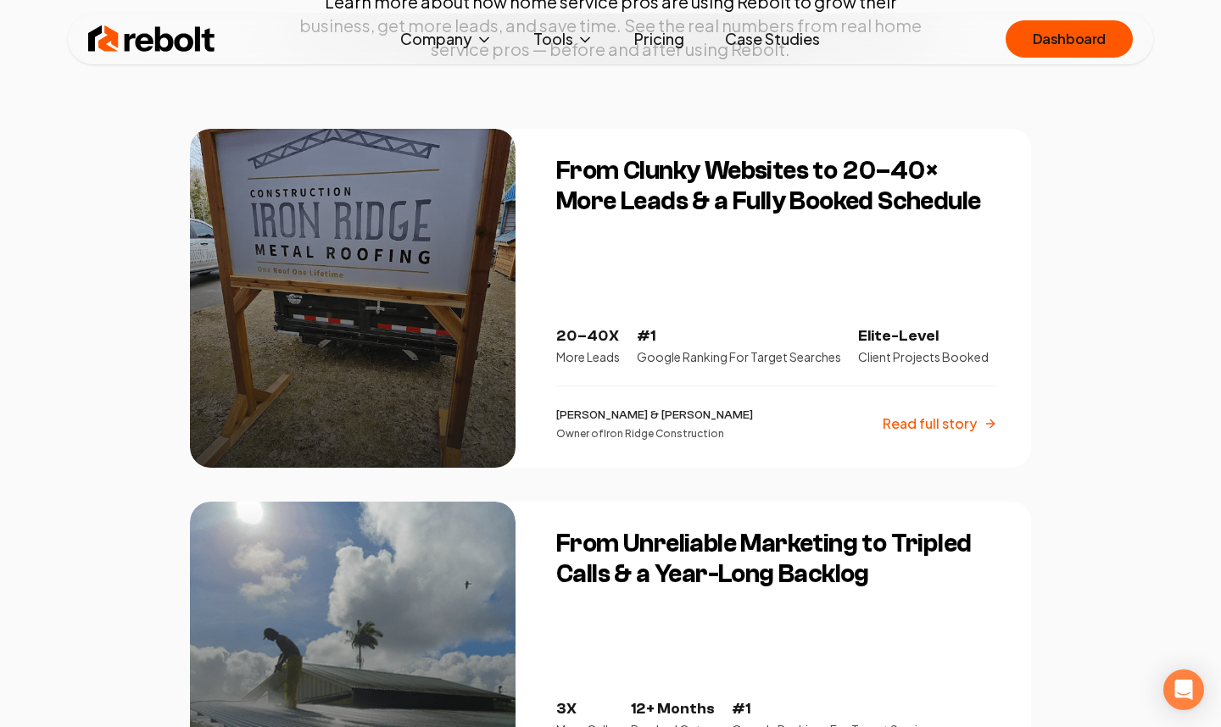
scroll to position [381, 0]
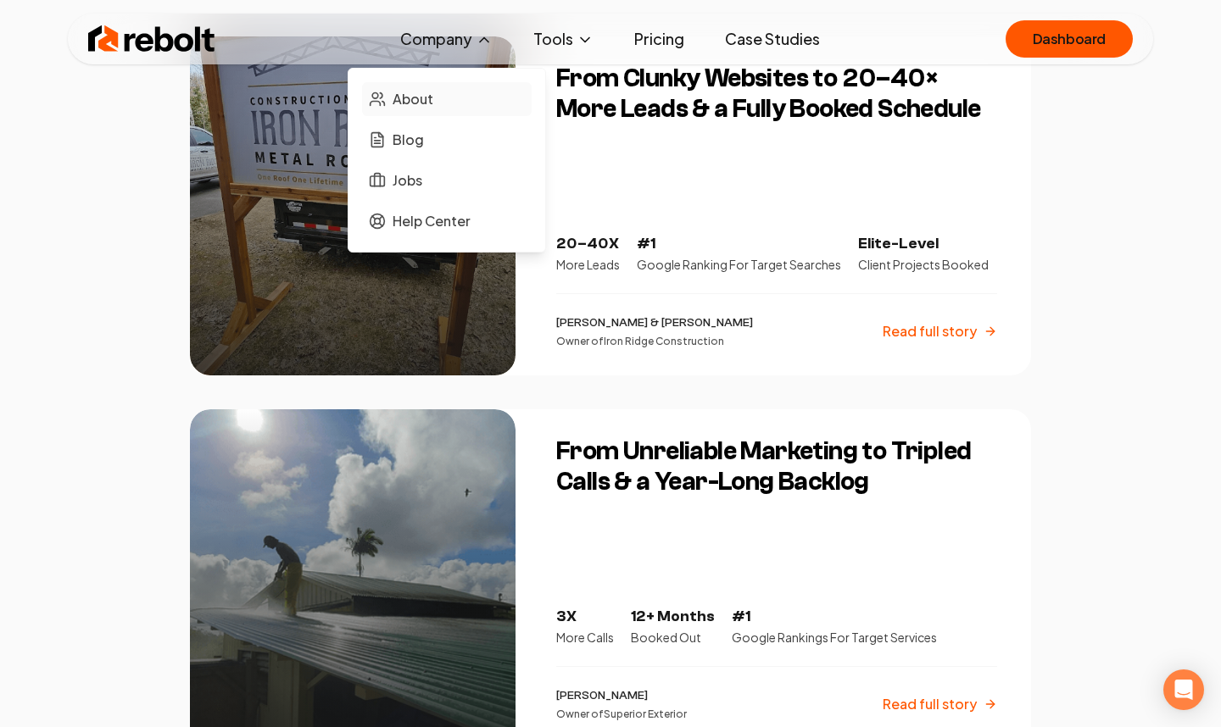
click at [433, 85] on link "About" at bounding box center [447, 99] width 170 height 34
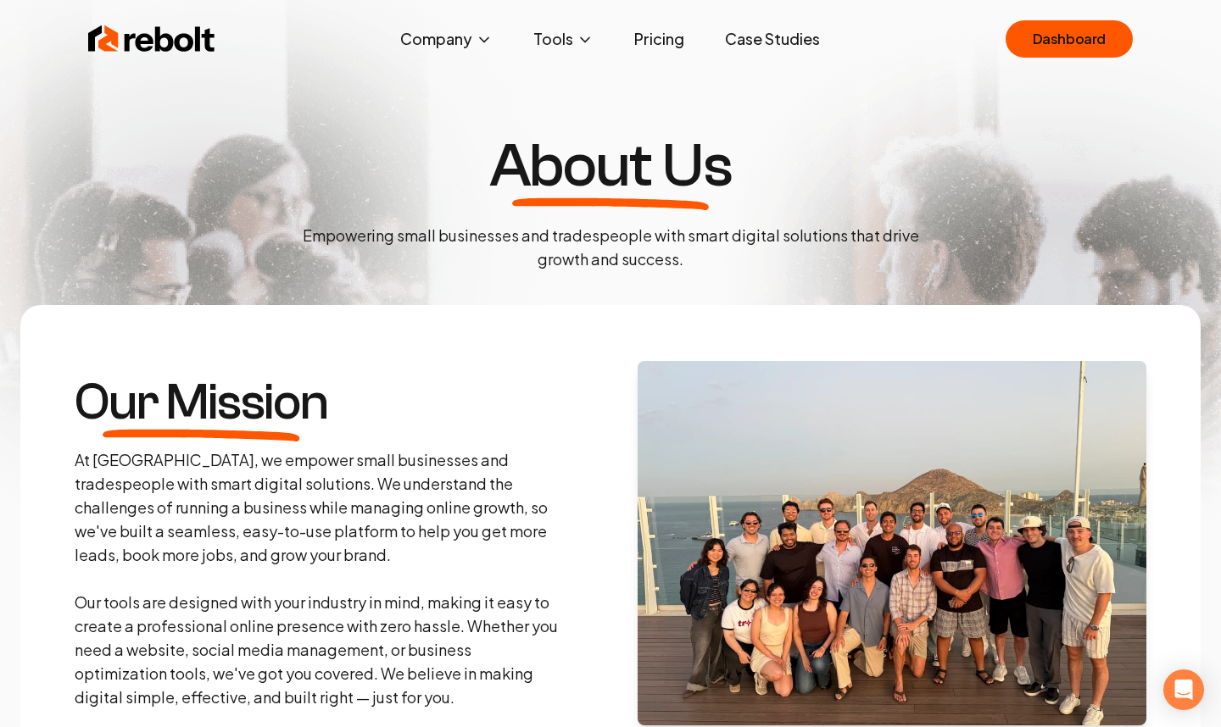
click at [118, 29] on img at bounding box center [151, 39] width 127 height 34
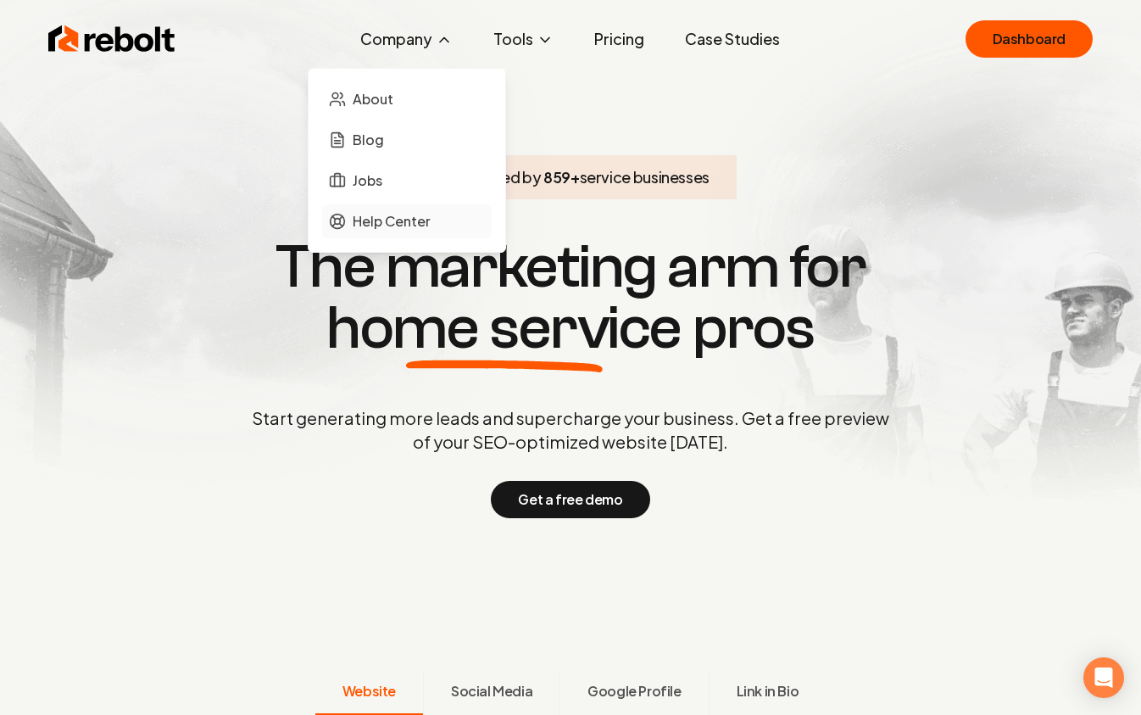
click at [362, 226] on span "Help Center" at bounding box center [392, 221] width 78 height 20
click at [362, 220] on span "Help Center" at bounding box center [392, 221] width 78 height 20
